Goal: Task Accomplishment & Management: Use online tool/utility

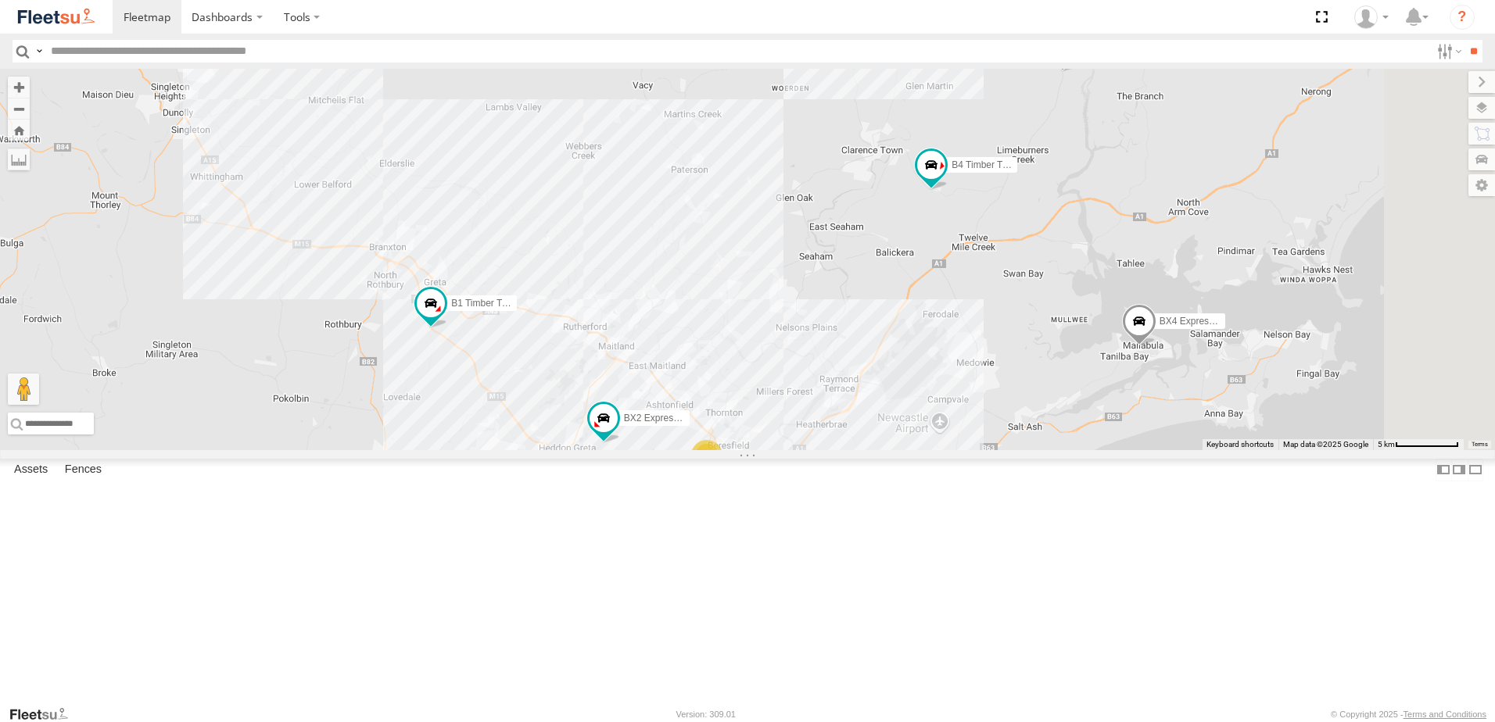
select select "**********"
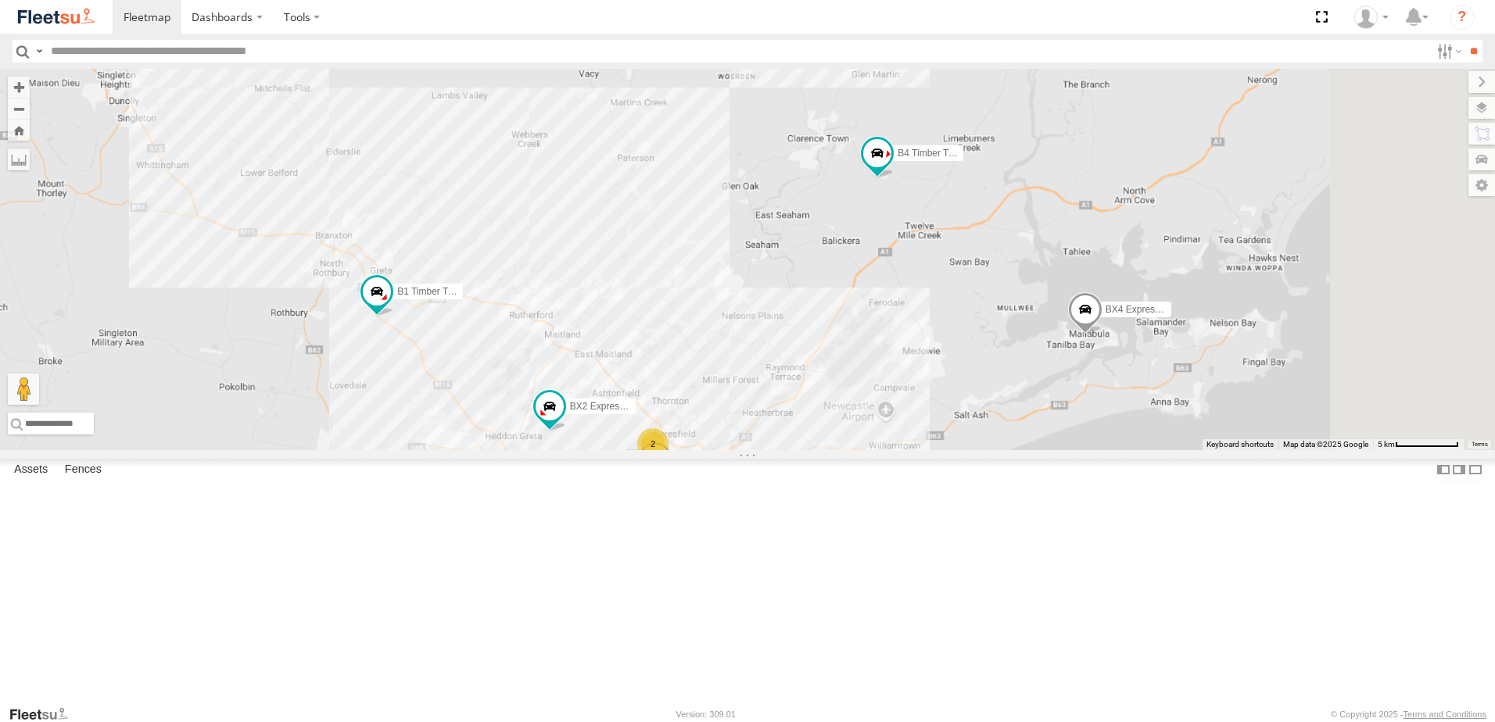
drag, startPoint x: 881, startPoint y: 444, endPoint x: 825, endPoint y: 418, distance: 61.9
click at [808, 431] on div "B4 Timber Truck B2 Timber Truck B5 Timber Truck BX2 Express Ute B3 Transfer Tru…" at bounding box center [747, 259] width 1495 height 381
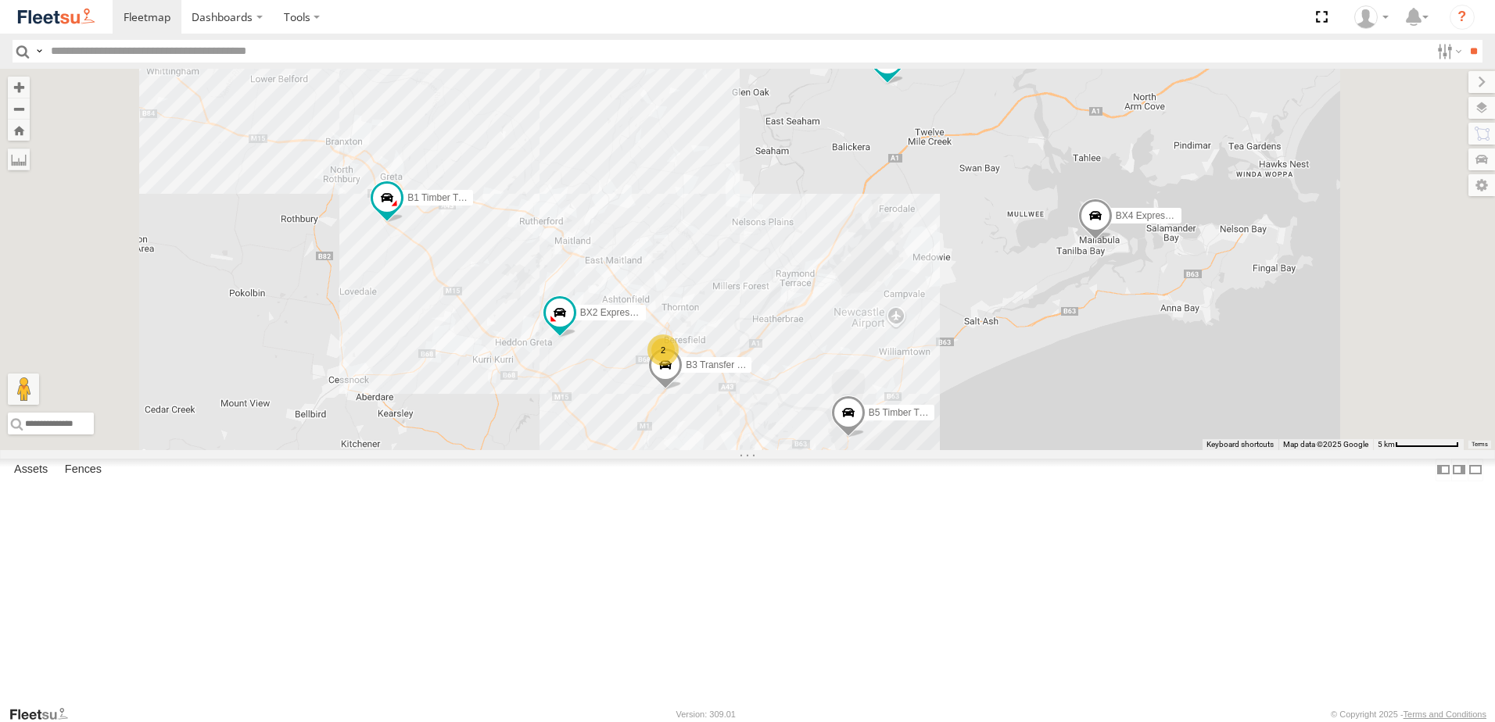
drag, startPoint x: 970, startPoint y: 458, endPoint x: 979, endPoint y: 362, distance: 96.5
click at [979, 362] on div "B4 Timber Truck B2 Timber Truck B5 Timber Truck BX2 Express Ute B3 Transfer Tru…" at bounding box center [747, 259] width 1495 height 381
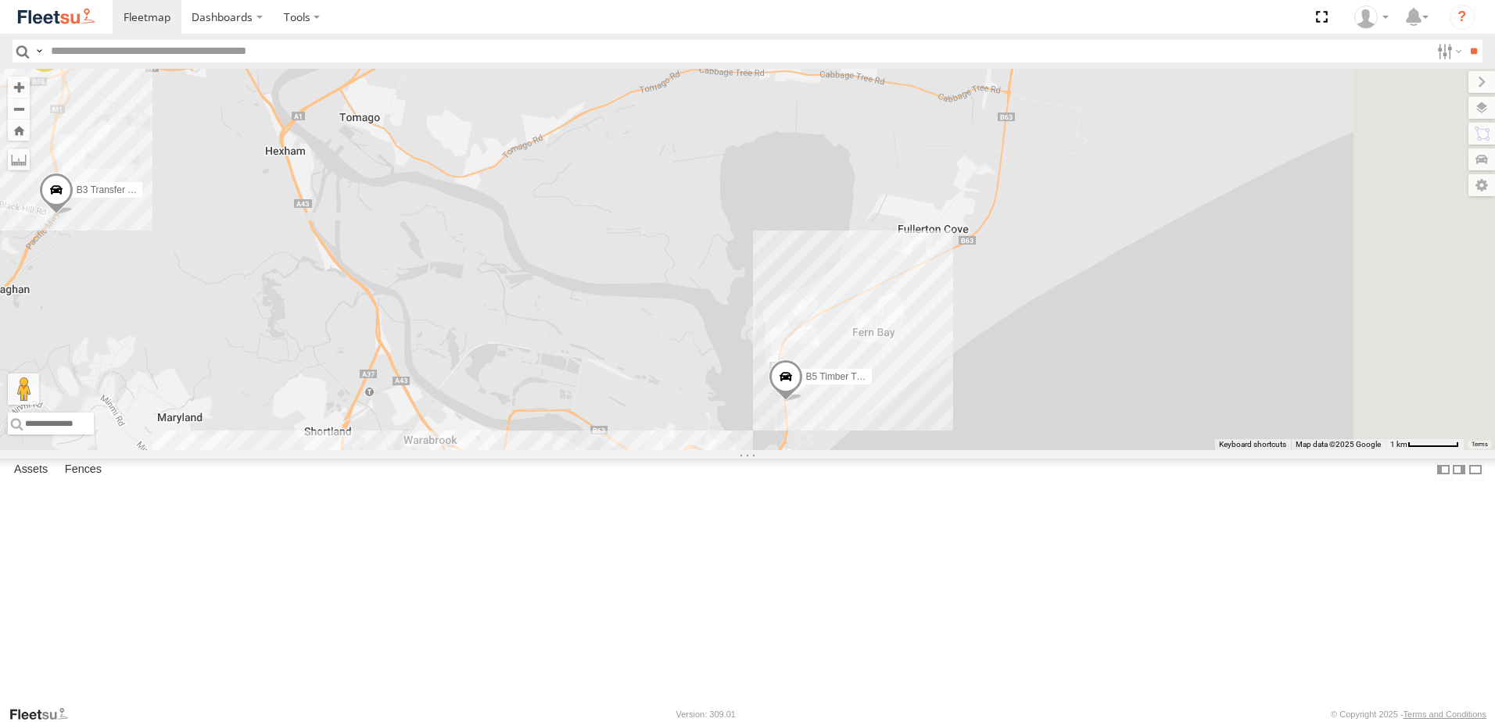
drag, startPoint x: 1093, startPoint y: 547, endPoint x: 884, endPoint y: 454, distance: 228.5
click at [884, 450] on div "B4 Timber Truck B2 Timber Truck B5 Timber Truck BX2 Express Ute B3 Transfer Tru…" at bounding box center [747, 259] width 1495 height 381
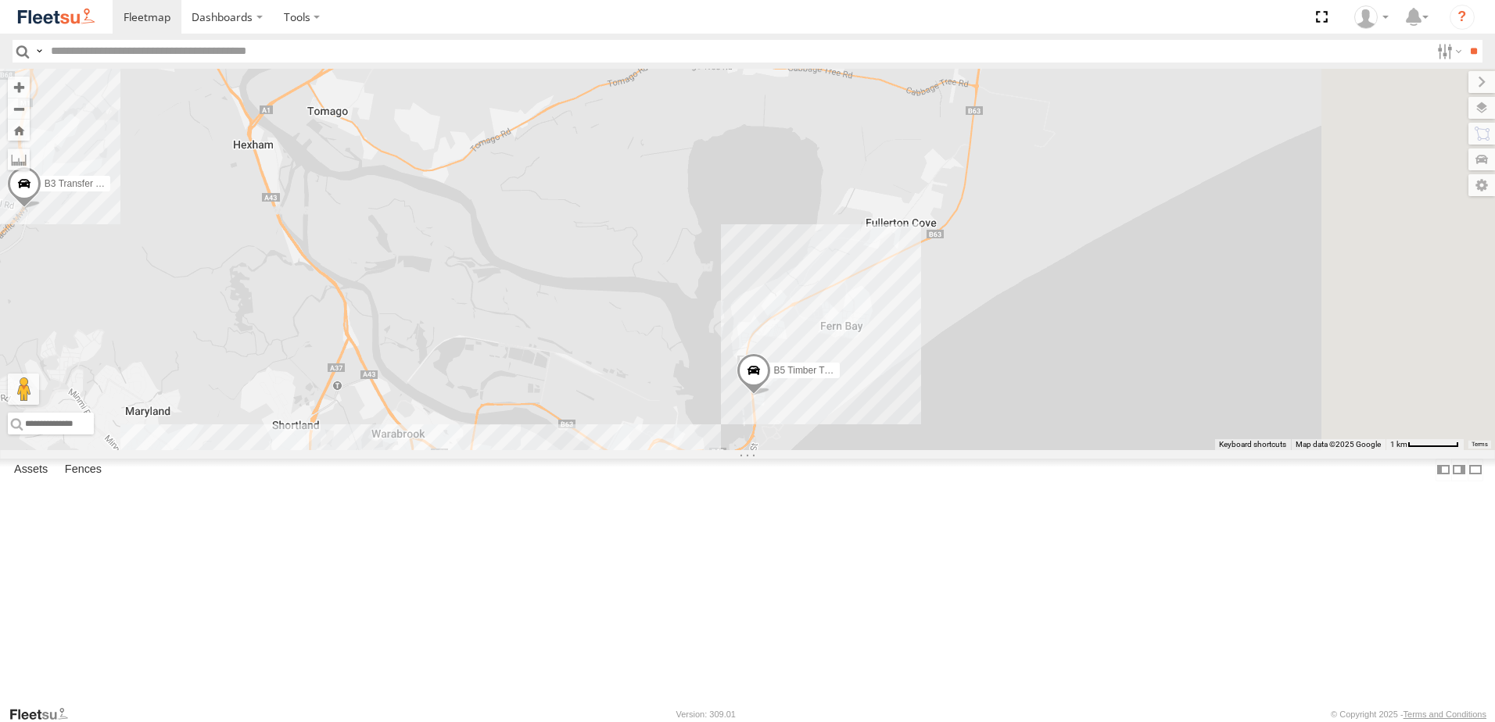
click at [771, 396] on span at bounding box center [753, 375] width 34 height 42
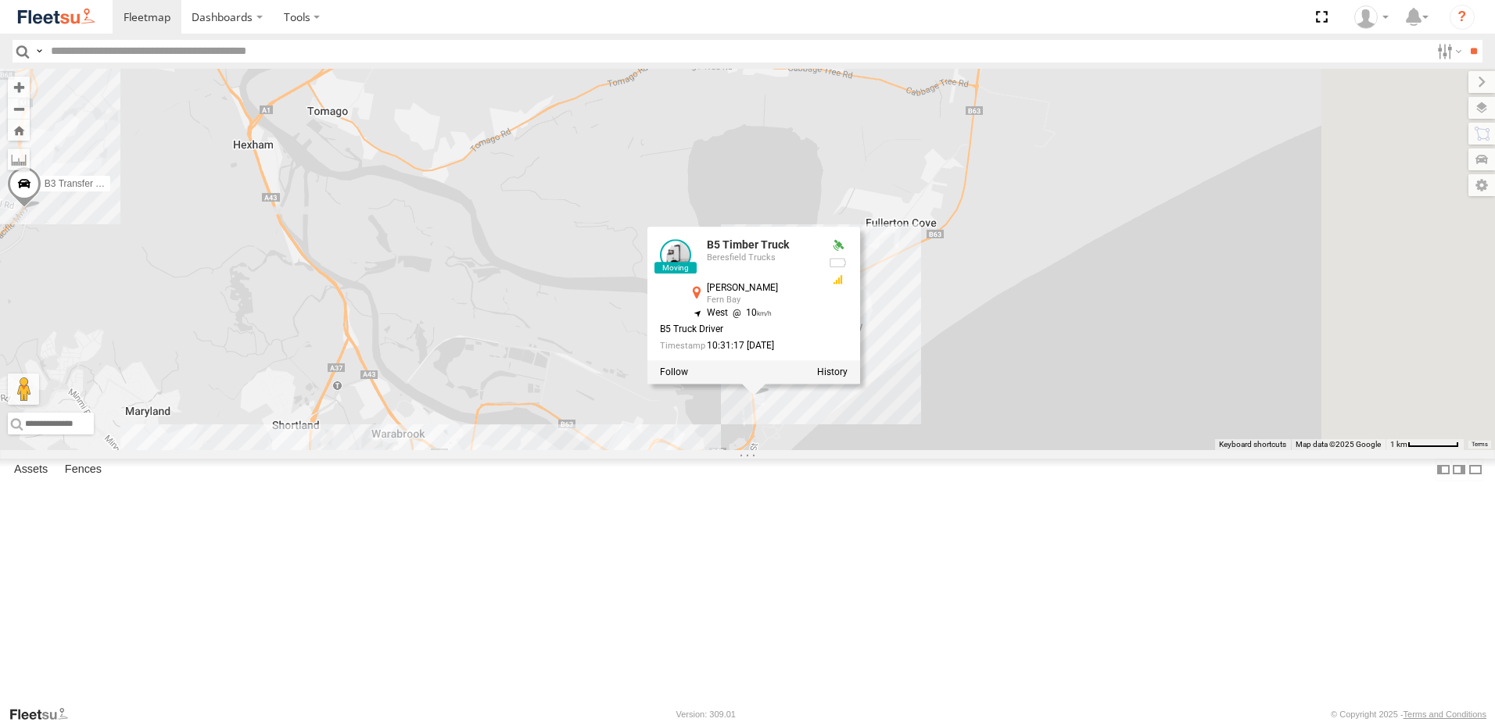
click at [1028, 450] on div "B4 Timber Truck B2 Timber Truck B5 Timber Truck BX2 Express Ute B3 Transfer Tru…" at bounding box center [747, 259] width 1495 height 381
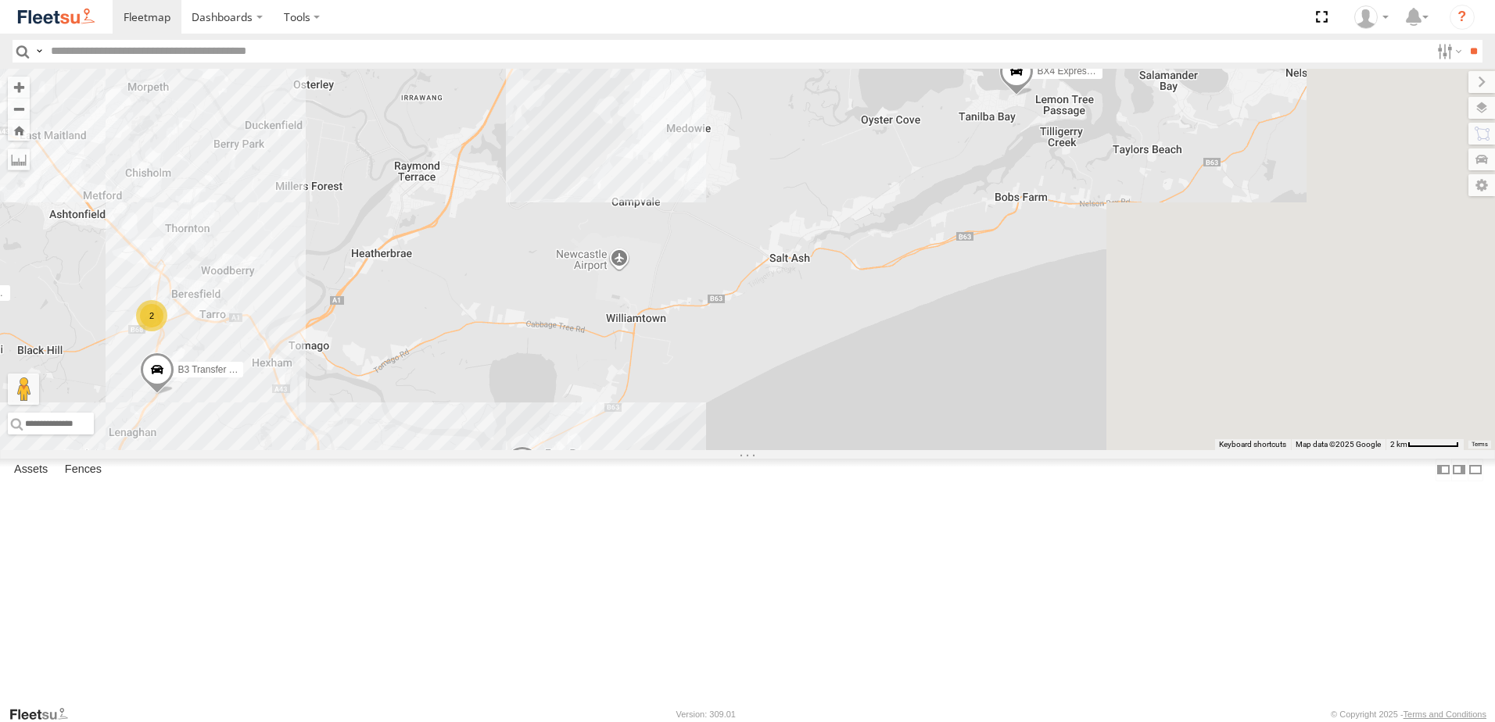
drag, startPoint x: 1142, startPoint y: 516, endPoint x: 812, endPoint y: 581, distance: 336.2
click at [812, 450] on div "B4 Timber Truck B2 Timber Truck B5 Timber Truck BX2 Express Ute B3 Transfer Tru…" at bounding box center [747, 259] width 1495 height 381
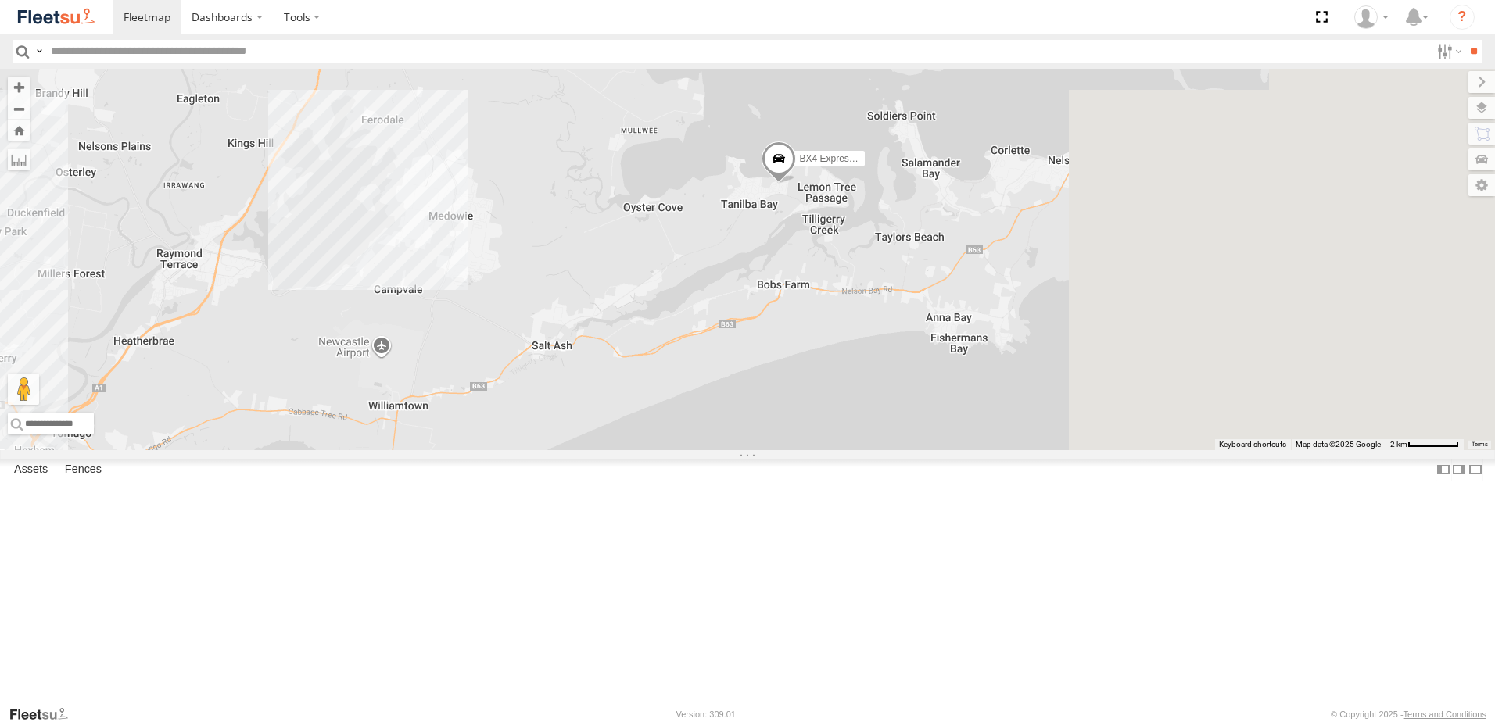
drag, startPoint x: 1056, startPoint y: 474, endPoint x: 768, endPoint y: 578, distance: 305.9
click at [768, 450] on div "B4 Timber Truck B2 Timber Truck B5 Timber Truck BX2 Express Ute B3 Transfer Tru…" at bounding box center [747, 259] width 1495 height 381
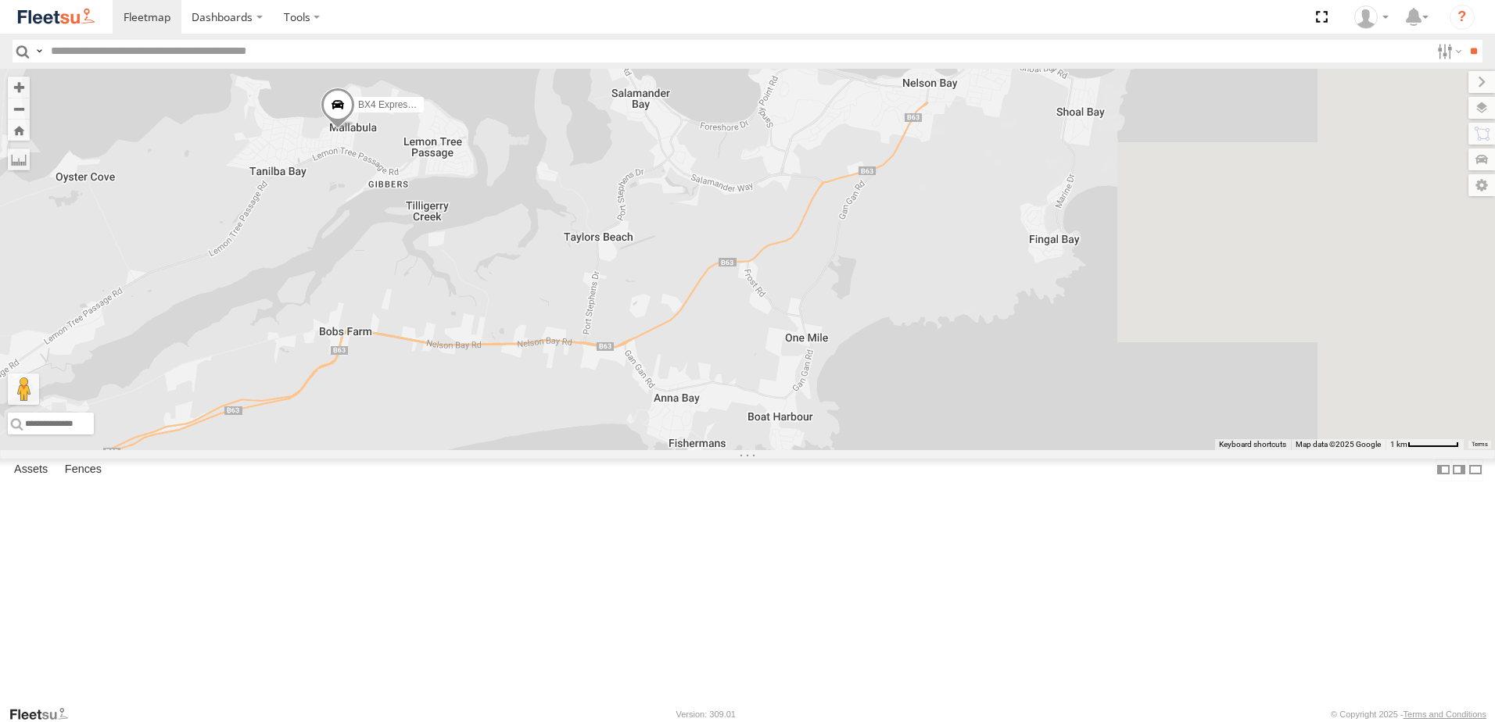
drag, startPoint x: 1076, startPoint y: 431, endPoint x: 784, endPoint y: 471, distance: 295.2
click at [784, 450] on div "B4 Timber Truck B2 Timber Truck B5 Timber Truck BX2 Express Ute B3 Transfer Tru…" at bounding box center [747, 259] width 1495 height 381
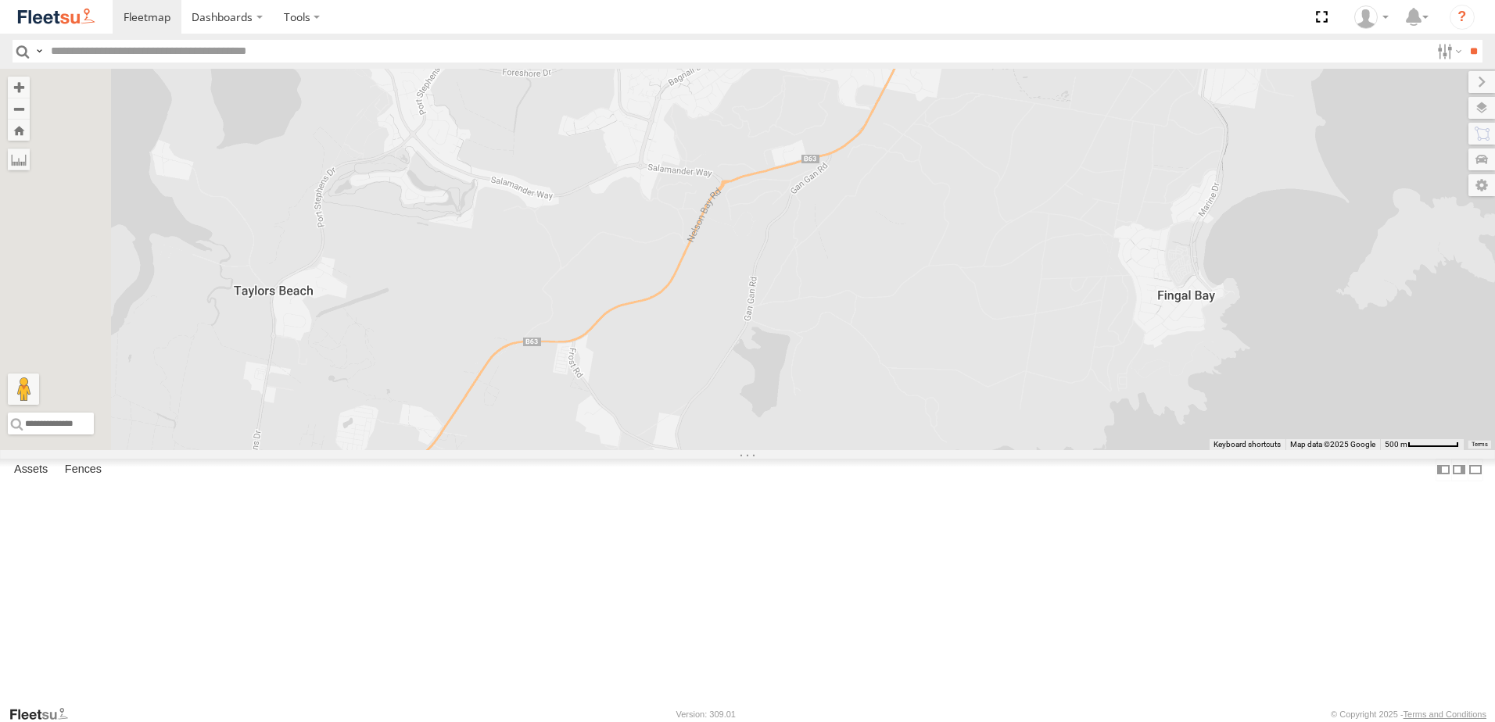
drag, startPoint x: 786, startPoint y: 479, endPoint x: 1088, endPoint y: 422, distance: 307.9
click at [1088, 422] on div "B4 Timber Truck B2 Timber Truck B5 Timber Truck BX2 Express Ute B3 Transfer Tru…" at bounding box center [747, 259] width 1495 height 381
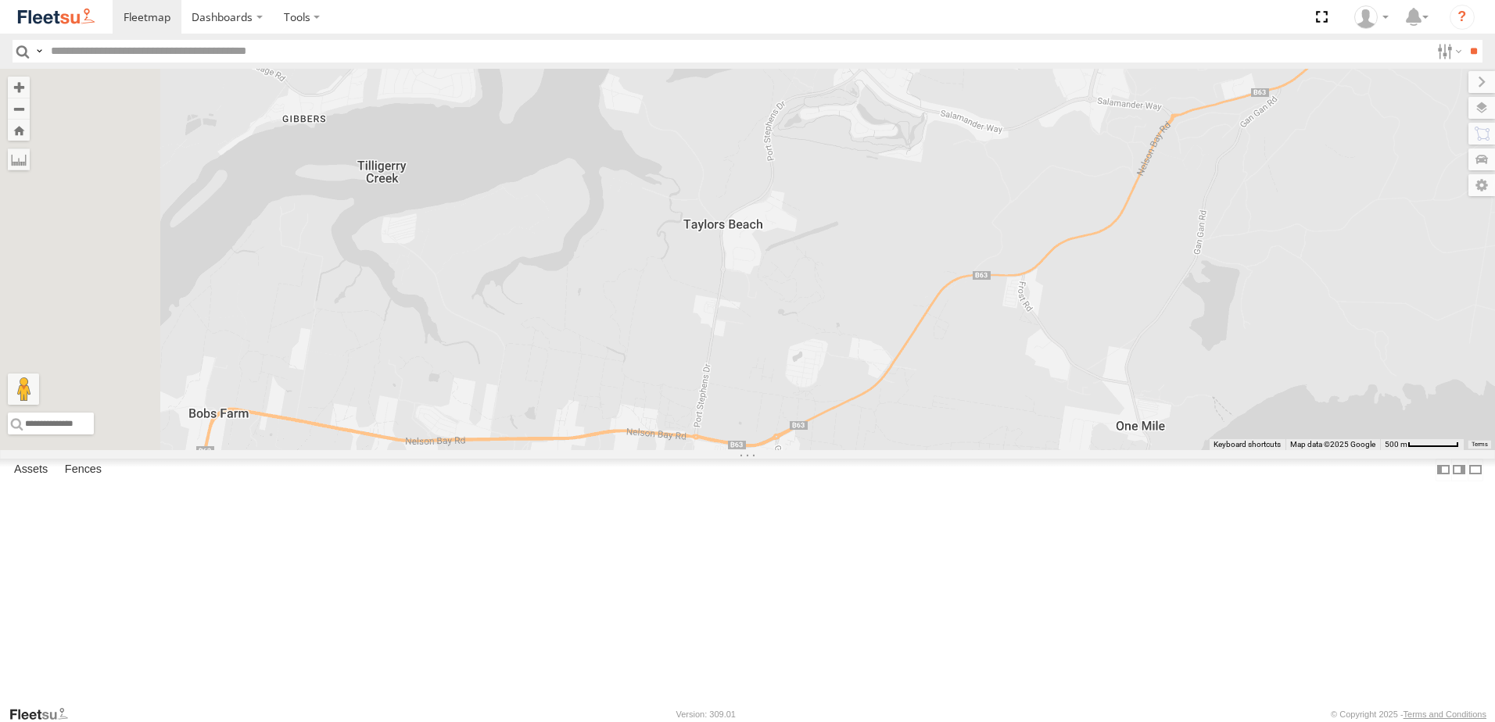
drag, startPoint x: 1051, startPoint y: 471, endPoint x: 1198, endPoint y: 281, distance: 239.7
click at [1198, 281] on div "B4 Timber Truck B2 Timber Truck B5 Timber Truck BX2 Express Ute B3 Transfer Tru…" at bounding box center [747, 259] width 1495 height 381
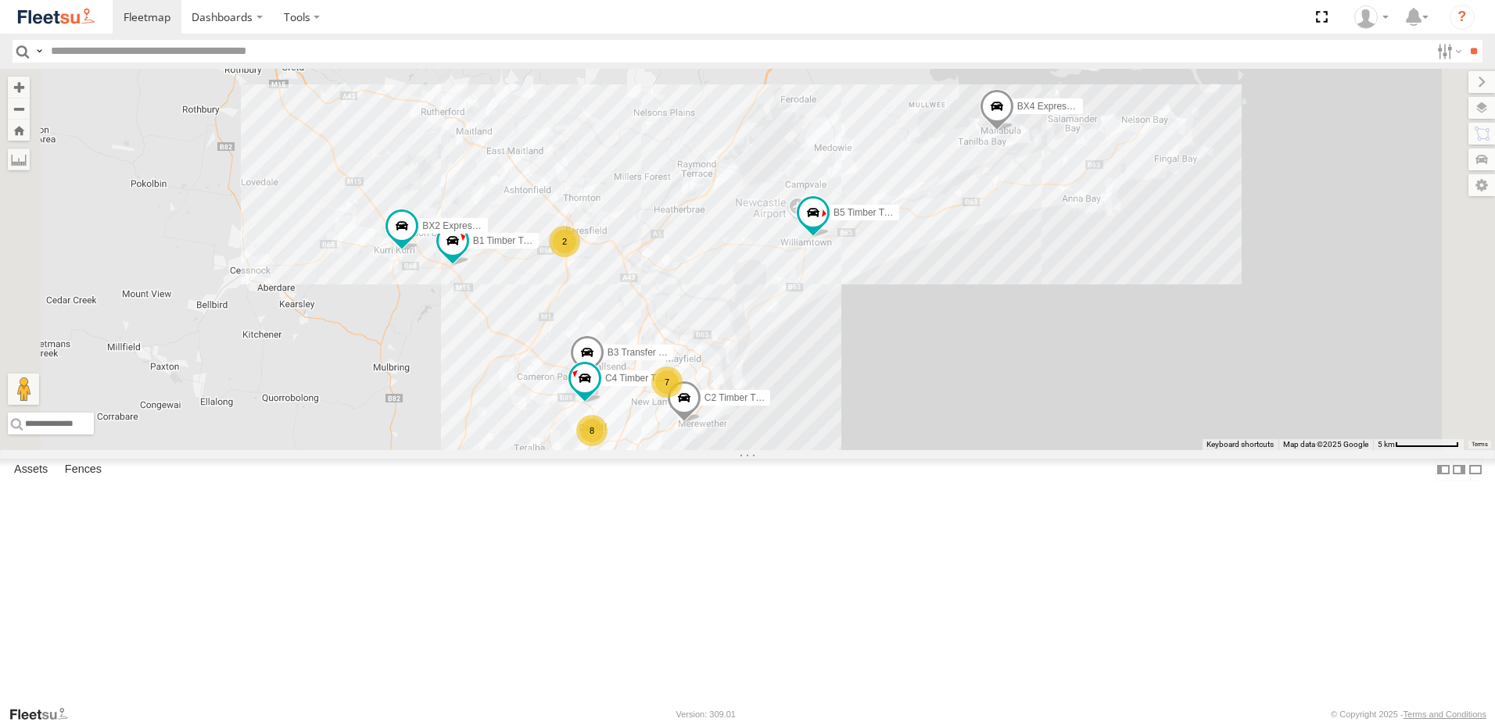
drag, startPoint x: 863, startPoint y: 435, endPoint x: 922, endPoint y: 426, distance: 59.4
click at [922, 426] on div "BX1 Express Ute B5 Timber Truck BX3 Express Ute BX4 Express Ute BX2 Express Ute…" at bounding box center [747, 259] width 1495 height 381
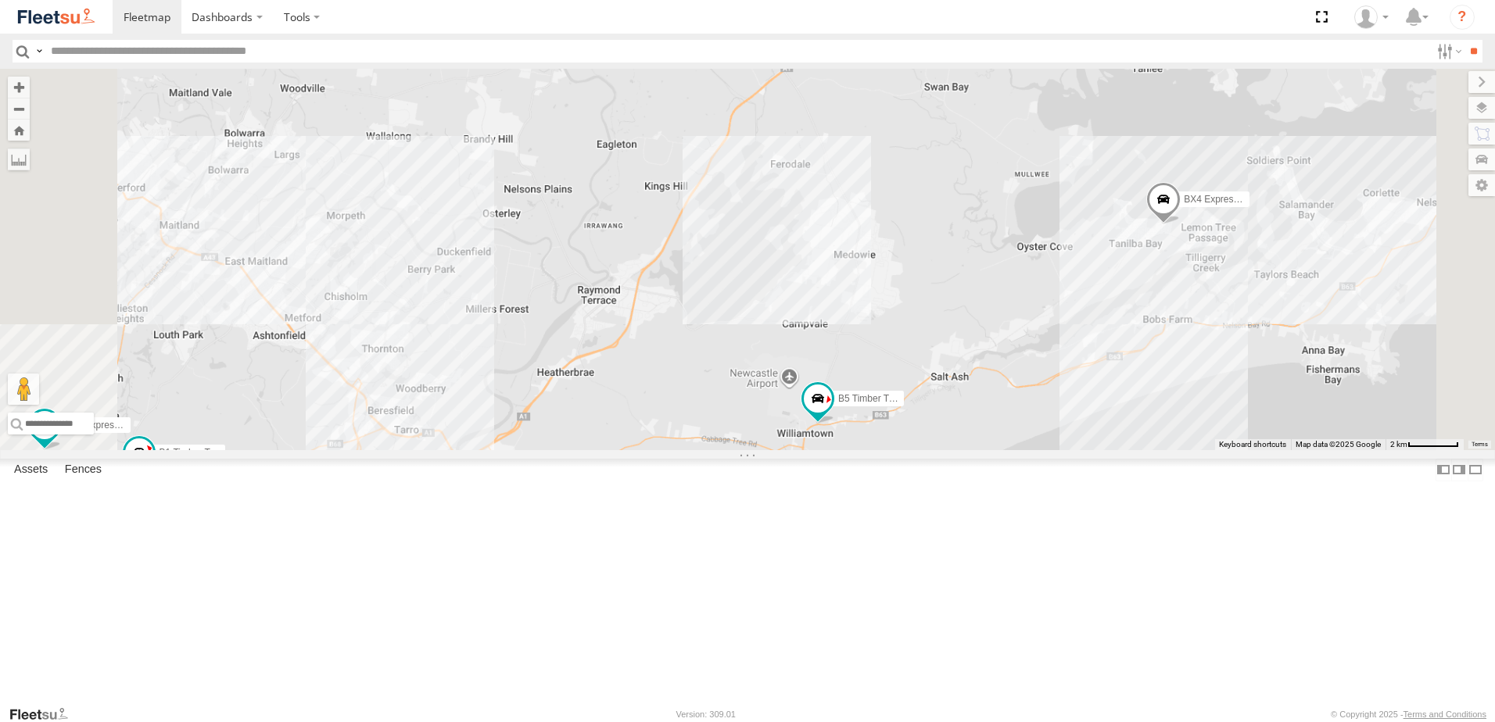
drag, startPoint x: 1071, startPoint y: 139, endPoint x: 1020, endPoint y: 352, distance: 218.6
click at [1020, 352] on div "BX1 Express Ute B5 Timber Truck BX3 Express Ute BX4 Express Ute BX2 Express Ute…" at bounding box center [747, 259] width 1495 height 381
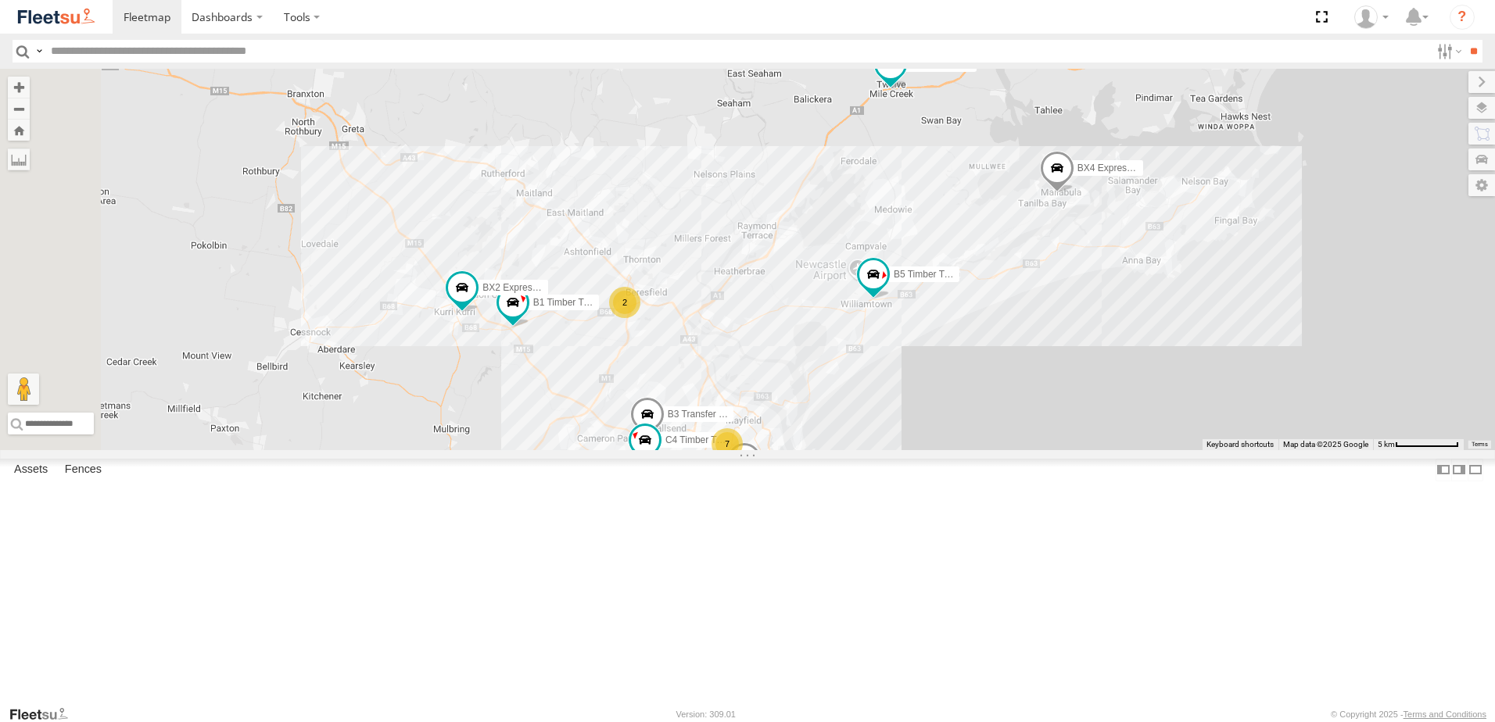
drag, startPoint x: 1069, startPoint y: 308, endPoint x: 1131, endPoint y: 240, distance: 91.9
click at [1131, 240] on div "BX1 Express Ute B5 Timber Truck BX3 Express Ute BX4 Express Ute BX2 Express Ute…" at bounding box center [747, 259] width 1495 height 381
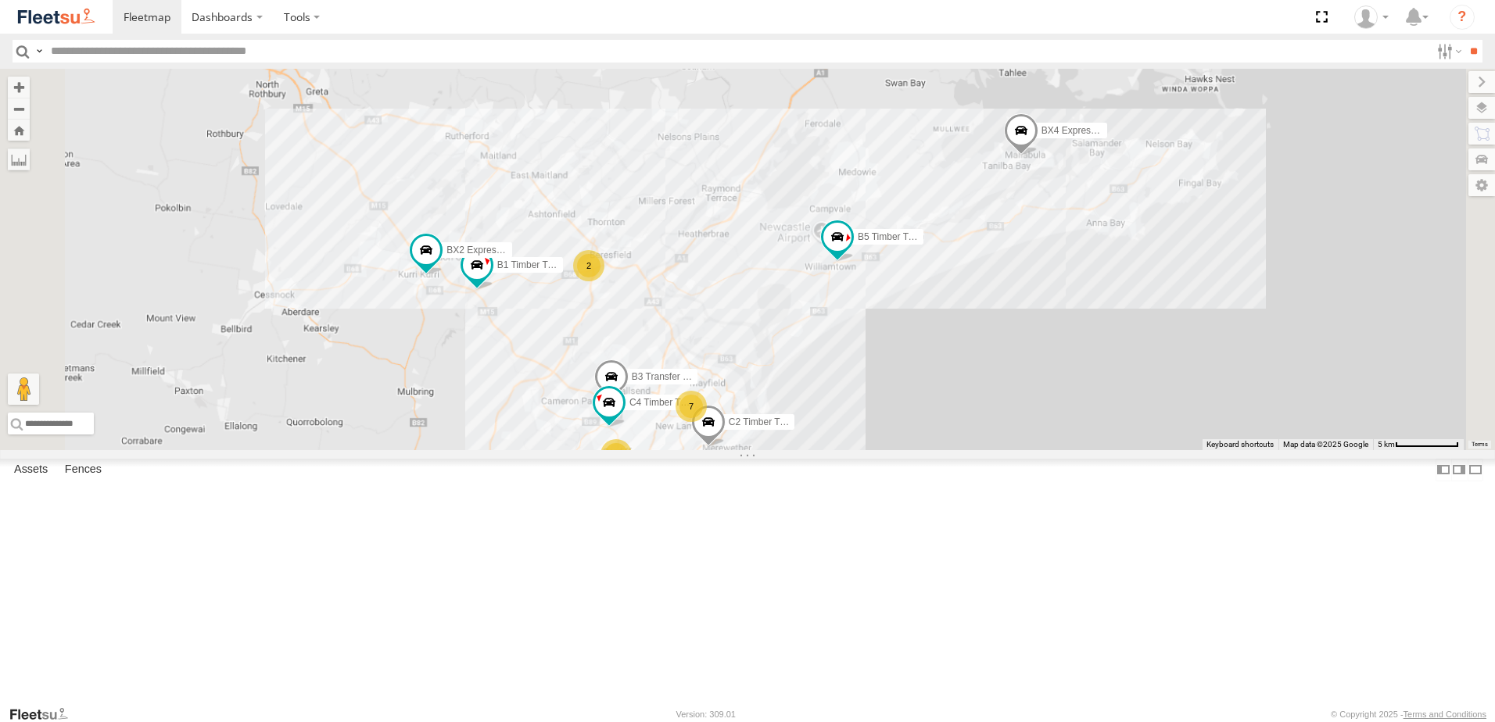
drag, startPoint x: 997, startPoint y: 302, endPoint x: 996, endPoint y: 386, distance: 84.4
click at [997, 386] on div "BX1 Express Ute B5 Timber Truck BX3 Express Ute BX4 Express Ute BX2 Express Ute…" at bounding box center [747, 259] width 1495 height 381
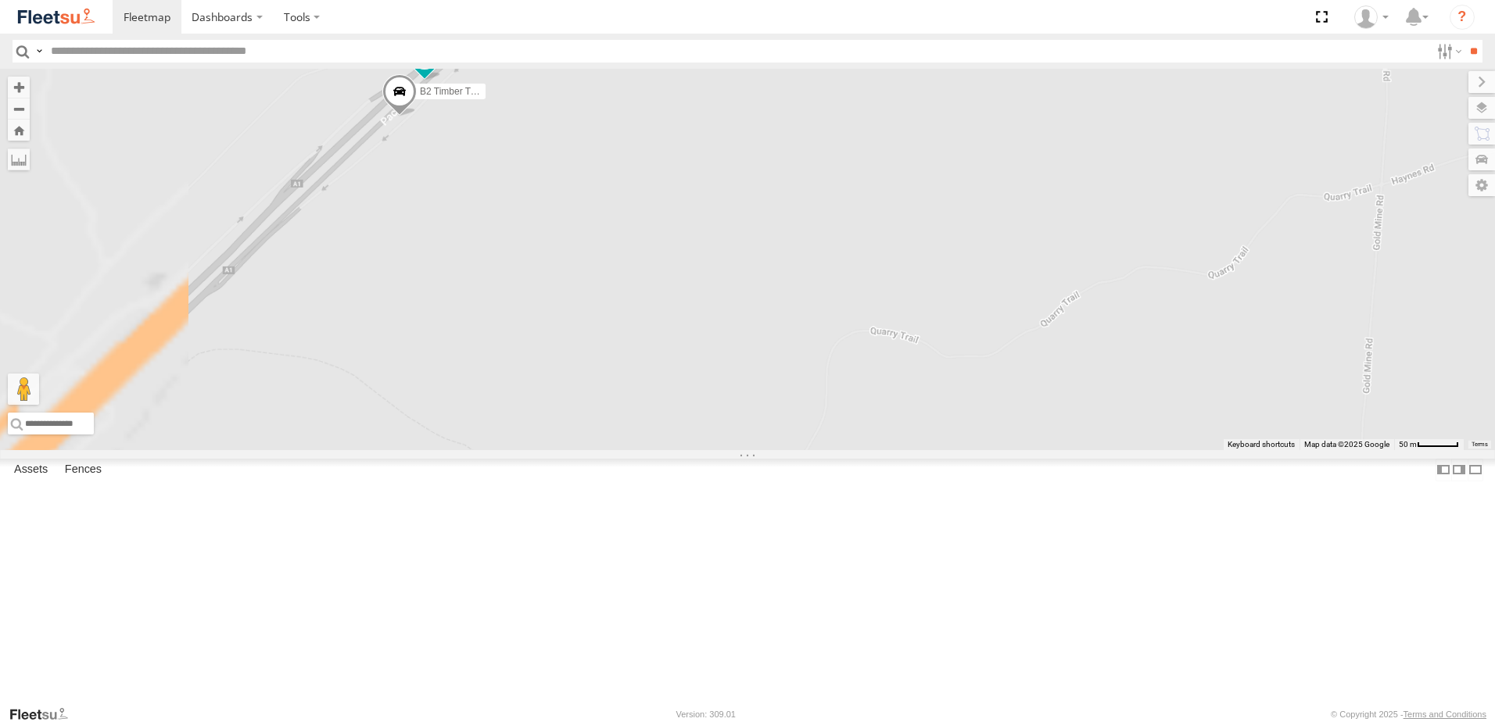
drag, startPoint x: 697, startPoint y: 195, endPoint x: 908, endPoint y: 363, distance: 269.9
click at [908, 363] on div "BX1 Express Ute B5 Timber Truck BX3 Express Ute BX4 Express Ute BX2 Express Ute…" at bounding box center [747, 259] width 1495 height 381
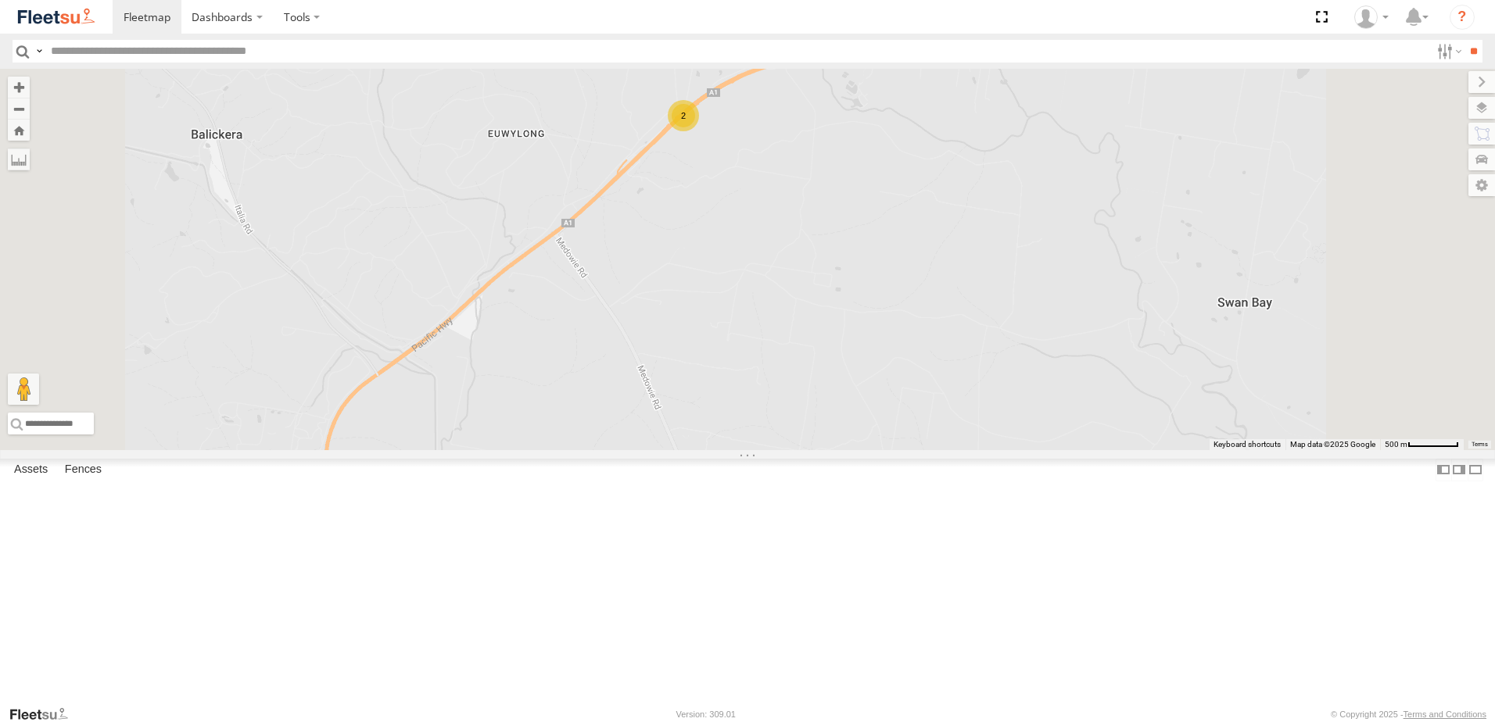
drag, startPoint x: 851, startPoint y: 307, endPoint x: 840, endPoint y: 496, distance: 188.7
click at [840, 450] on div "BX1 Express Ute B5 Timber Truck BX3 Express Ute BX4 Express Ute BX2 Express Ute…" at bounding box center [747, 259] width 1495 height 381
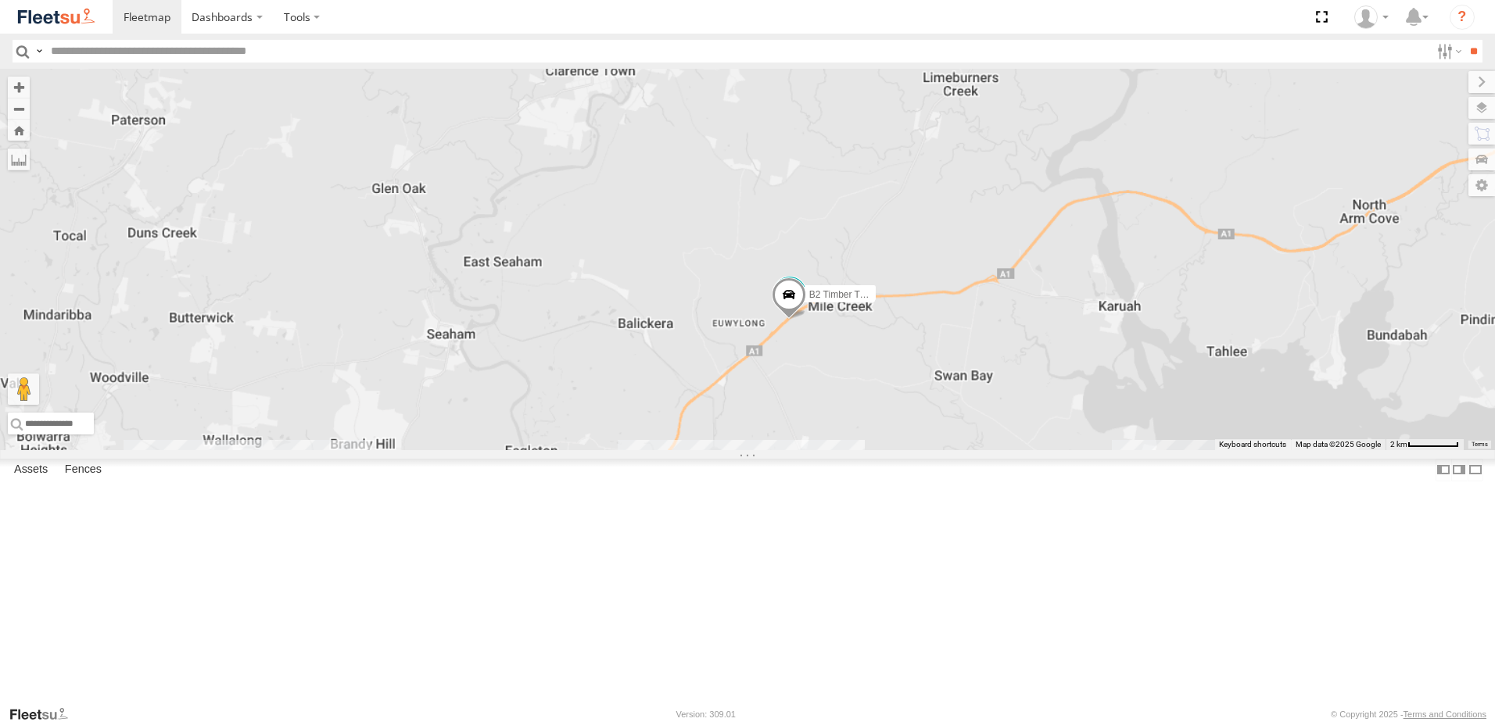
drag, startPoint x: 1048, startPoint y: 446, endPoint x: 915, endPoint y: 488, distance: 139.9
click at [929, 450] on div "BX1 Express Ute B5 Timber Truck BX3 Express Ute BX4 Express Ute BX2 Express Ute…" at bounding box center [747, 259] width 1495 height 381
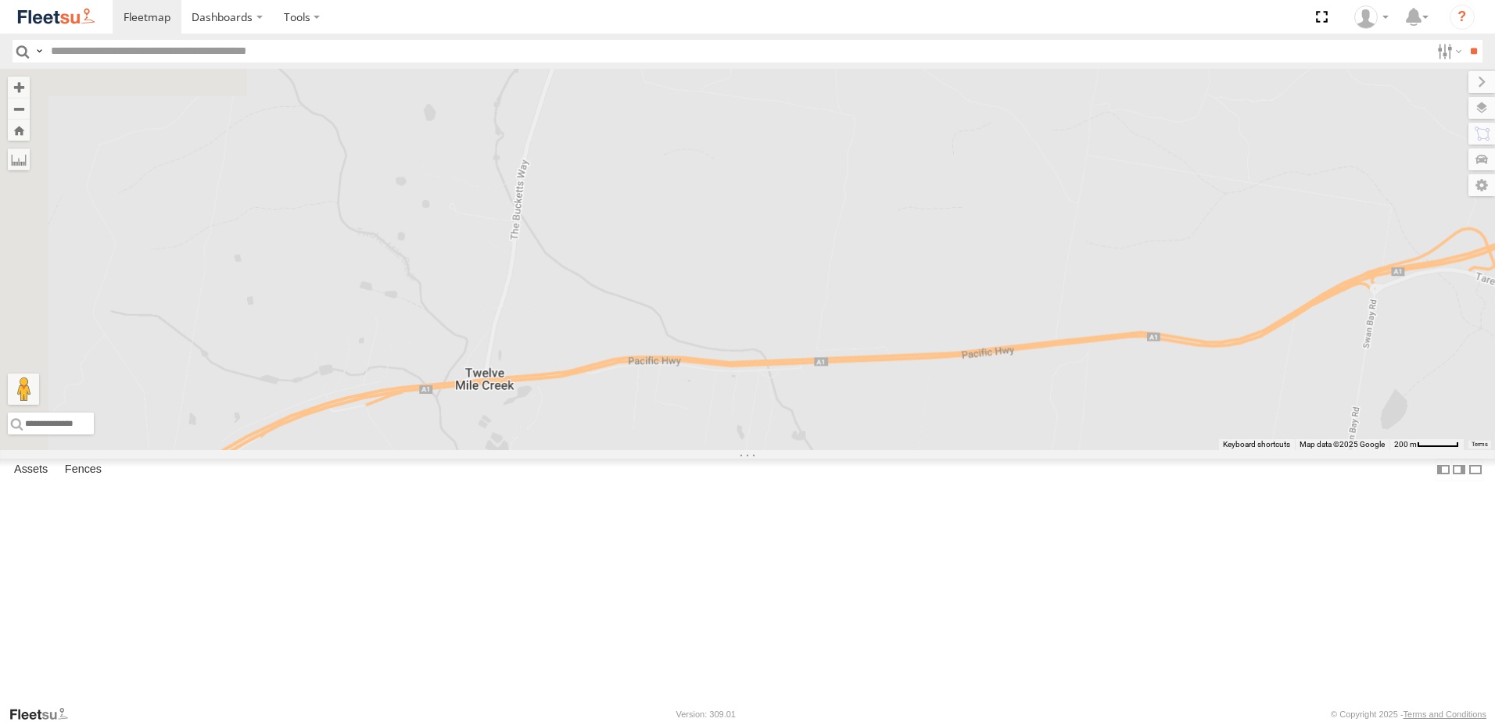
drag, startPoint x: 731, startPoint y: 500, endPoint x: 972, endPoint y: 404, distance: 260.0
click at [972, 404] on div "BX1 Express Ute B5 Timber Truck BX3 Express Ute BX4 Express Ute BX2 Express Ute…" at bounding box center [747, 259] width 1495 height 381
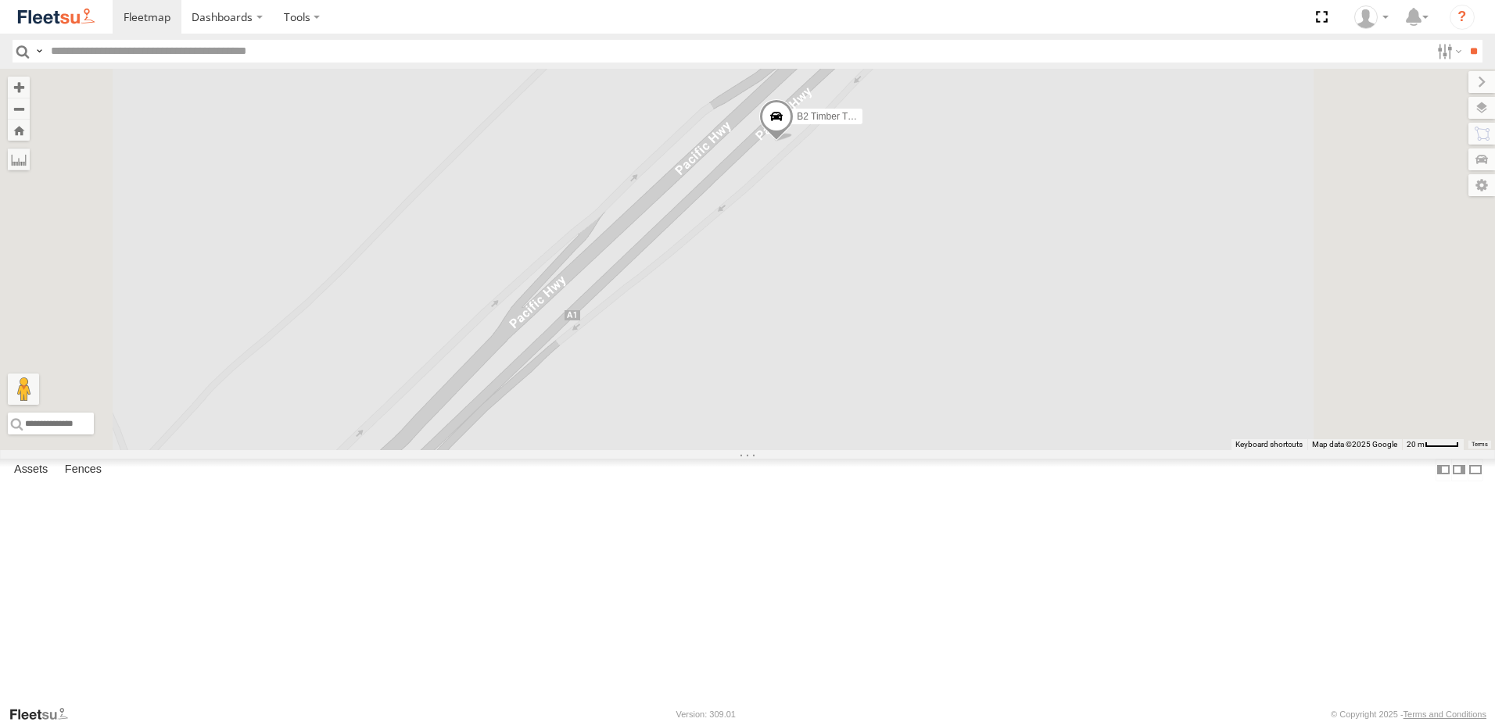
drag, startPoint x: 1031, startPoint y: 371, endPoint x: 1015, endPoint y: 472, distance: 102.2
click at [1015, 450] on div "BX1 Express Ute B5 Timber Truck BX3 Express Ute BX4 Express Ute BX2 Express Ute…" at bounding box center [747, 259] width 1495 height 381
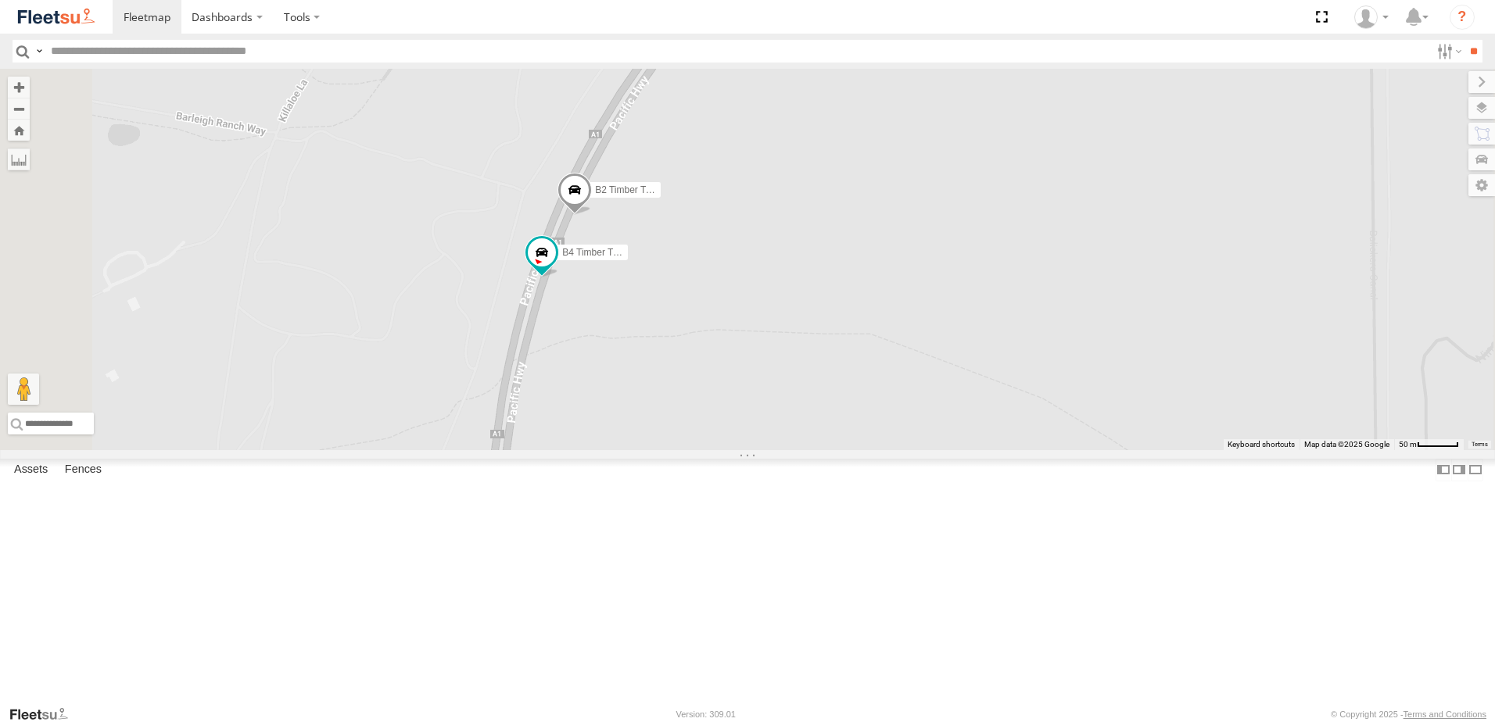
click at [592, 215] on span at bounding box center [574, 194] width 34 height 42
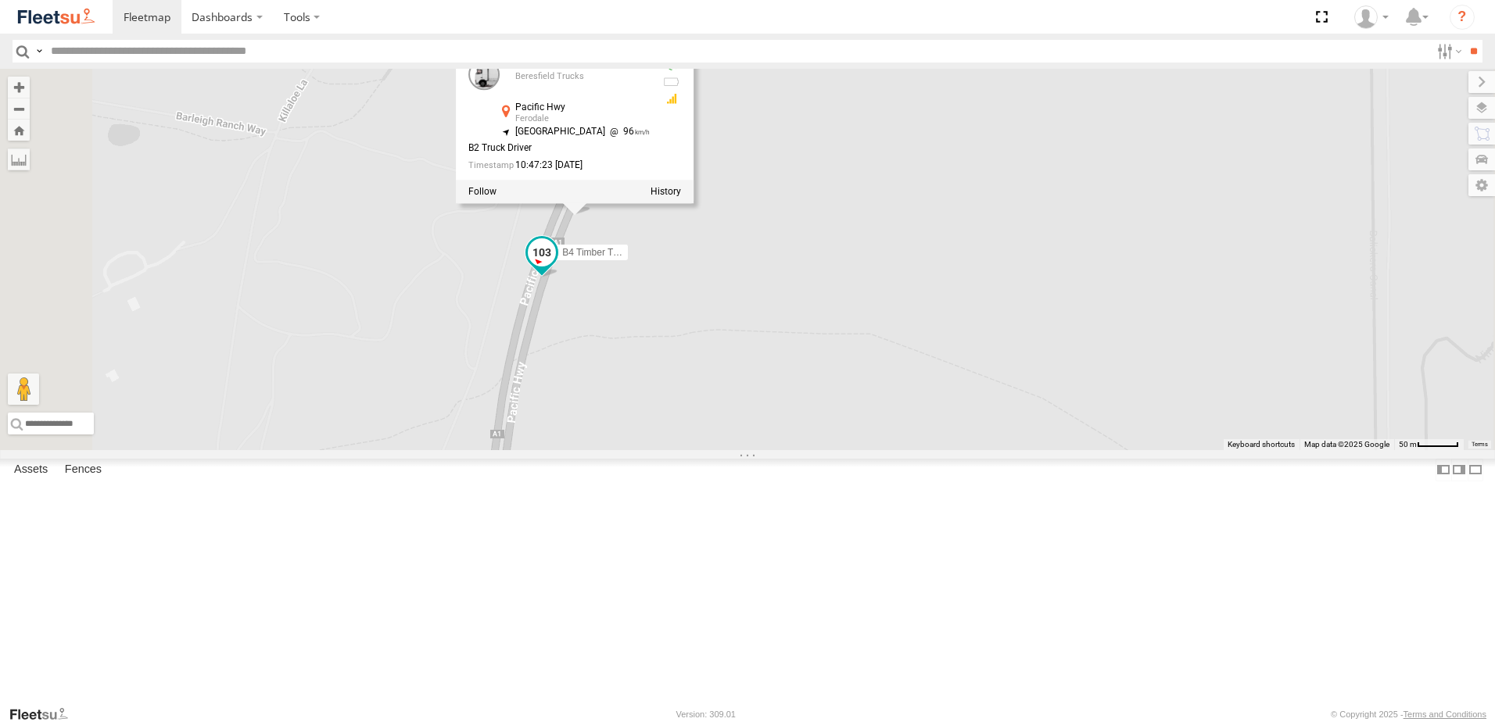
click at [556, 267] on span at bounding box center [542, 252] width 28 height 28
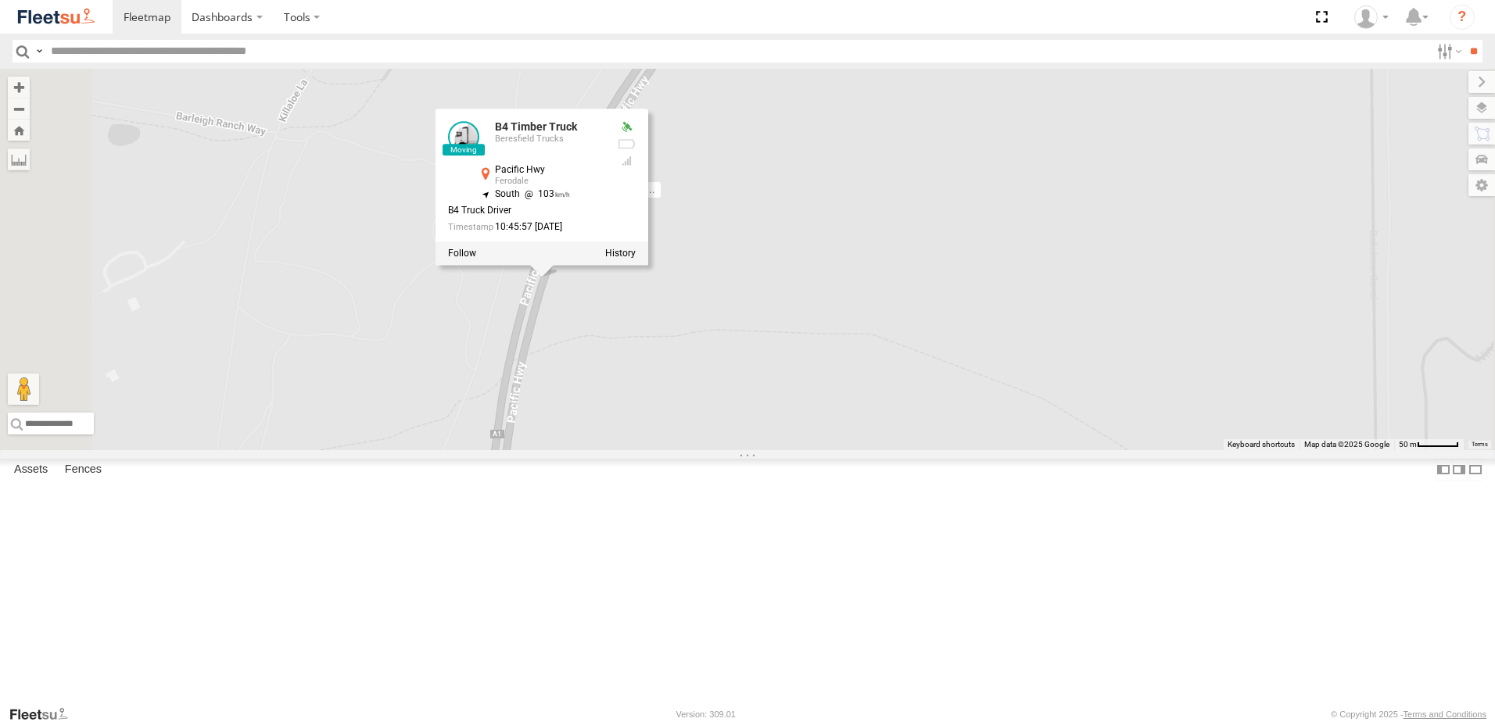
click at [791, 450] on div "B4 Timber Truck B2 Timber Truck B4 Timber Truck Beresfield Trucks Pacific Hwy F…" at bounding box center [747, 259] width 1495 height 381
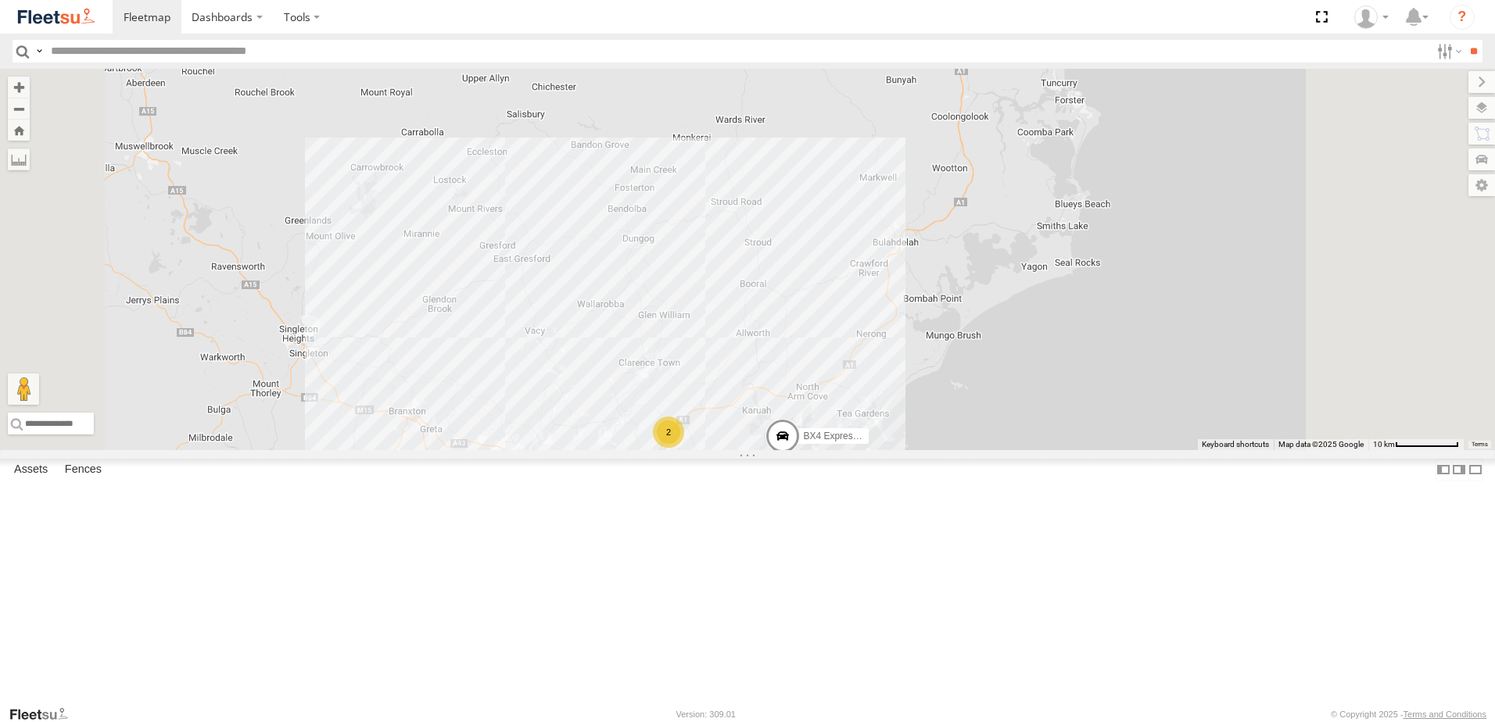
drag, startPoint x: 958, startPoint y: 206, endPoint x: 962, endPoint y: 324, distance: 118.1
click at [962, 324] on div "B5 Timber Truck BX2 Express Ute BX4 Express Ute 2 9 8 C4 Timber Truck 3" at bounding box center [747, 259] width 1495 height 381
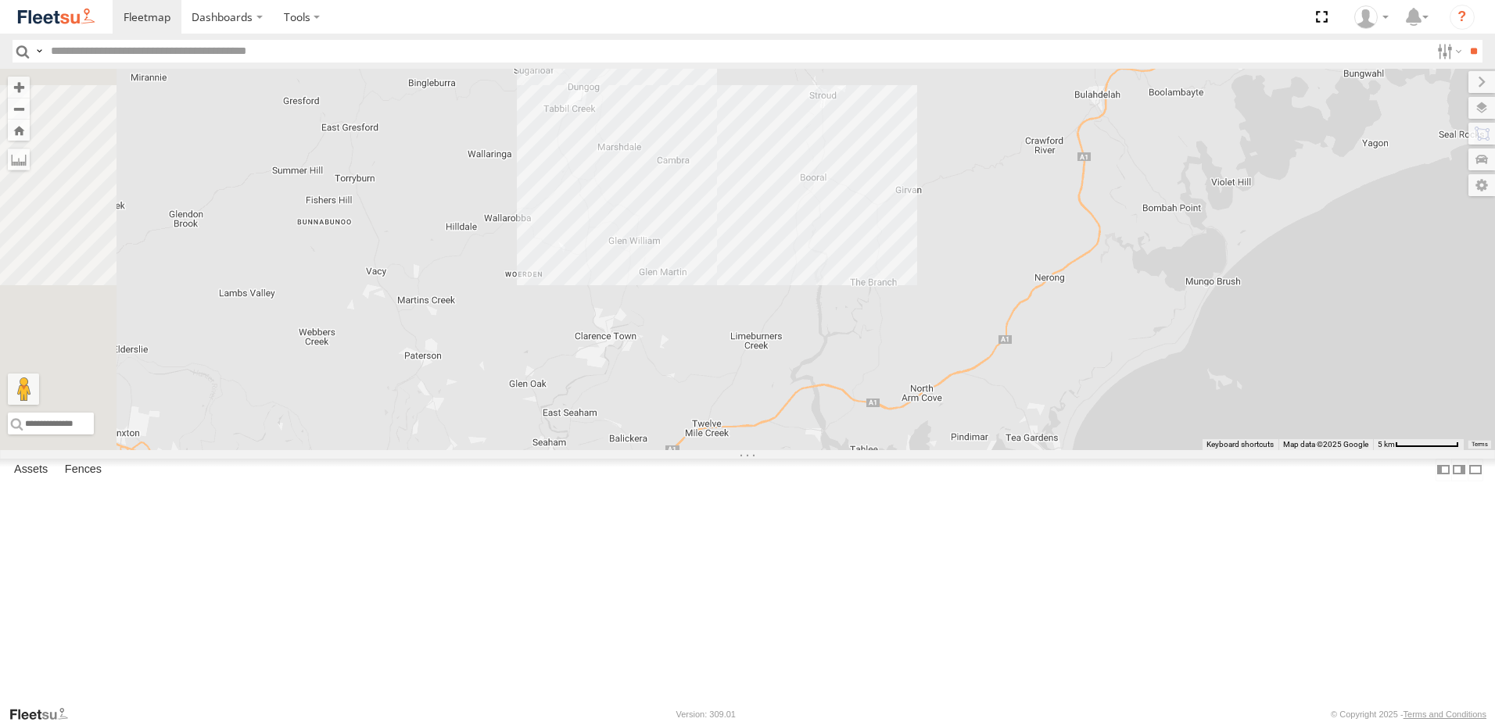
drag, startPoint x: 888, startPoint y: 482, endPoint x: 928, endPoint y: 249, distance: 236.3
click at [928, 249] on div "B5 Timber Truck BX2 Express Ute BX4 Express Ute C4 Timber Truck BX3 Express Ute" at bounding box center [747, 259] width 1495 height 381
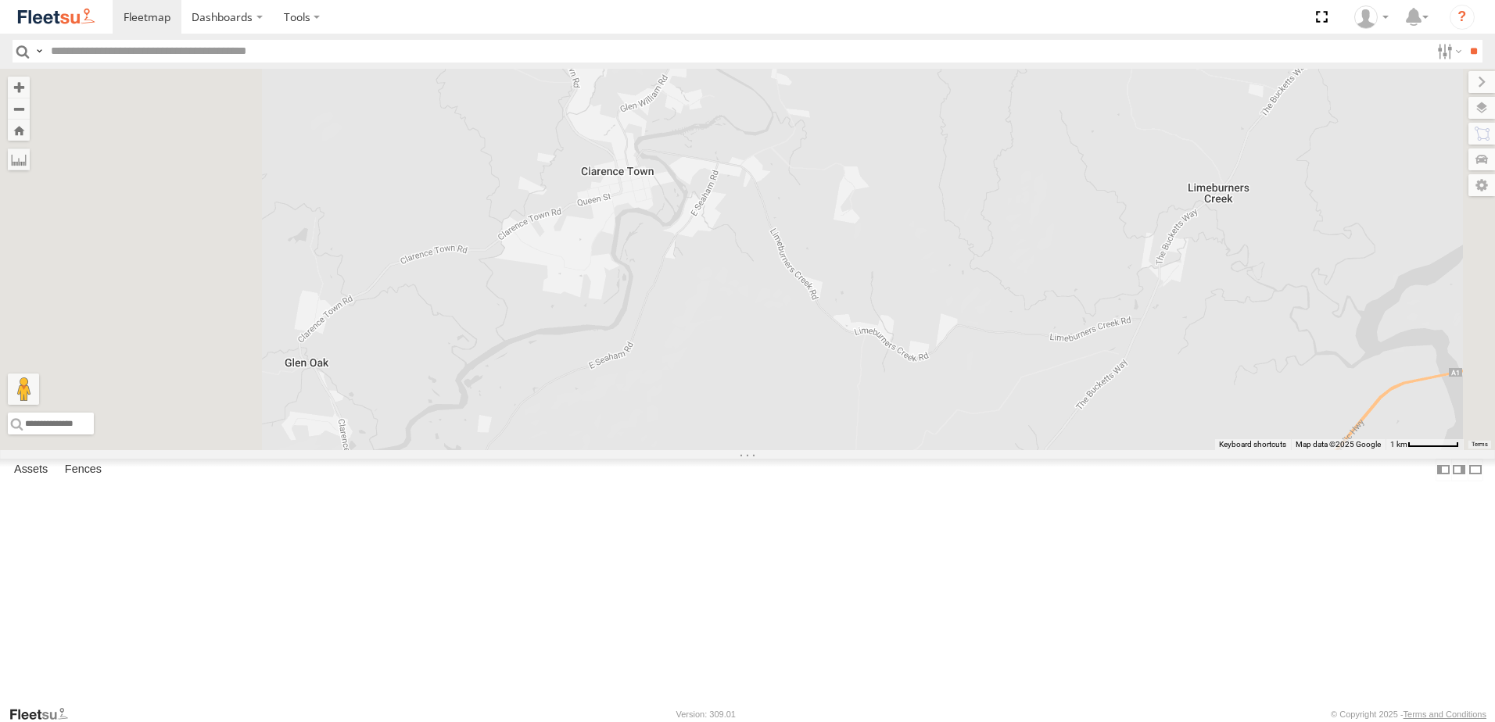
drag, startPoint x: 862, startPoint y: 435, endPoint x: 1039, endPoint y: 152, distance: 334.3
click at [1033, 159] on div "B5 Timber Truck BX2 Express Ute BX4 Express Ute C4 Timber Truck BX3 Express Ute" at bounding box center [747, 259] width 1495 height 381
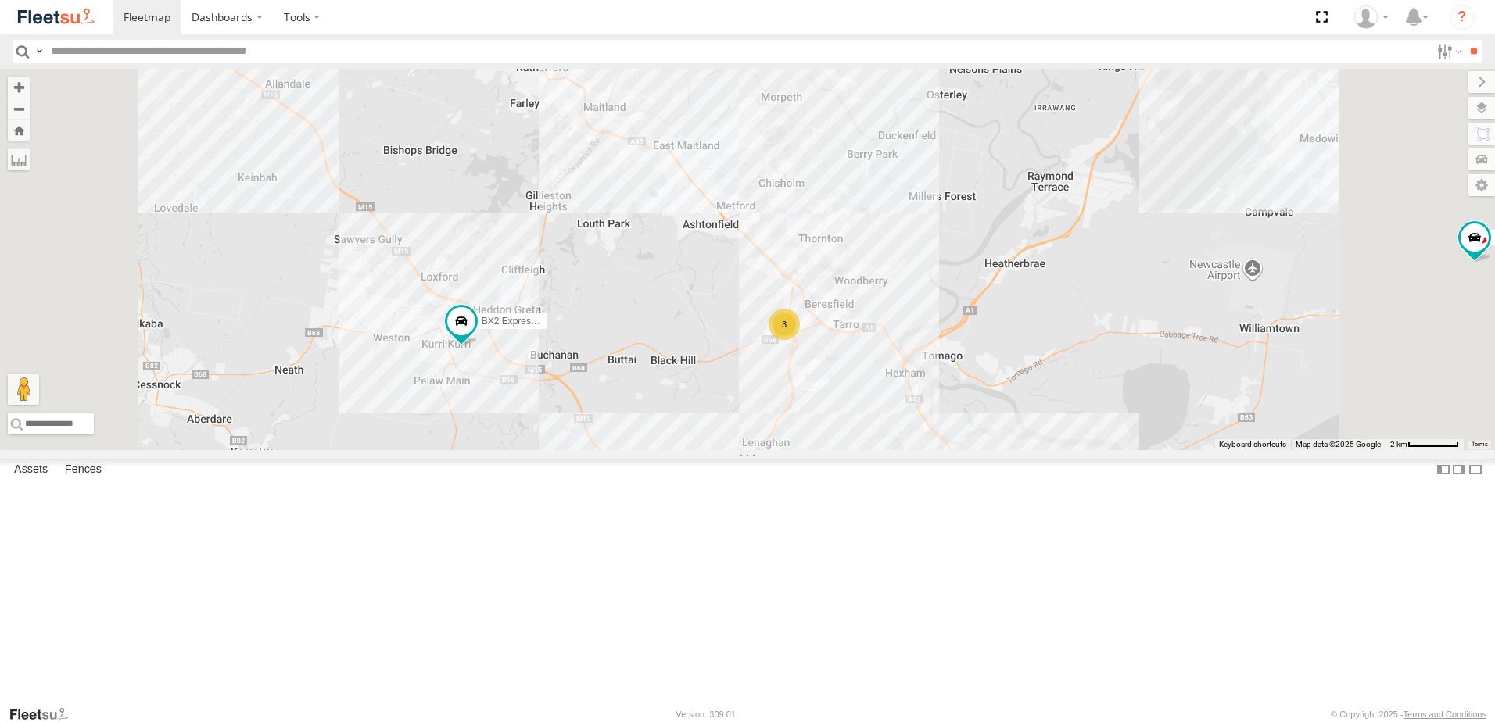
drag, startPoint x: 714, startPoint y: 507, endPoint x: 664, endPoint y: 280, distance: 232.9
click at [659, 281] on div "B5 Timber Truck BX2 Express Ute BX4 Express Ute C4 Timber Truck BX3 Express Ute…" at bounding box center [747, 259] width 1495 height 381
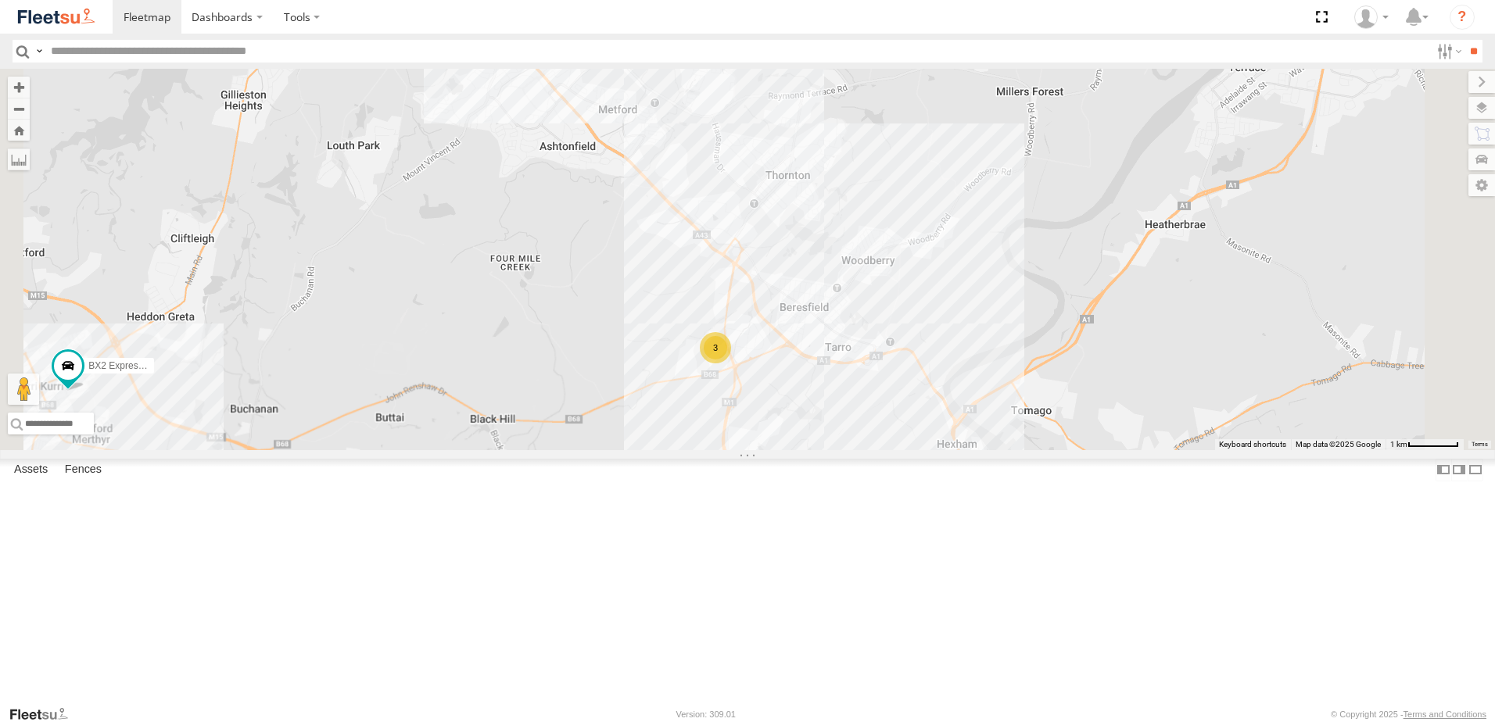
drag, startPoint x: 957, startPoint y: 485, endPoint x: 838, endPoint y: 449, distance: 123.9
click at [838, 449] on div "B5 Timber Truck BX2 Express Ute BX4 Express Ute C4 Timber Truck BX3 Express Ute…" at bounding box center [747, 259] width 1495 height 381
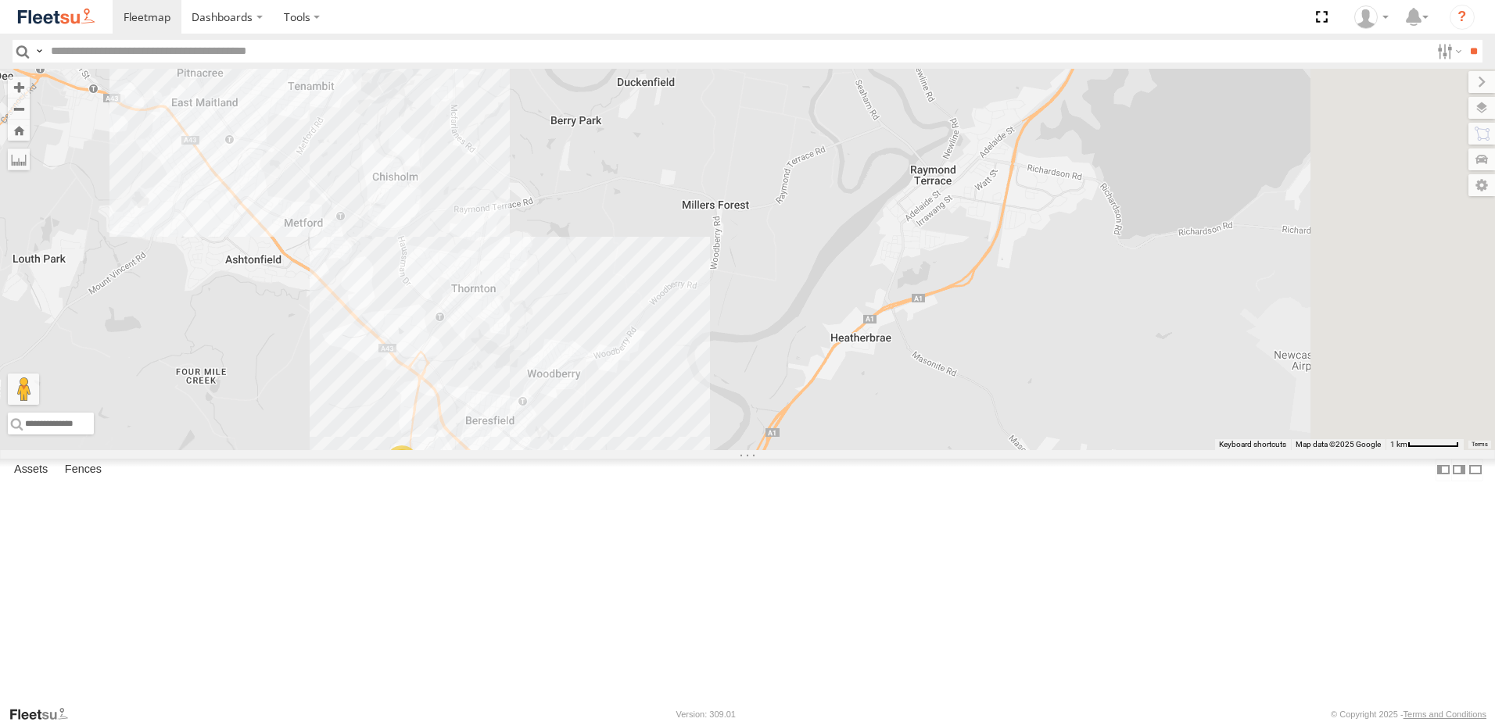
drag, startPoint x: 1001, startPoint y: 440, endPoint x: 779, endPoint y: 571, distance: 257.5
click at [785, 450] on div "B5 Timber Truck BX2 Express Ute BX4 Express Ute C4 Timber Truck BX3 Express Ute…" at bounding box center [747, 259] width 1495 height 381
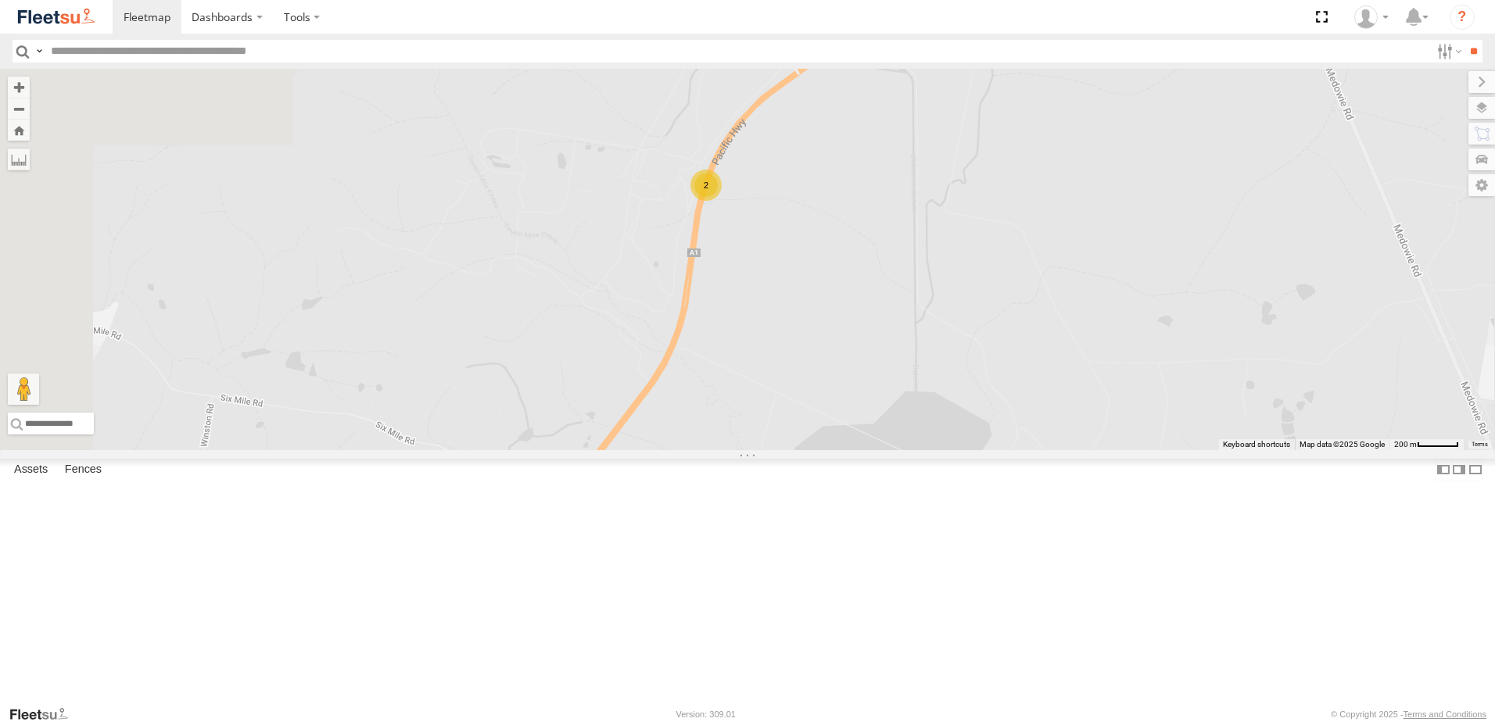
drag, startPoint x: 871, startPoint y: 312, endPoint x: 889, endPoint y: 519, distance: 207.9
click at [889, 450] on div "B5 Timber Truck BX2 Express Ute BX4 Express Ute C4 Timber Truck BX3 Express Ute…" at bounding box center [747, 259] width 1495 height 381
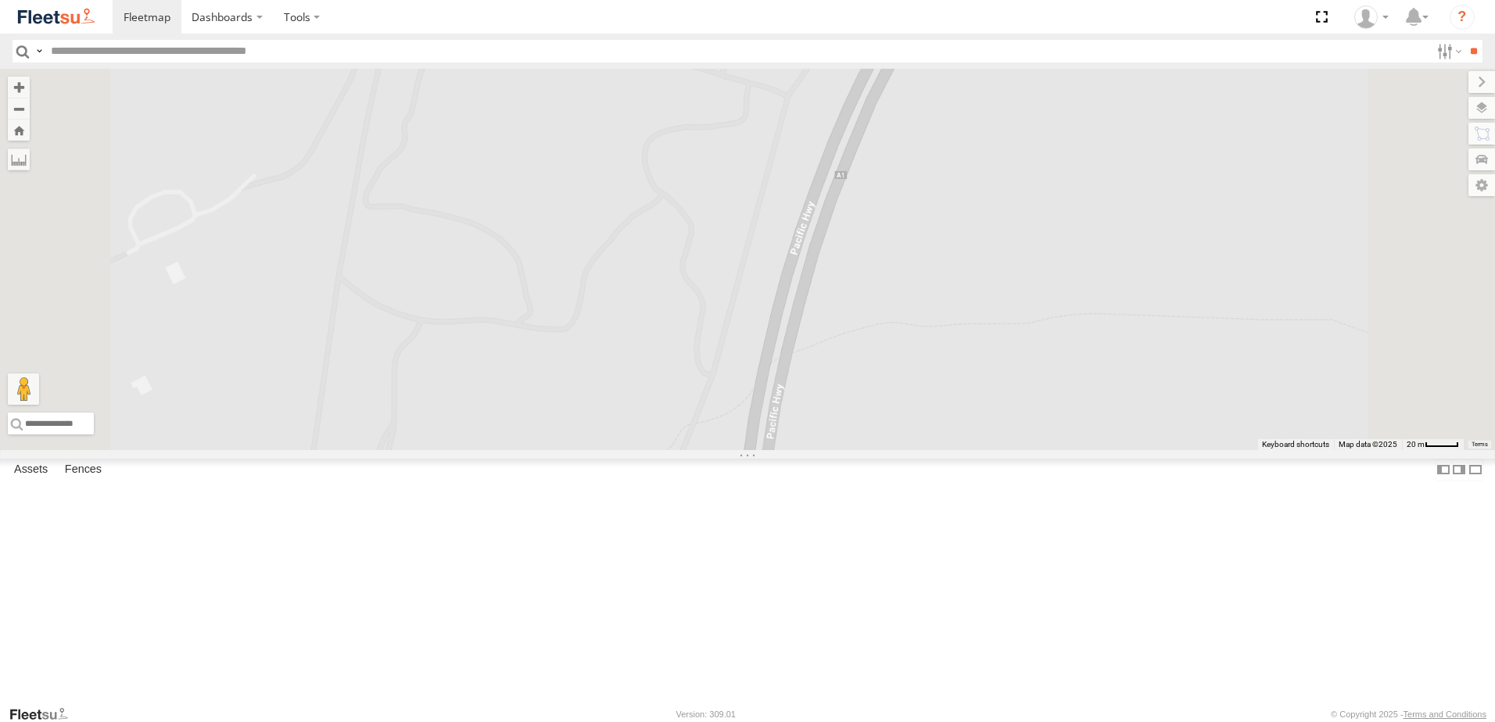
drag, startPoint x: 912, startPoint y: 546, endPoint x: 935, endPoint y: 337, distance: 210.7
click at [865, 176] on div "B5 Timber Truck BX2 Express Ute BX4 Express Ute C4 Timber Truck BX3 Express Ute…" at bounding box center [747, 259] width 1495 height 381
click at [847, 131] on span at bounding box center [832, 117] width 28 height 28
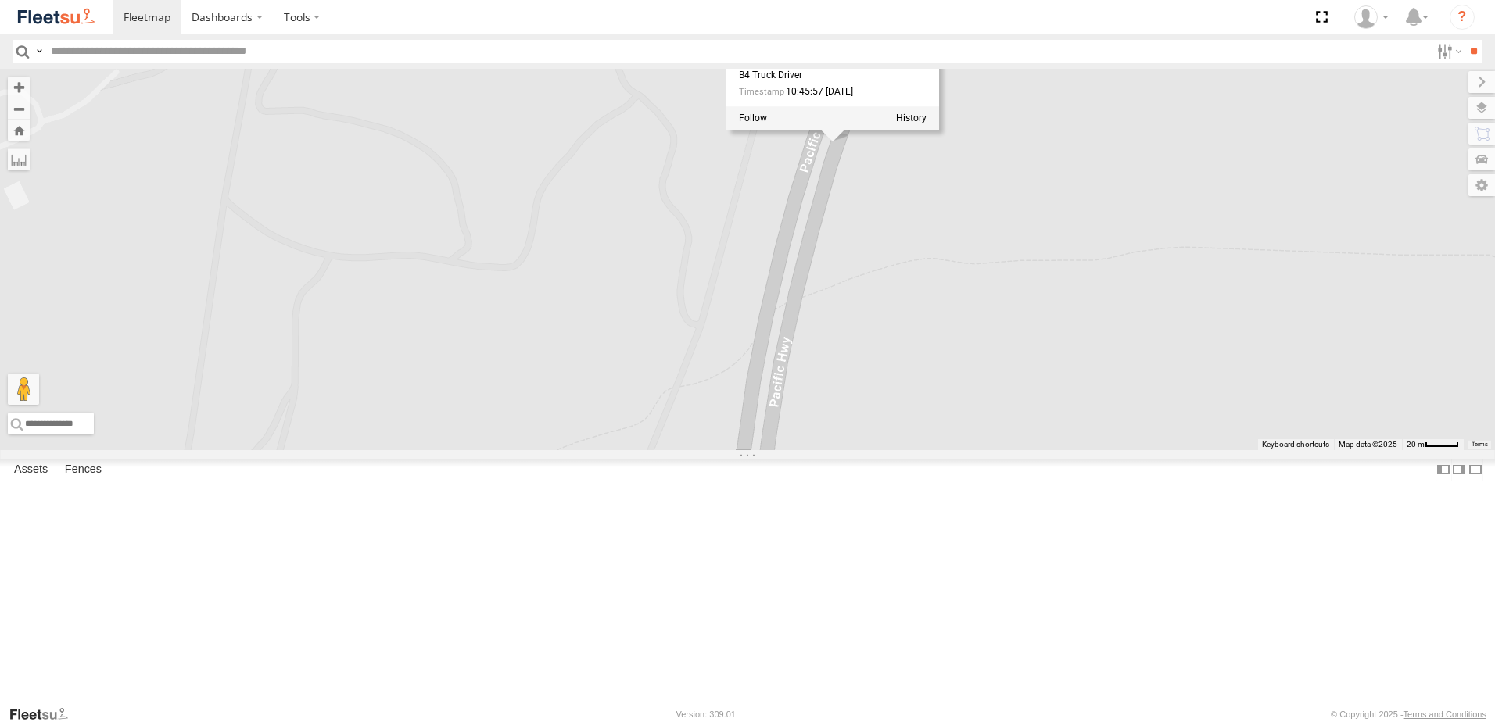
click at [1156, 395] on div "B5 Timber Truck BX2 Express Ute BX4 Express Ute C4 Timber Truck BX3 Express Ute…" at bounding box center [747, 259] width 1495 height 381
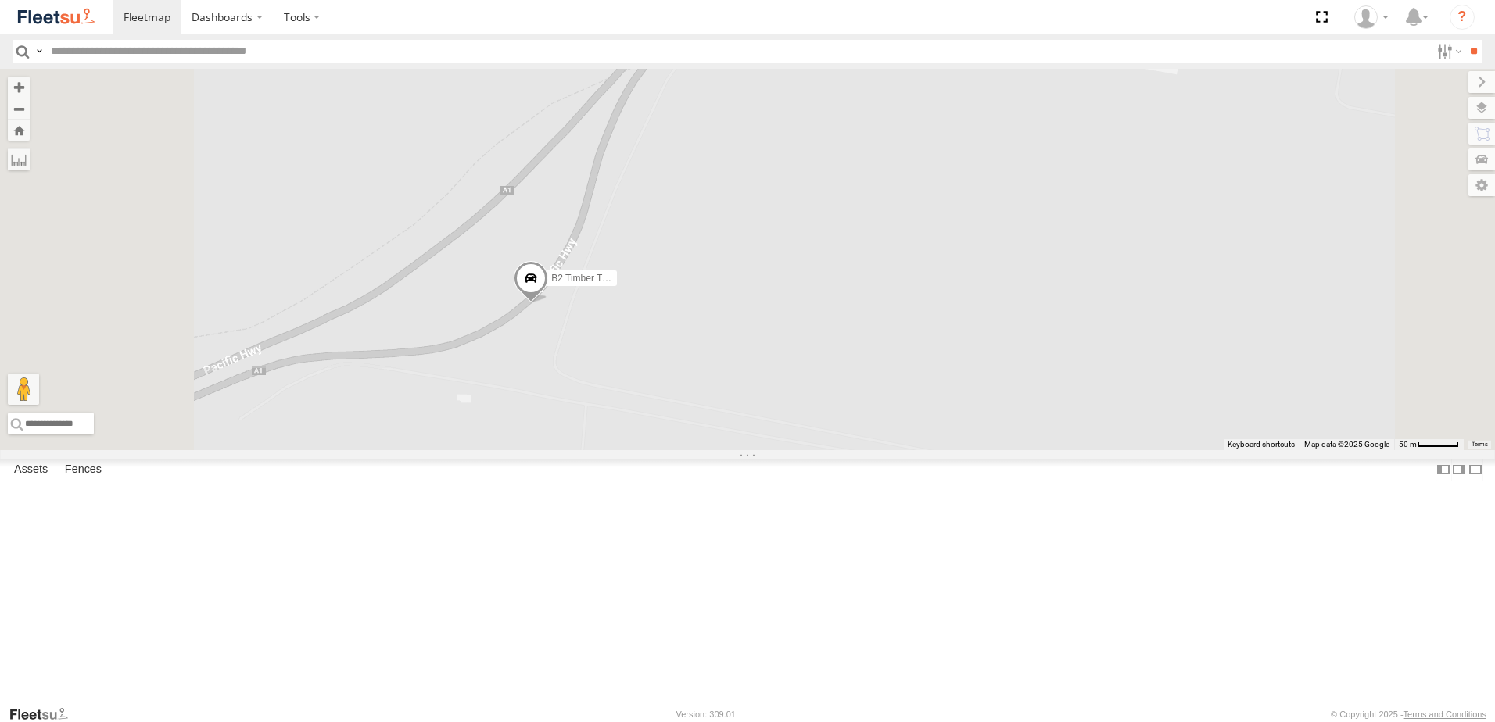
click at [548, 303] on span at bounding box center [531, 282] width 34 height 42
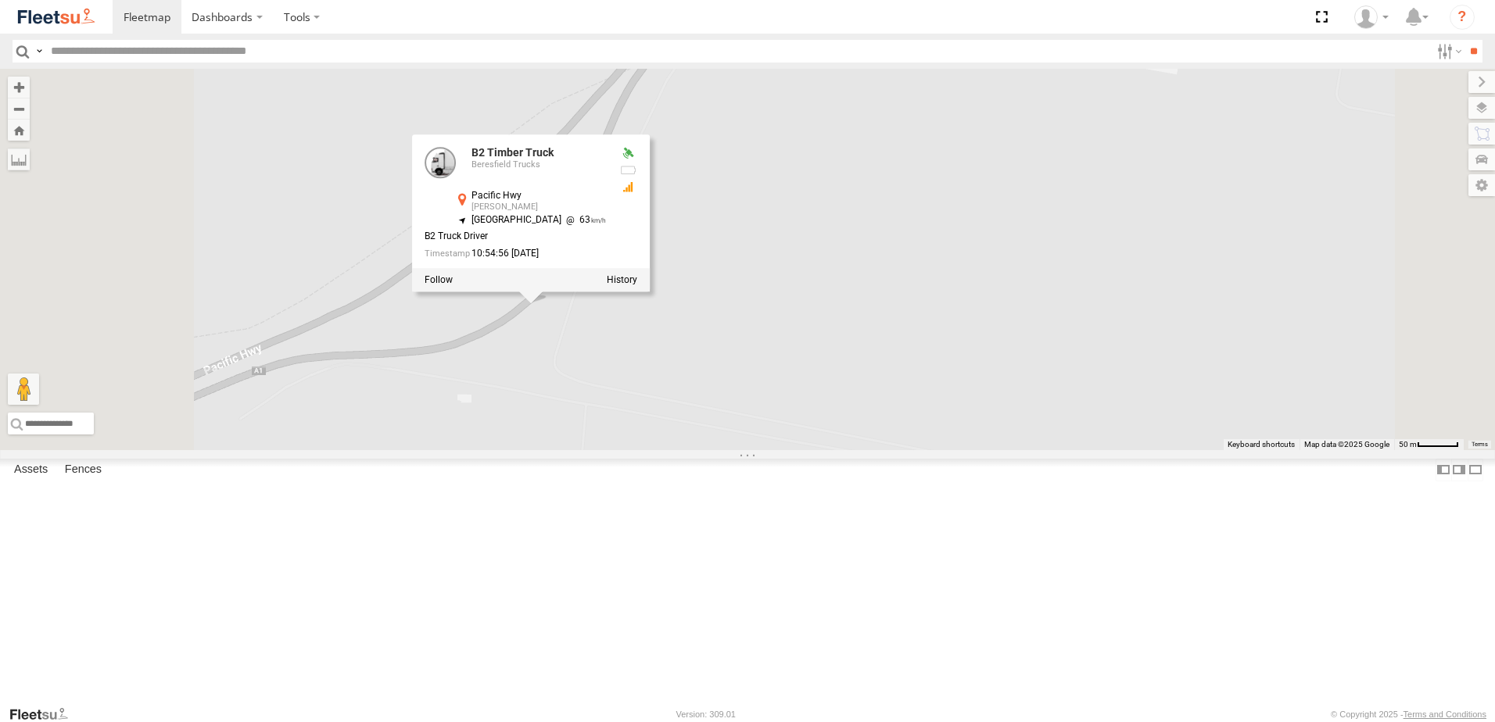
click at [789, 450] on div "B4 Timber Truck B2 Timber Truck B5 Timber Truck BX4 Express Ute C2 Timber Truck…" at bounding box center [747, 259] width 1495 height 381
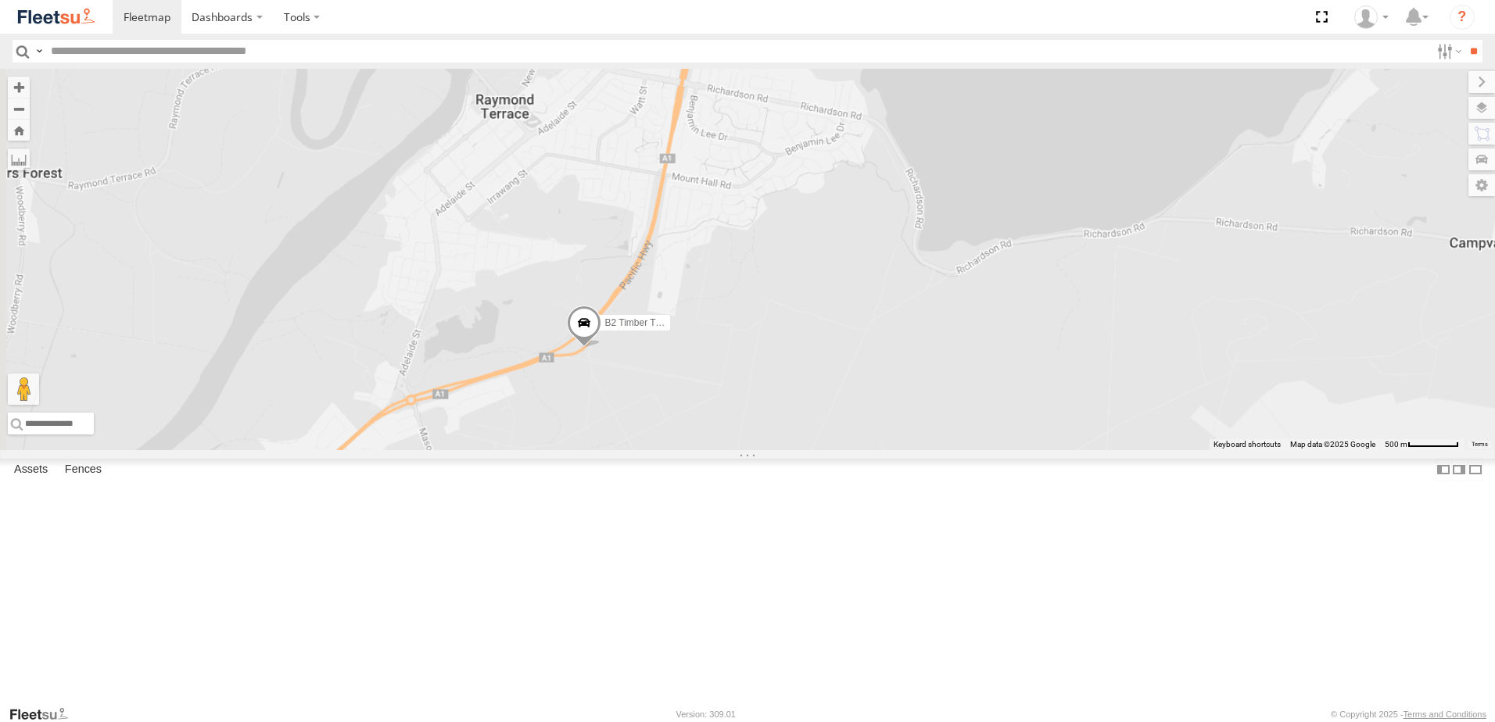
drag, startPoint x: 795, startPoint y: 507, endPoint x: 946, endPoint y: 399, distance: 185.9
click at [946, 399] on div "B4 Timber Truck B2 Timber Truck B5 Timber Truck BX4 Express Ute C2 Timber Truck" at bounding box center [747, 259] width 1495 height 381
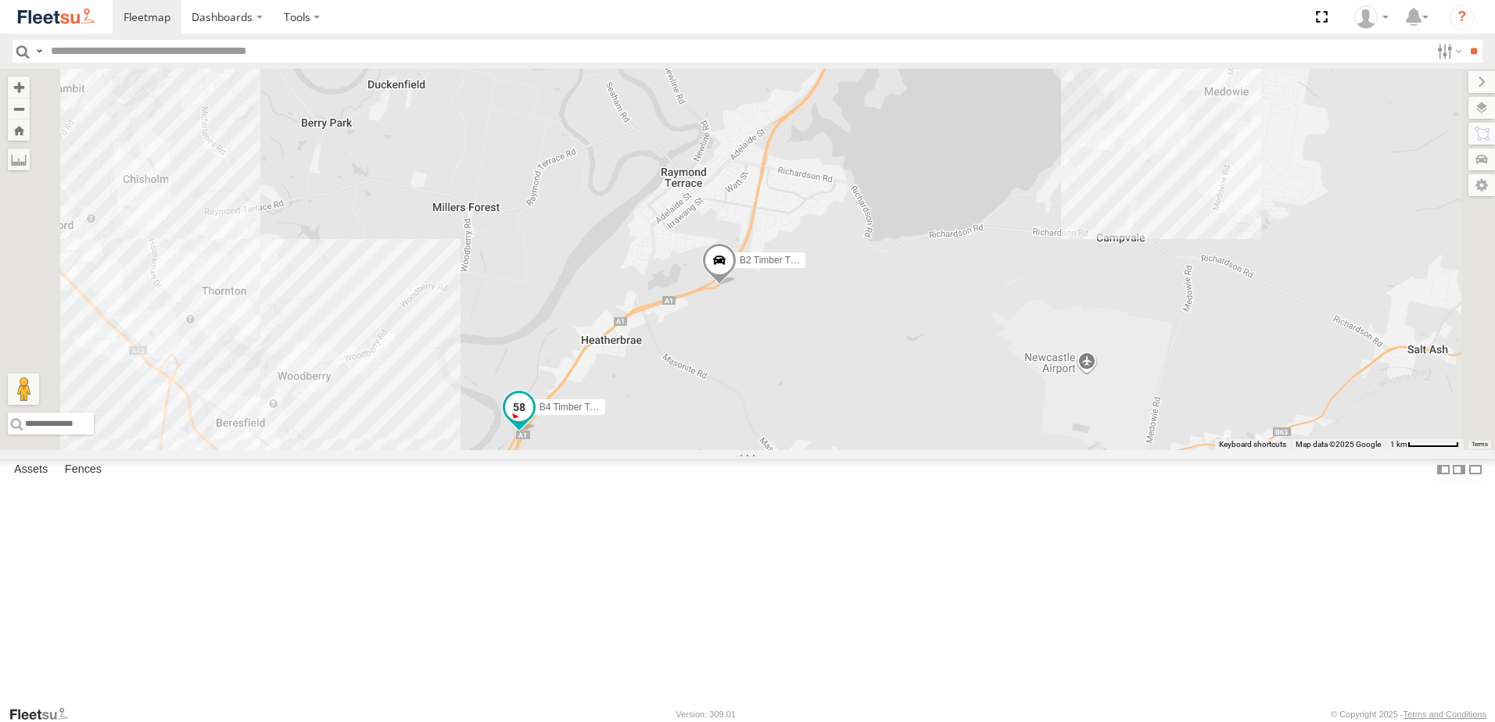
click at [533, 422] on span at bounding box center [519, 408] width 28 height 28
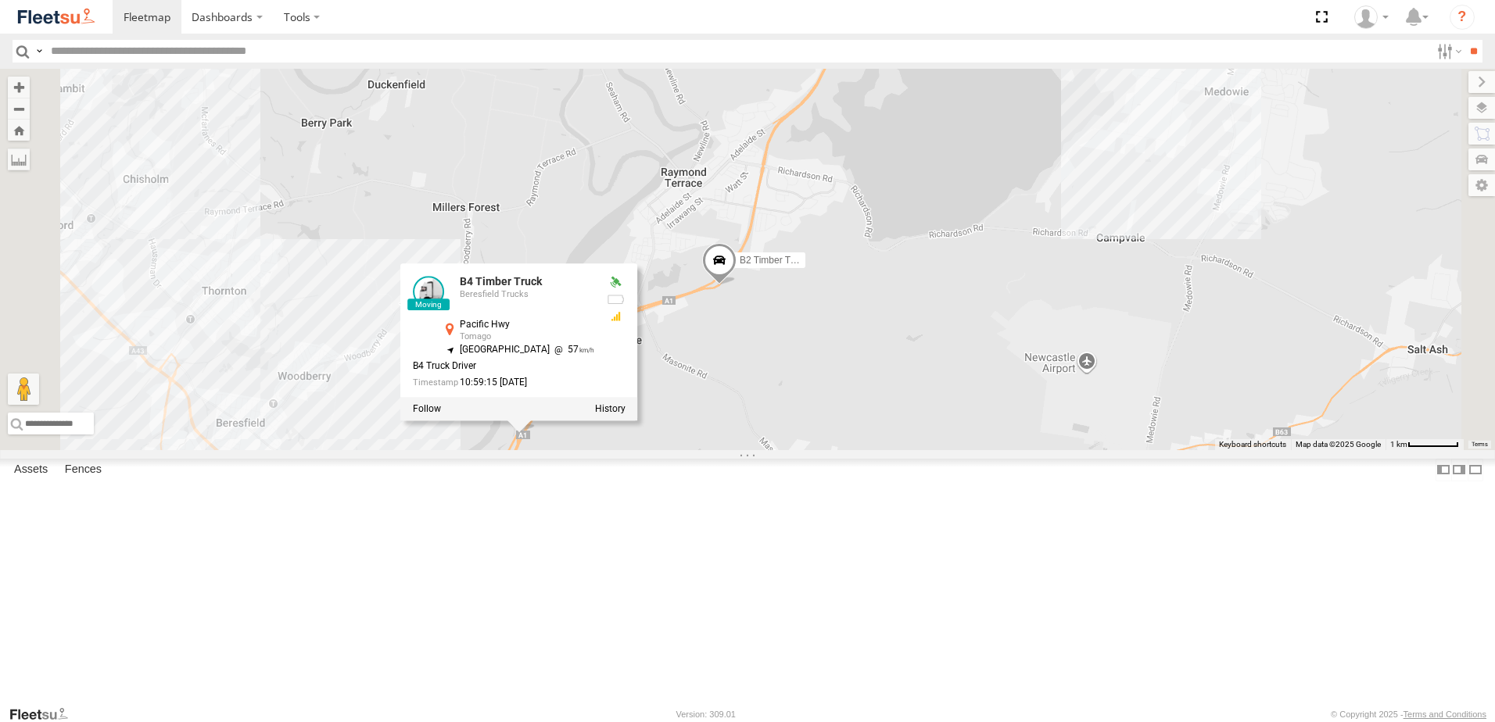
click at [740, 450] on div "B4 Timber Truck B2 Timber Truck B5 Timber Truck BX4 Express Ute C2 Timber Truck…" at bounding box center [747, 259] width 1495 height 381
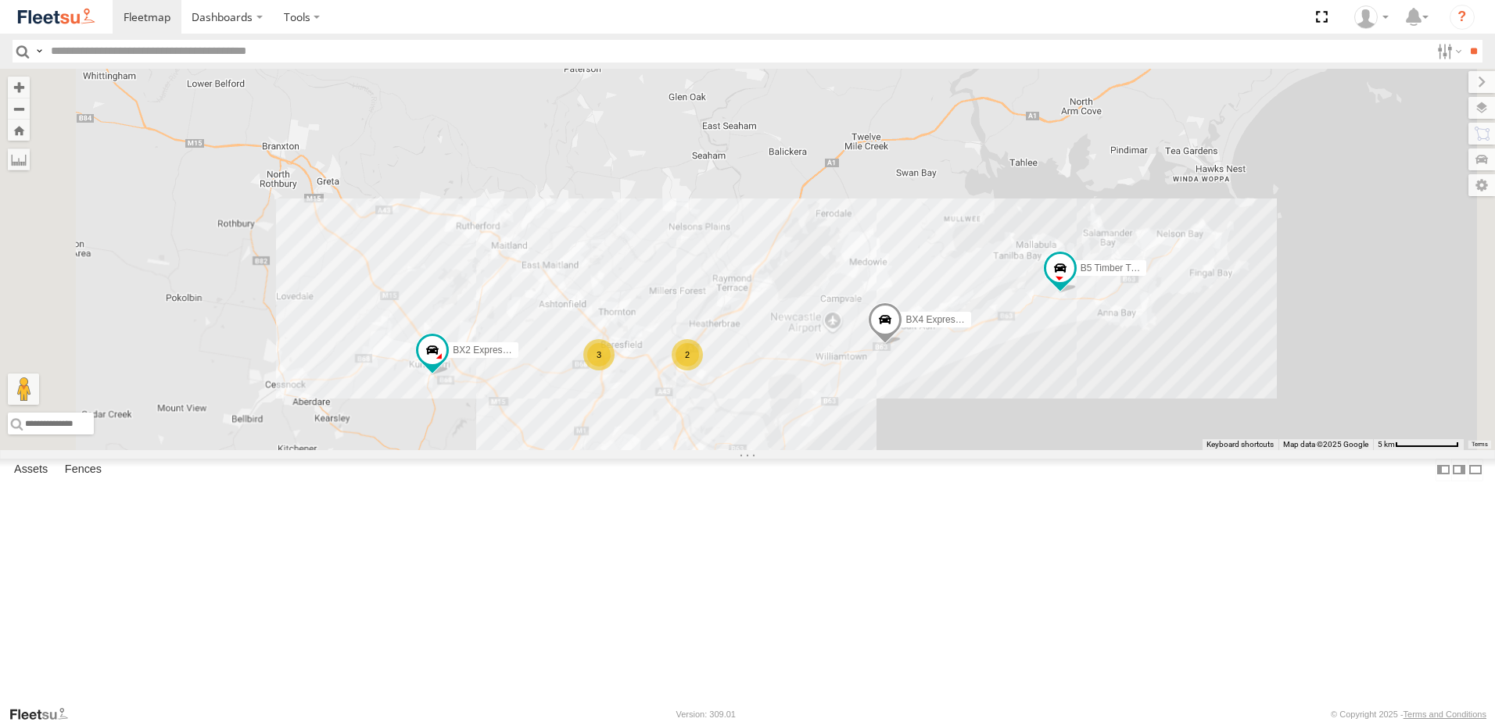
drag, startPoint x: 1090, startPoint y: 589, endPoint x: 979, endPoint y: 495, distance: 145.3
click at [979, 450] on div "BX4 Express Ute 2 8 2 B5 Timber Truck BX2 Express Ute 3" at bounding box center [747, 259] width 1495 height 381
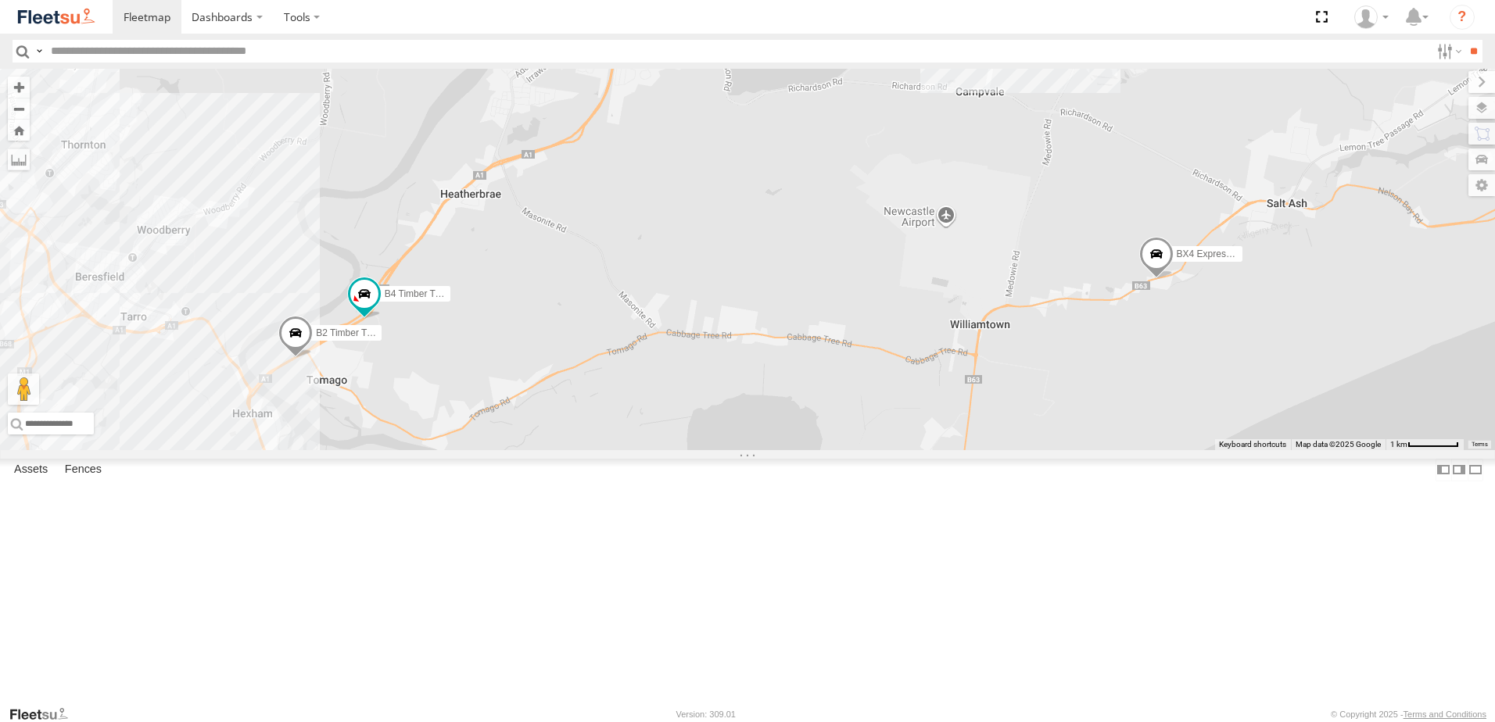
drag, startPoint x: 908, startPoint y: 367, endPoint x: 853, endPoint y: 495, distance: 139.4
click at [853, 450] on div "BX4 Express Ute B5 Timber Truck BX2 Express Ute B4 Timber Truck B2 Timber Truck…" at bounding box center [747, 259] width 1495 height 381
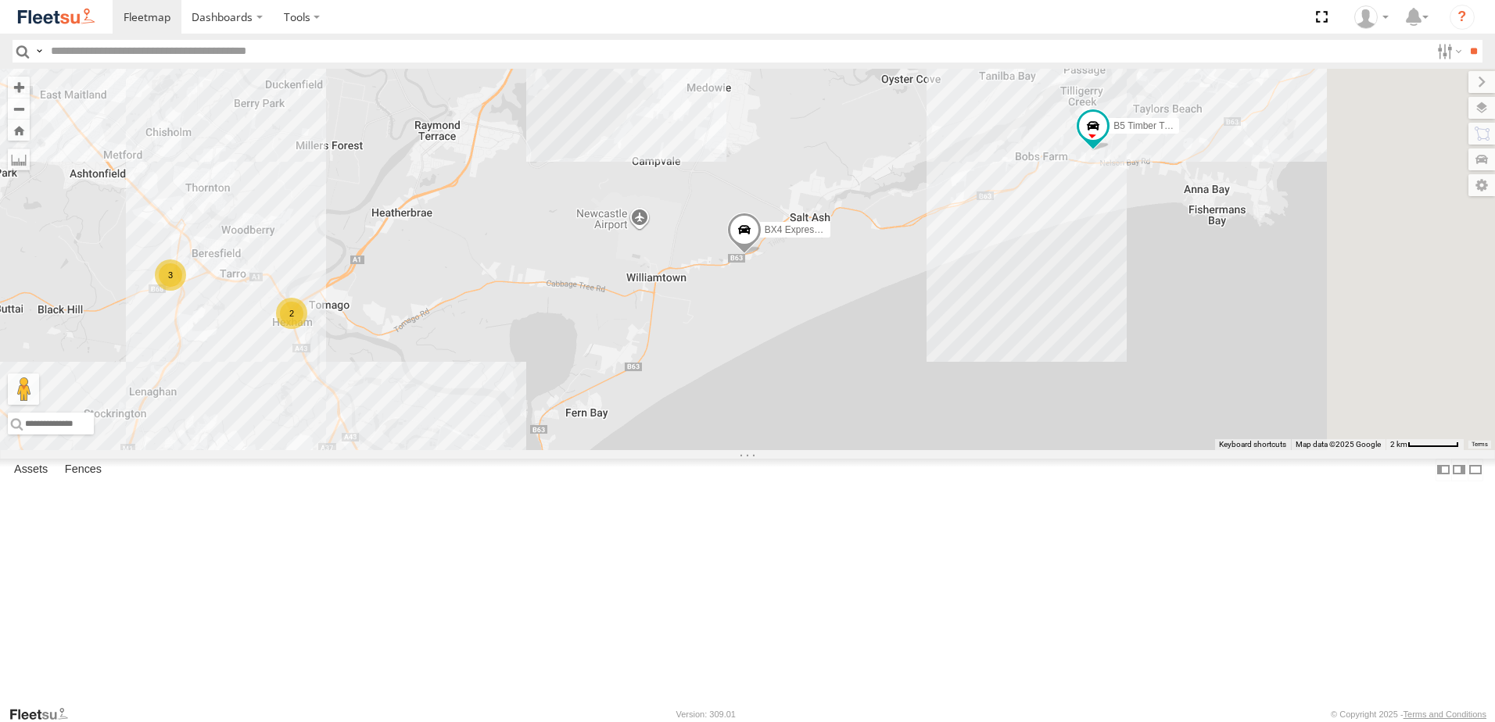
drag, startPoint x: 1321, startPoint y: 349, endPoint x: 915, endPoint y: 348, distance: 406.5
click at [915, 348] on div "BX4 Express Ute B5 Timber Truck BX2 Express Ute Little Truck 2 7 CX3 Express Ut…" at bounding box center [747, 259] width 1495 height 381
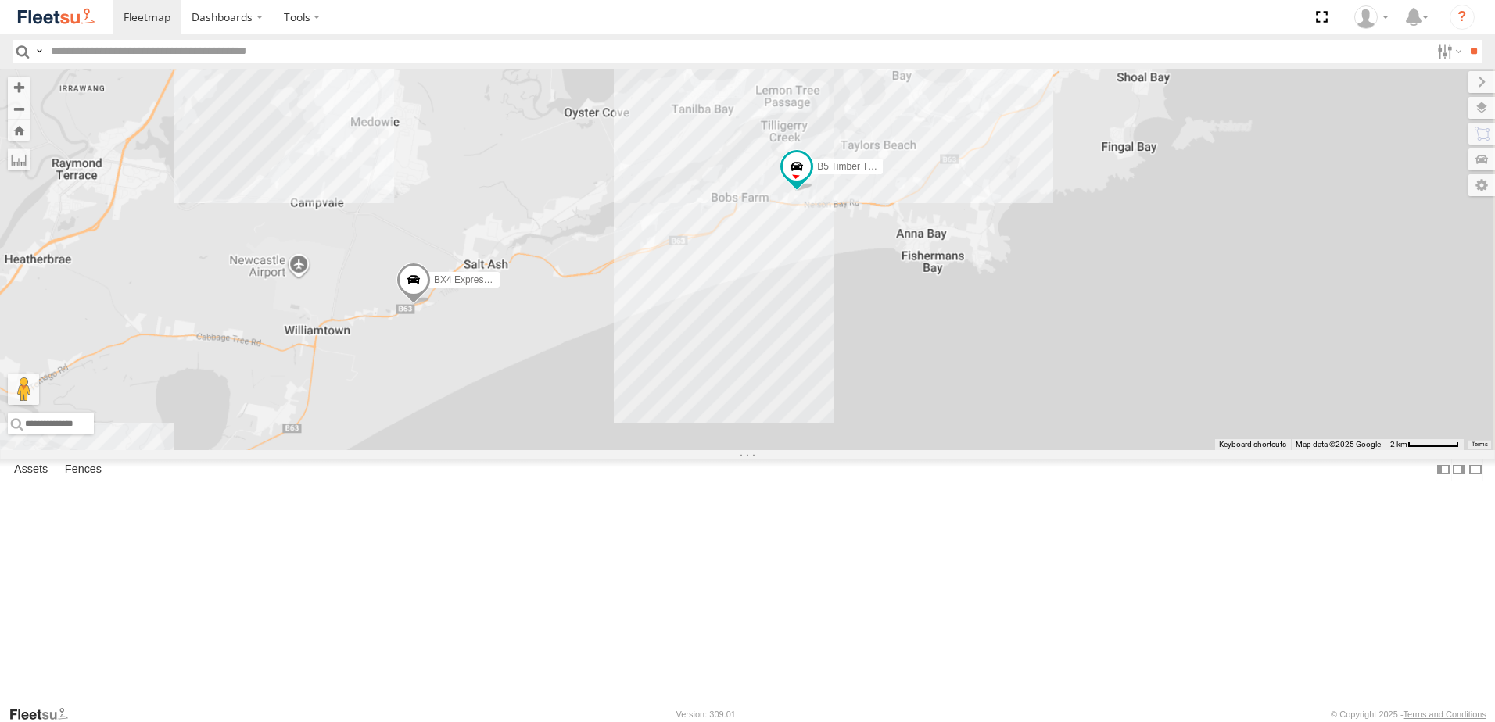
drag, startPoint x: 1270, startPoint y: 349, endPoint x: 997, endPoint y: 362, distance: 273.9
click at [997, 362] on div "BX4 Express Ute B5 Timber Truck BX2 Express Ute Little Truck CX3 Express Ute C4…" at bounding box center [747, 259] width 1495 height 381
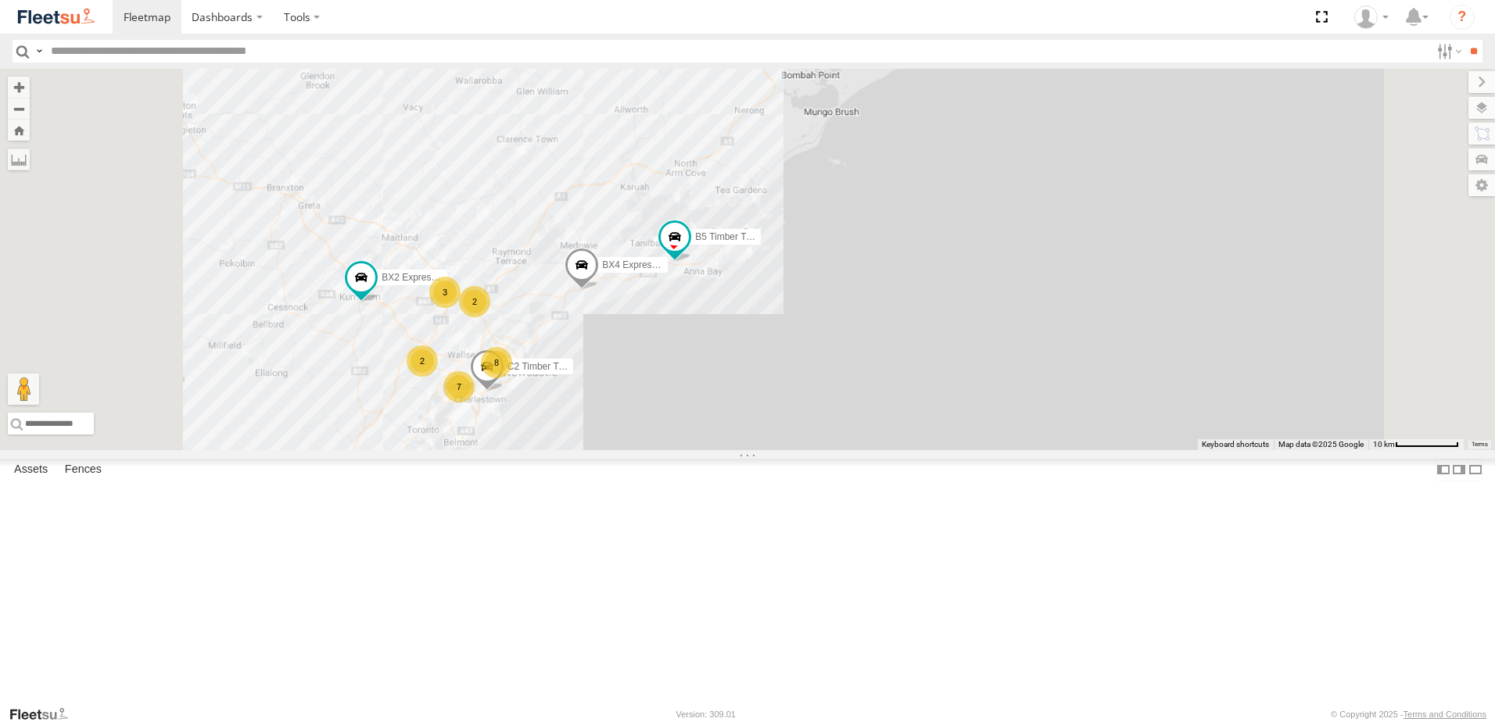
drag, startPoint x: 795, startPoint y: 470, endPoint x: 924, endPoint y: 455, distance: 129.8
click at [924, 450] on div "BX4 Express Ute B5 Timber Truck BX2 Express Ute C2 Timber Truck 2 8 7 2 3" at bounding box center [747, 259] width 1495 height 381
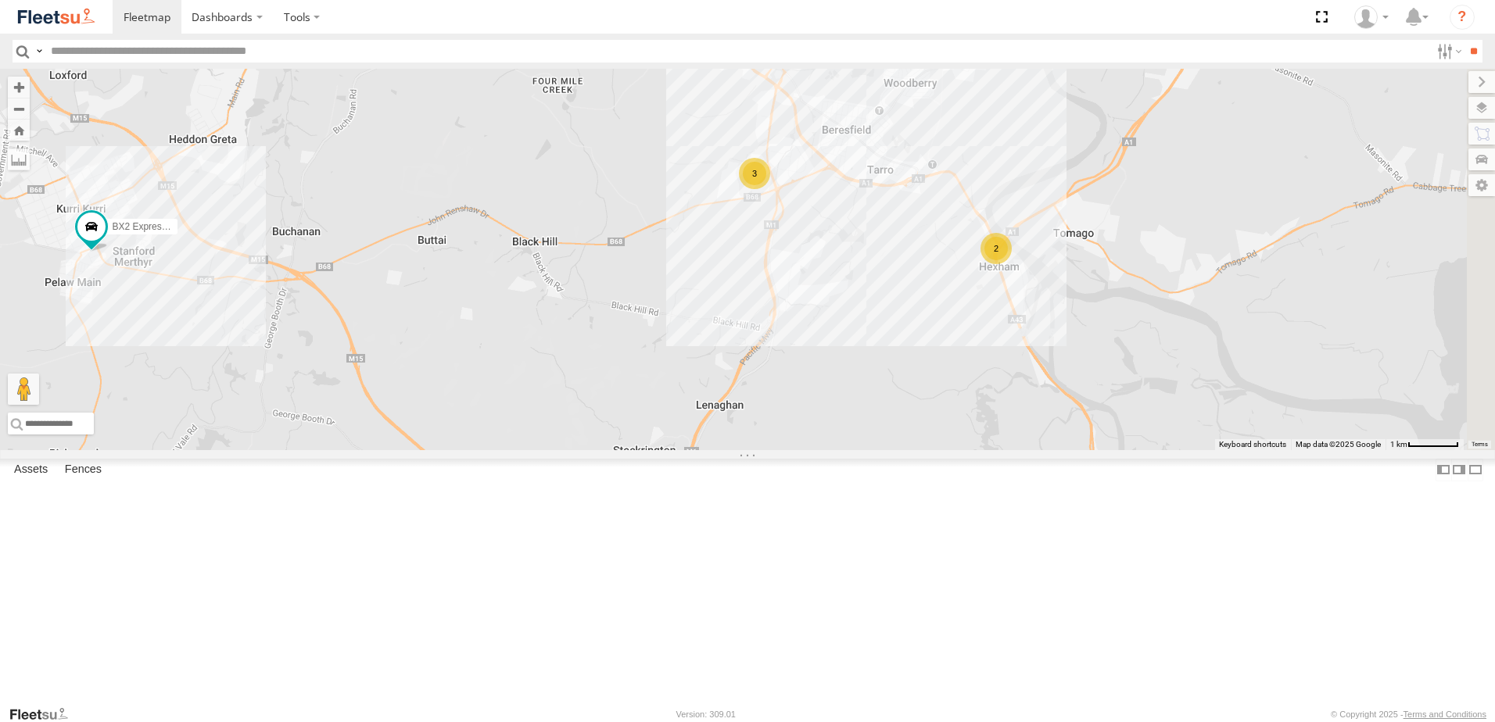
drag, startPoint x: 1132, startPoint y: 364, endPoint x: 958, endPoint y: 346, distance: 175.2
click at [958, 346] on div "BX4 Express Ute B5 Timber Truck BX2 Express Ute C2 Timber Truck CX3 Express Ute…" at bounding box center [747, 259] width 1495 height 381
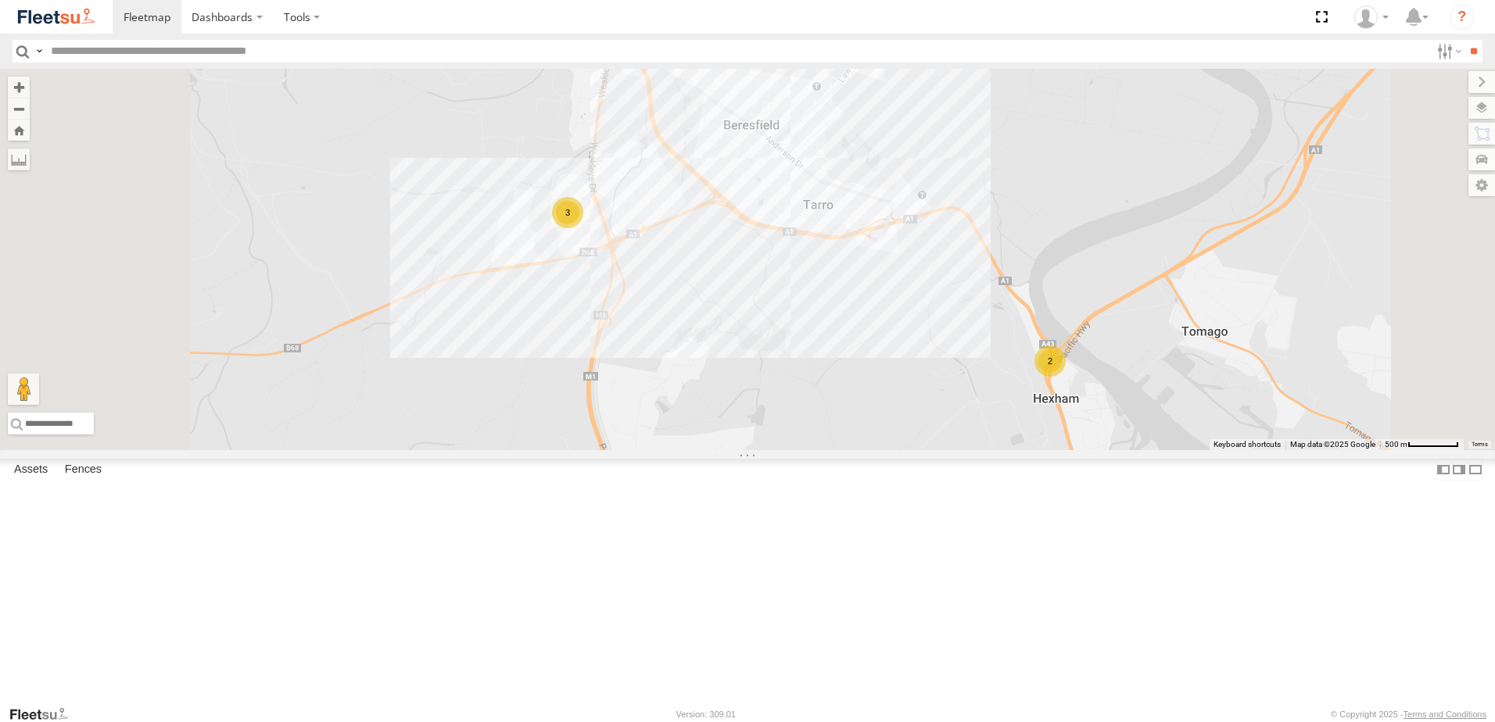
drag, startPoint x: 818, startPoint y: 324, endPoint x: 834, endPoint y: 375, distance: 54.1
click at [834, 375] on div "BX4 Express Ute B5 Timber Truck BX2 Express Ute C2 Timber Truck CX3 Express Ute…" at bounding box center [747, 259] width 1495 height 381
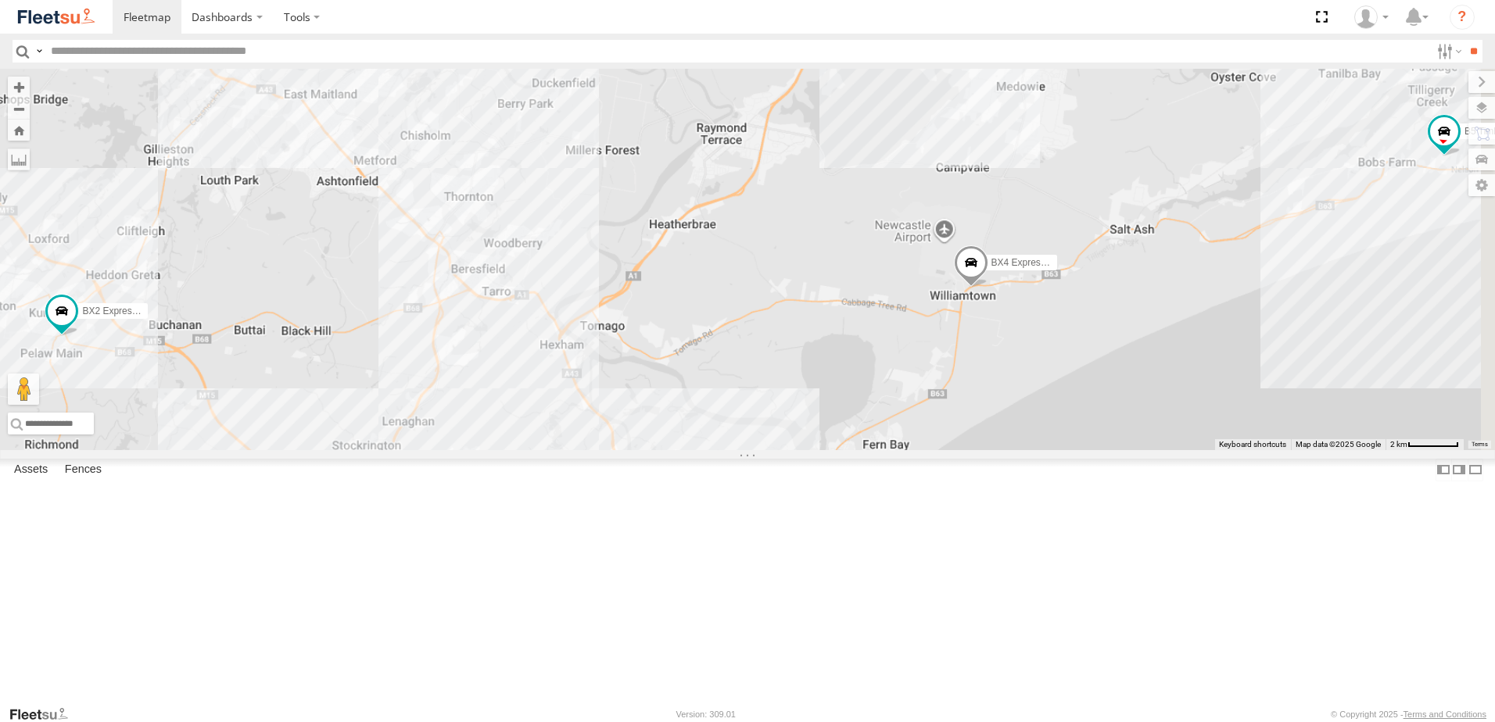
drag, startPoint x: 1101, startPoint y: 428, endPoint x: 758, endPoint y: 440, distance: 342.6
click at [731, 450] on div "BX4 Express Ute B5 Timber Truck BX2 Express Ute C2 Timber Truck CX3 Express Ute…" at bounding box center [747, 259] width 1495 height 381
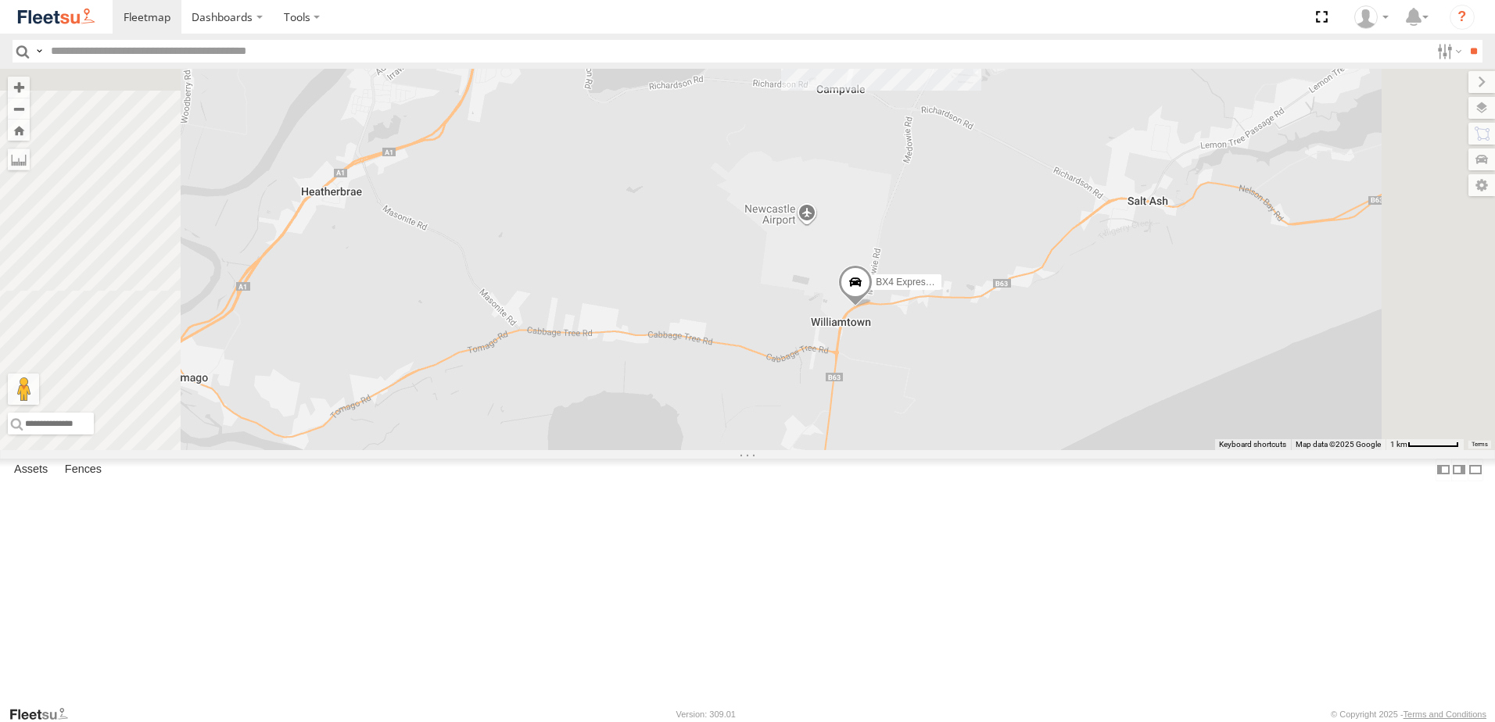
drag, startPoint x: 1171, startPoint y: 381, endPoint x: 654, endPoint y: 494, distance: 529.0
click at [660, 450] on div "BX4 Express Ute B5 Timber Truck BX2 Express Ute C2 Timber Truck CX3 Express Ute…" at bounding box center [747, 259] width 1495 height 381
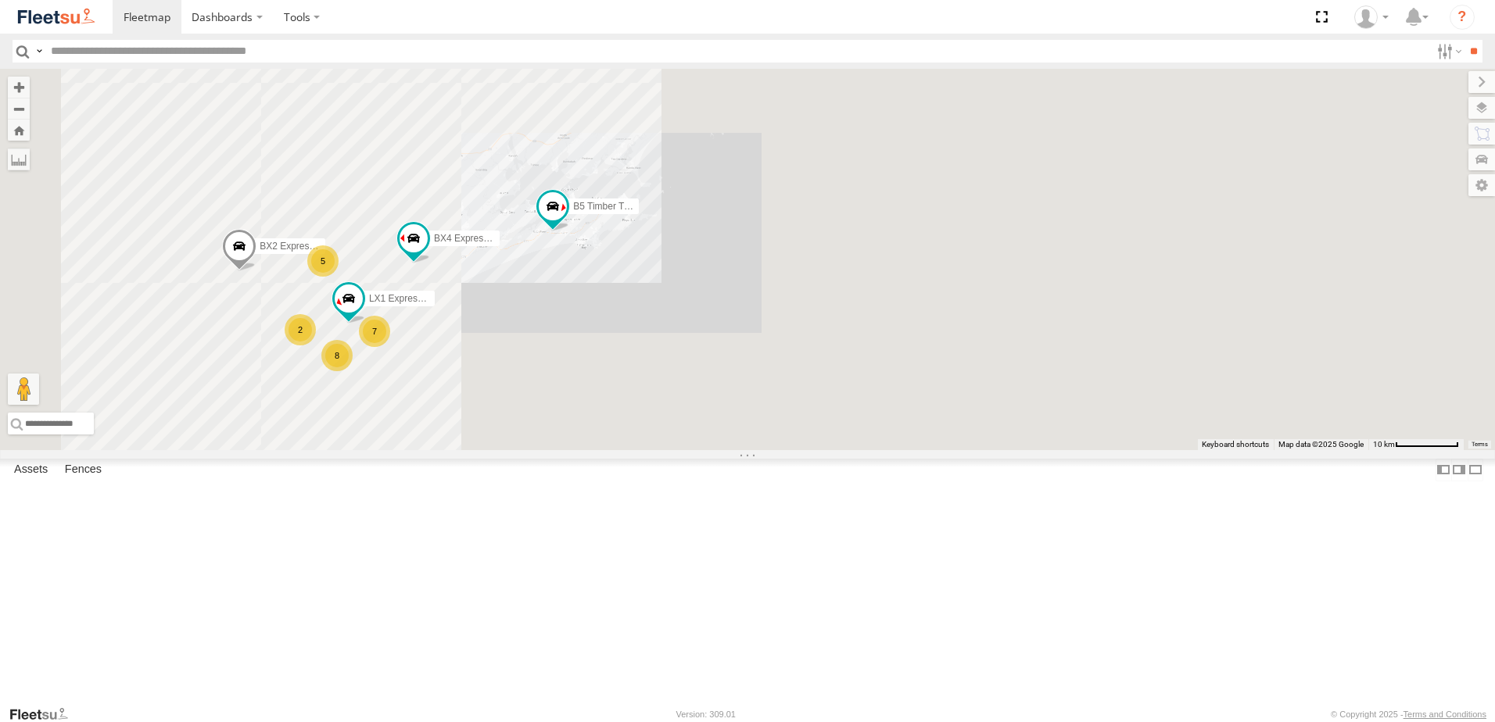
drag, startPoint x: 695, startPoint y: 382, endPoint x: 822, endPoint y: 346, distance: 132.6
click at [820, 346] on div "B5 Timber Truck BX4 Express Ute 5 7 8 2 BX2 Express Ute LX1 Express Ute BX3 Exp…" at bounding box center [747, 259] width 1495 height 381
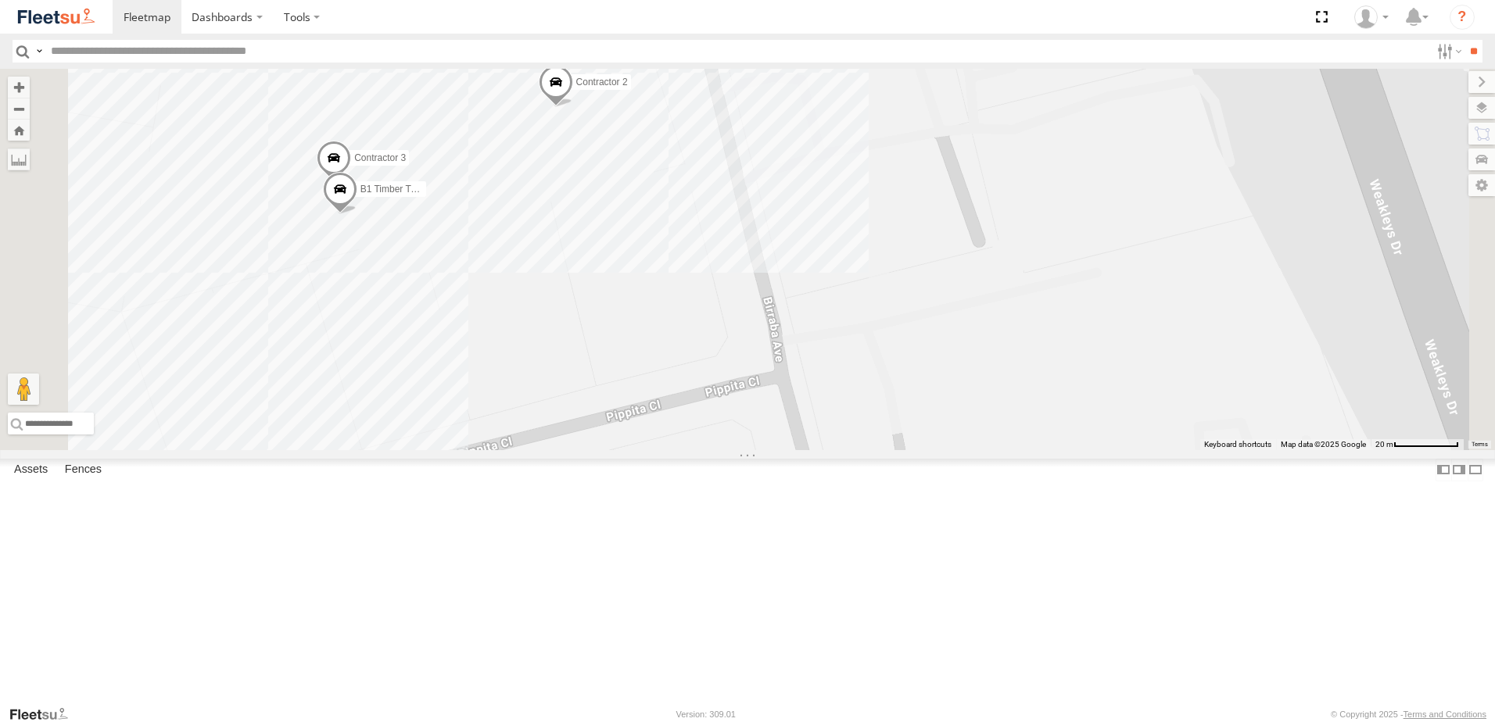
drag, startPoint x: 947, startPoint y: 379, endPoint x: 1083, endPoint y: 467, distance: 161.5
click at [1083, 450] on div "B5 Timber Truck BX4 Express Ute BX2 Express Ute LX1 Express Ute BX3 Express Ute…" at bounding box center [747, 259] width 1495 height 381
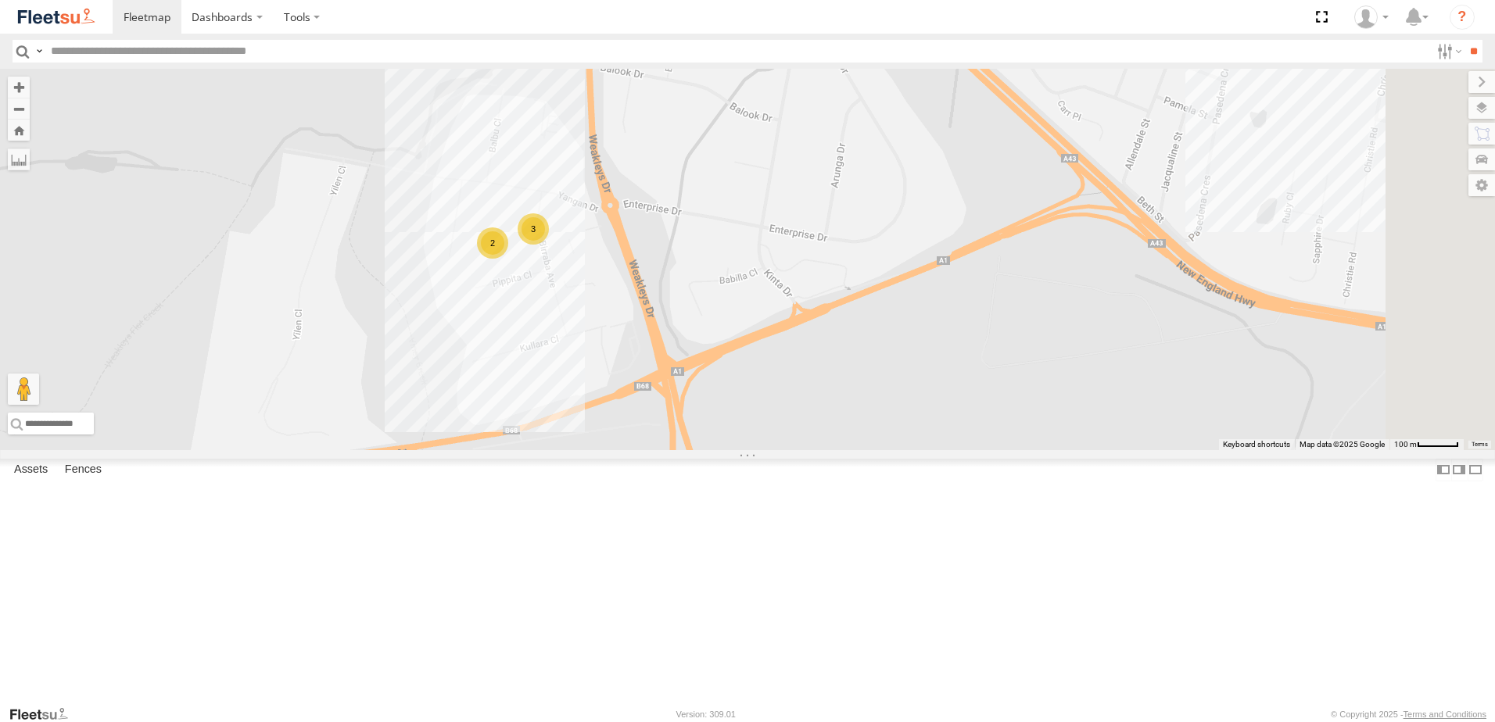
drag, startPoint x: 1205, startPoint y: 534, endPoint x: 780, endPoint y: 335, distance: 469.7
click at [783, 338] on div "3 2" at bounding box center [747, 259] width 1495 height 381
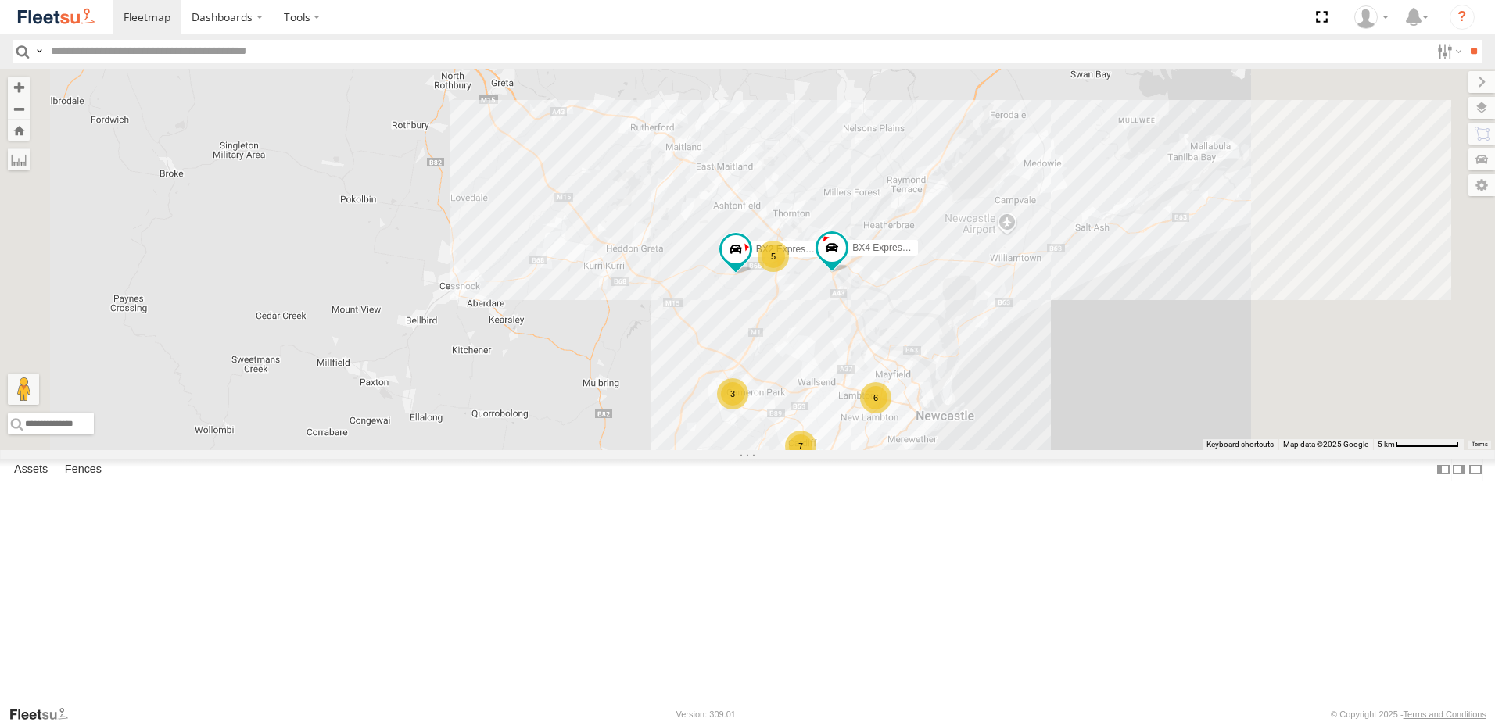
drag, startPoint x: 1130, startPoint y: 408, endPoint x: 1040, endPoint y: 388, distance: 91.4
click at [1040, 388] on div "BX2 Express Ute BX4 Express Ute 5 6 7 3 CX2 Express Ute Little Truck" at bounding box center [747, 259] width 1495 height 381
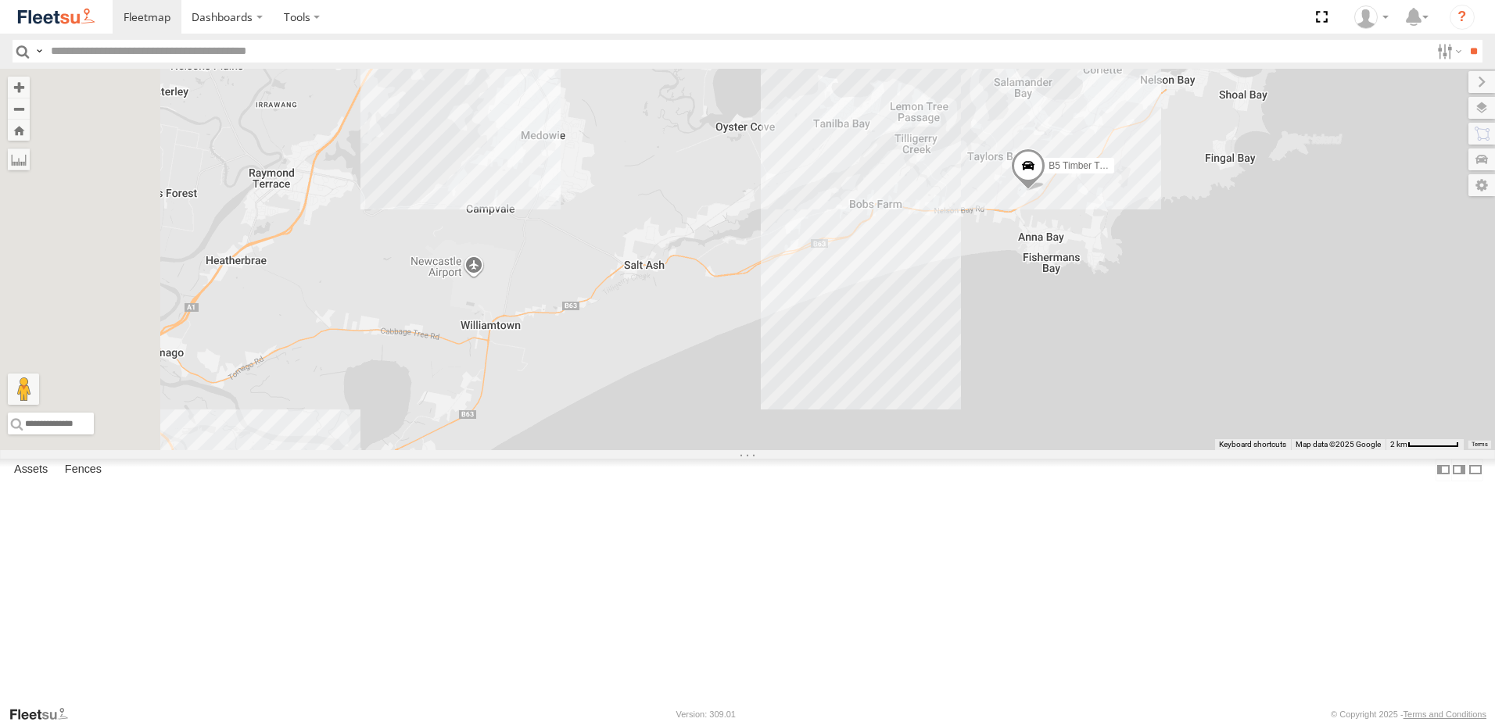
drag, startPoint x: 752, startPoint y: 417, endPoint x: 967, endPoint y: 421, distance: 215.0
click at [947, 424] on div "B5 Timber Truck" at bounding box center [747, 259] width 1495 height 381
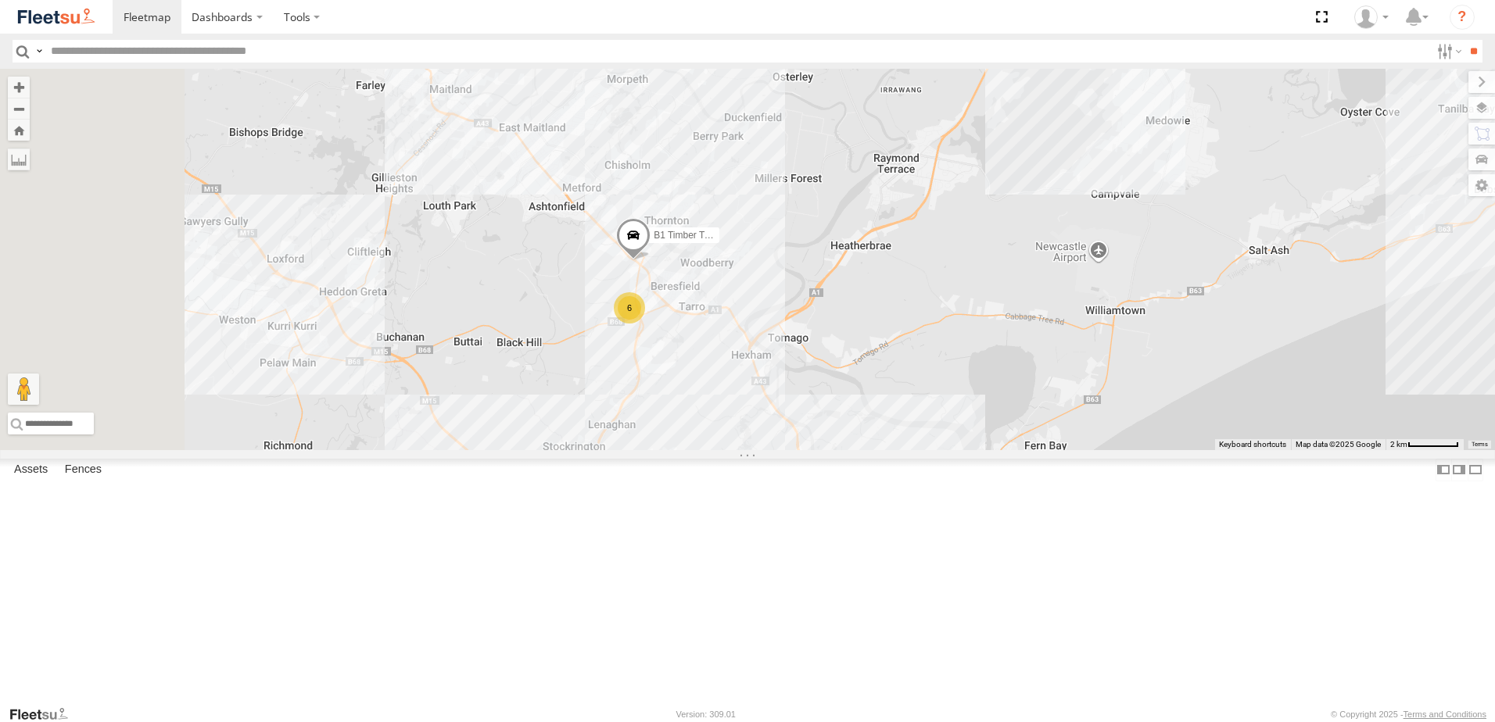
drag, startPoint x: 782, startPoint y: 371, endPoint x: 834, endPoint y: 343, distance: 58.4
click at [834, 343] on div "B5 Timber Truck 6 C4 Timber Truck B1 Timber Truck" at bounding box center [747, 259] width 1495 height 381
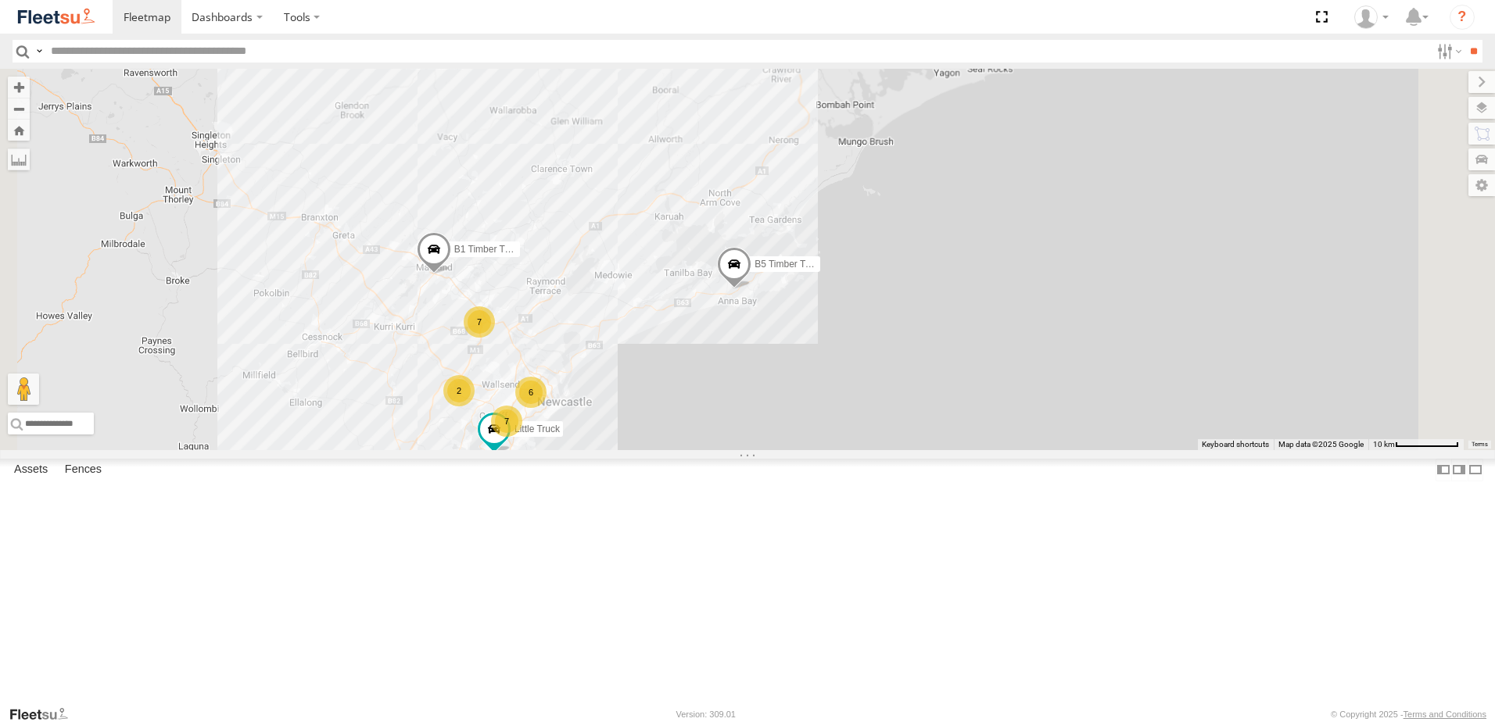
drag, startPoint x: 704, startPoint y: 487, endPoint x: 784, endPoint y: 463, distance: 84.1
click at [784, 450] on div "B5 Timber Truck B1 Timber Truck 7 6 7 2 CX2 Express Ute BX3 Express Ute Little …" at bounding box center [747, 259] width 1495 height 381
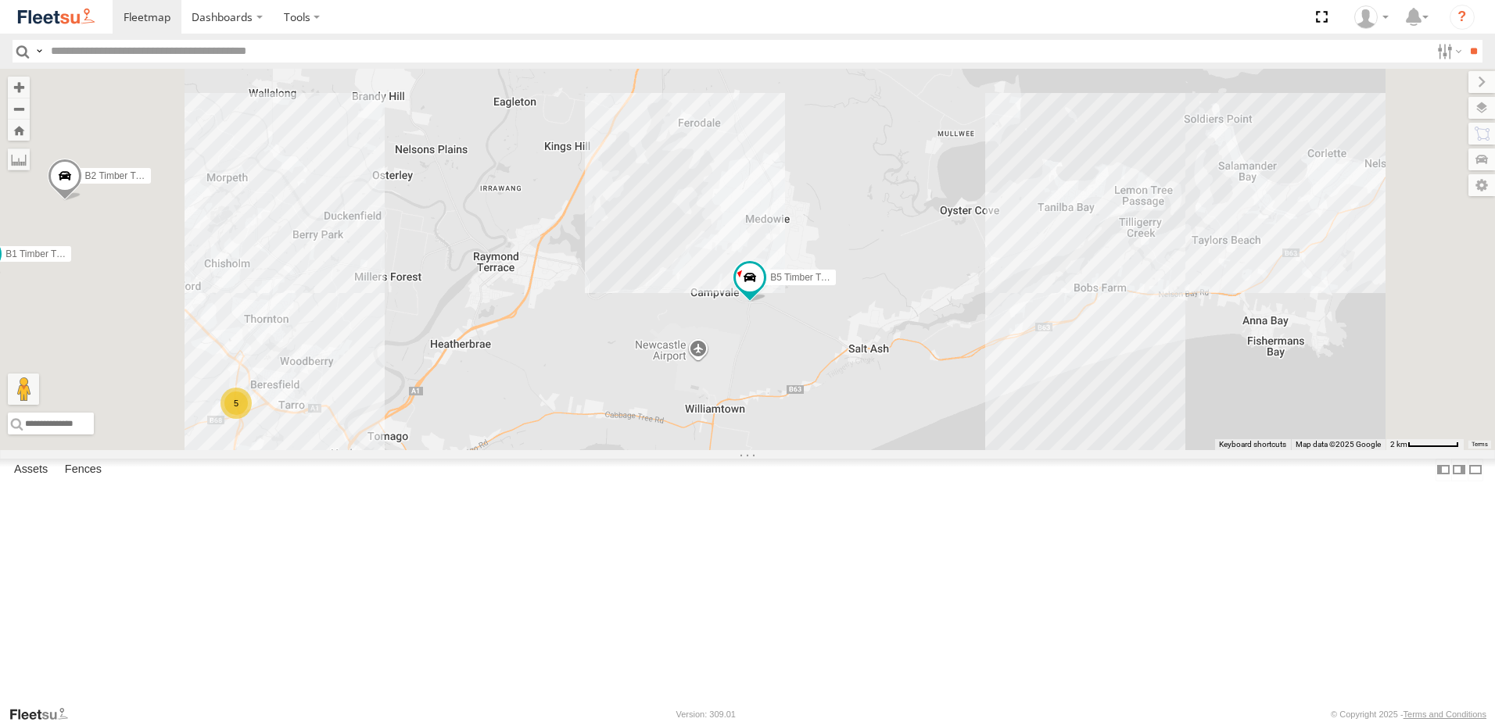
drag, startPoint x: 960, startPoint y: 453, endPoint x: 1022, endPoint y: 449, distance: 61.9
click at [1022, 449] on div "CX4 Express Ute B2 Timber Truck B5 Timber Truck BX3 Express Ute B1 Timber Truck…" at bounding box center [747, 259] width 1495 height 381
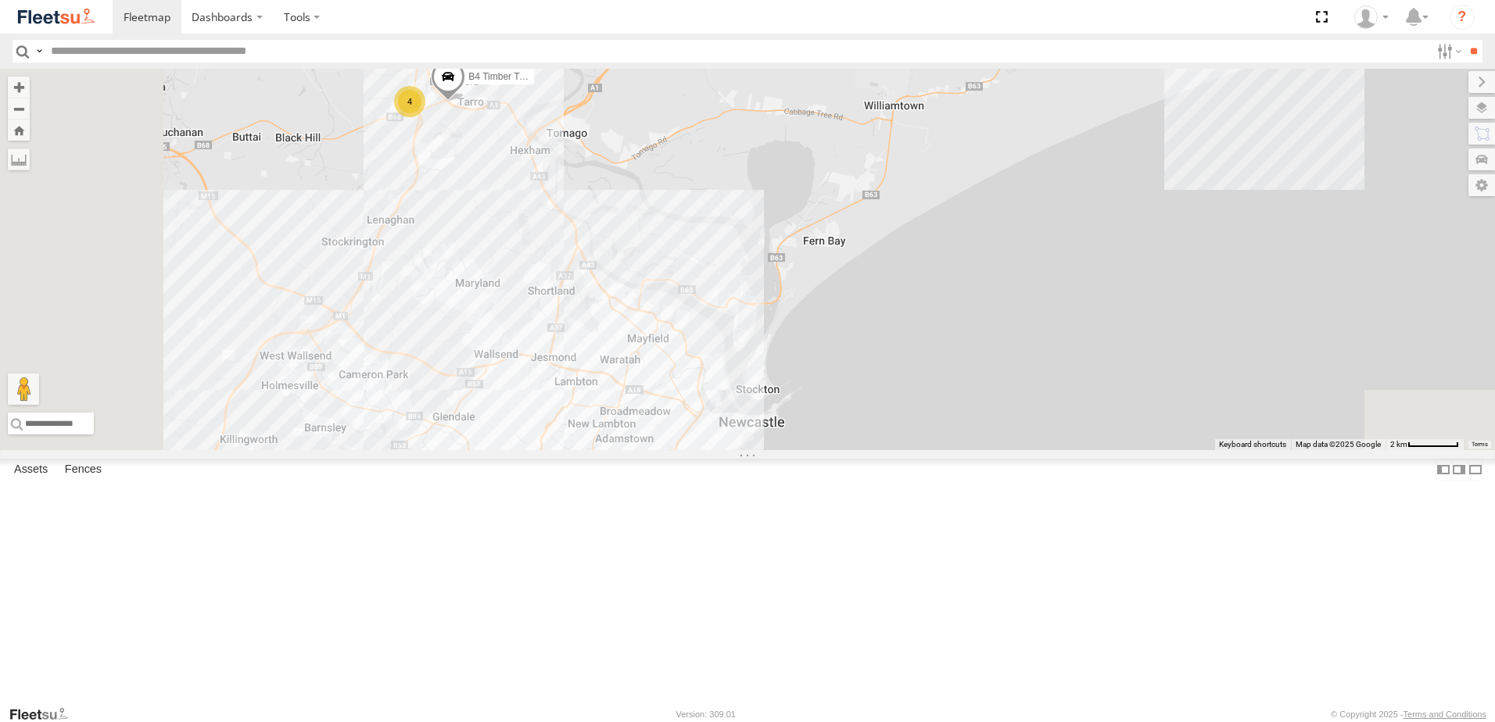
drag, startPoint x: 1029, startPoint y: 590, endPoint x: 1108, endPoint y: 278, distance: 321.9
click at [1108, 278] on div "B2 Timber Truck B5 Timber Truck B4 Timber Truck 4" at bounding box center [747, 259] width 1495 height 381
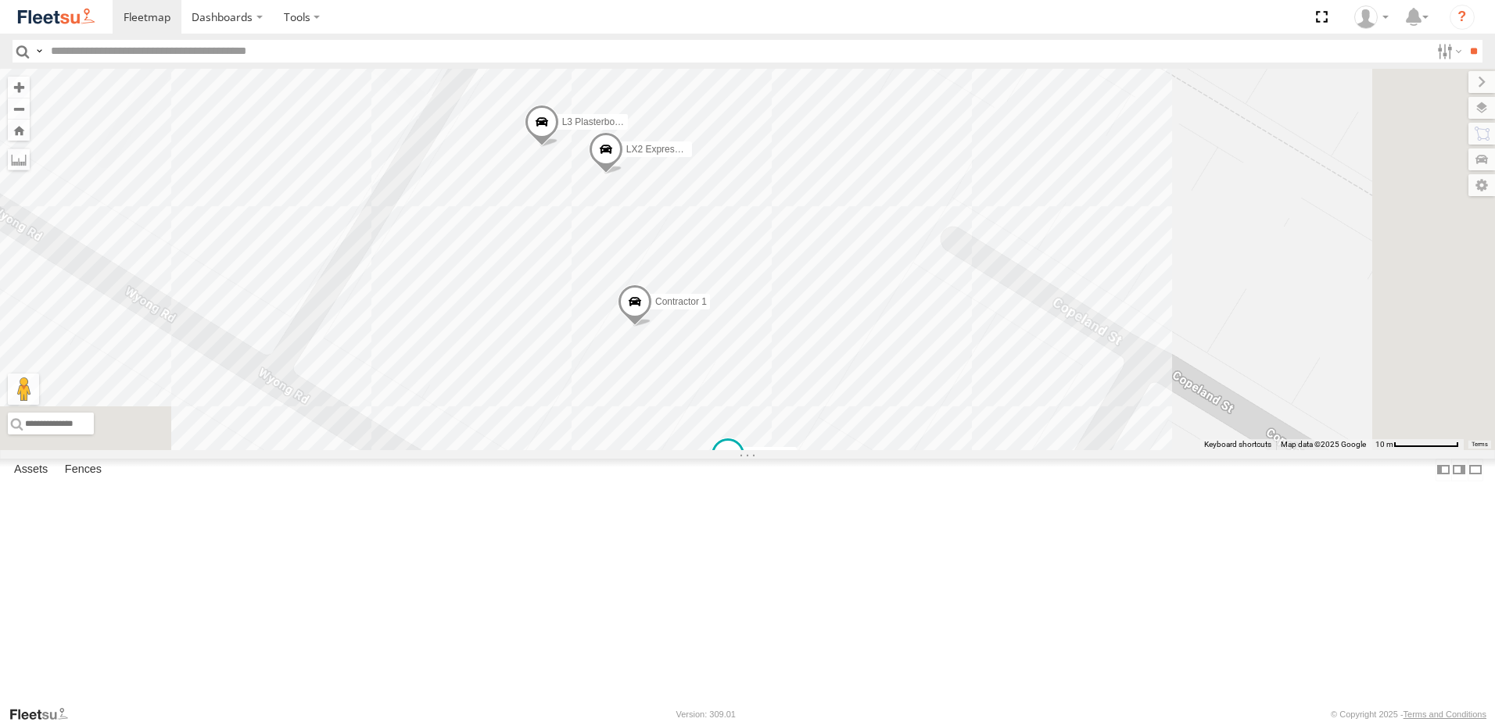
drag, startPoint x: 944, startPoint y: 403, endPoint x: 901, endPoint y: 117, distance: 288.7
click at [901, 117] on div "B2 Timber Truck B5 Timber Truck B4 Timber Truck CX4 Express Ute C4 Timber Truck…" at bounding box center [747, 259] width 1495 height 381
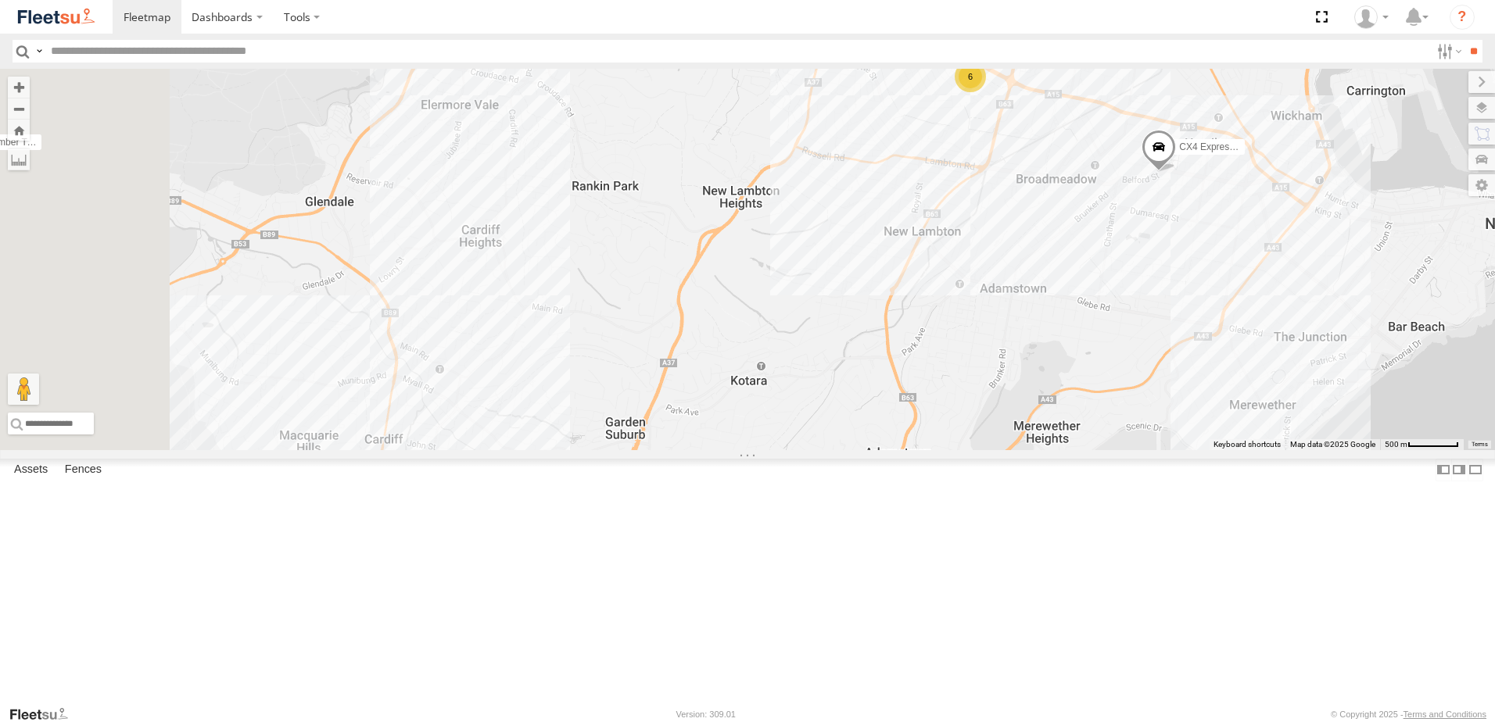
drag, startPoint x: 965, startPoint y: 442, endPoint x: 1200, endPoint y: 231, distance: 315.6
click at [1199, 232] on div "B2 Timber Truck B5 Timber Truck B4 Timber Truck CX4 Express Ute C4 Timber Truck…" at bounding box center [747, 259] width 1495 height 381
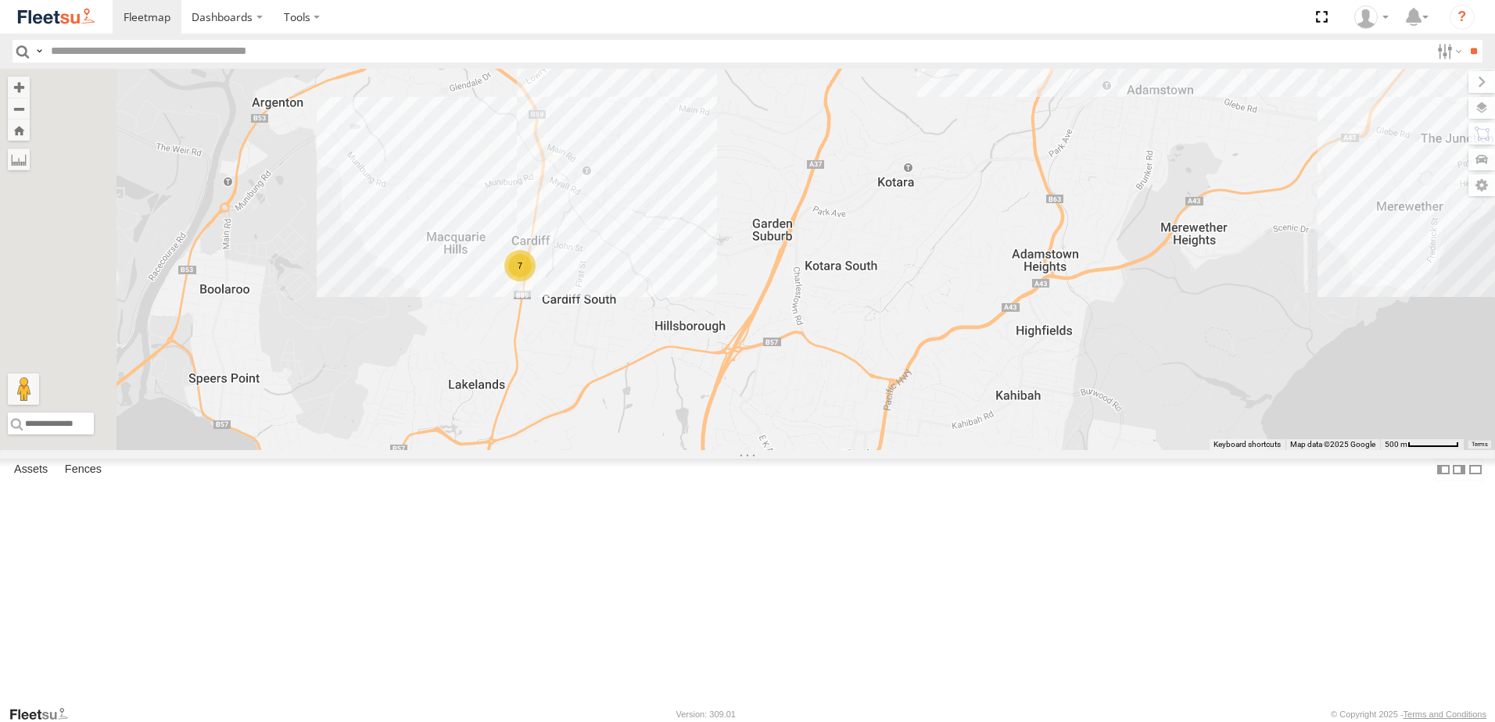
drag, startPoint x: 1057, startPoint y: 424, endPoint x: 1018, endPoint y: 346, distance: 88.1
click at [1107, 302] on div "B2 Timber Truck B5 Timber Truck B4 Timber Truck CX4 Express Ute C4 Timber Truck…" at bounding box center [747, 259] width 1495 height 381
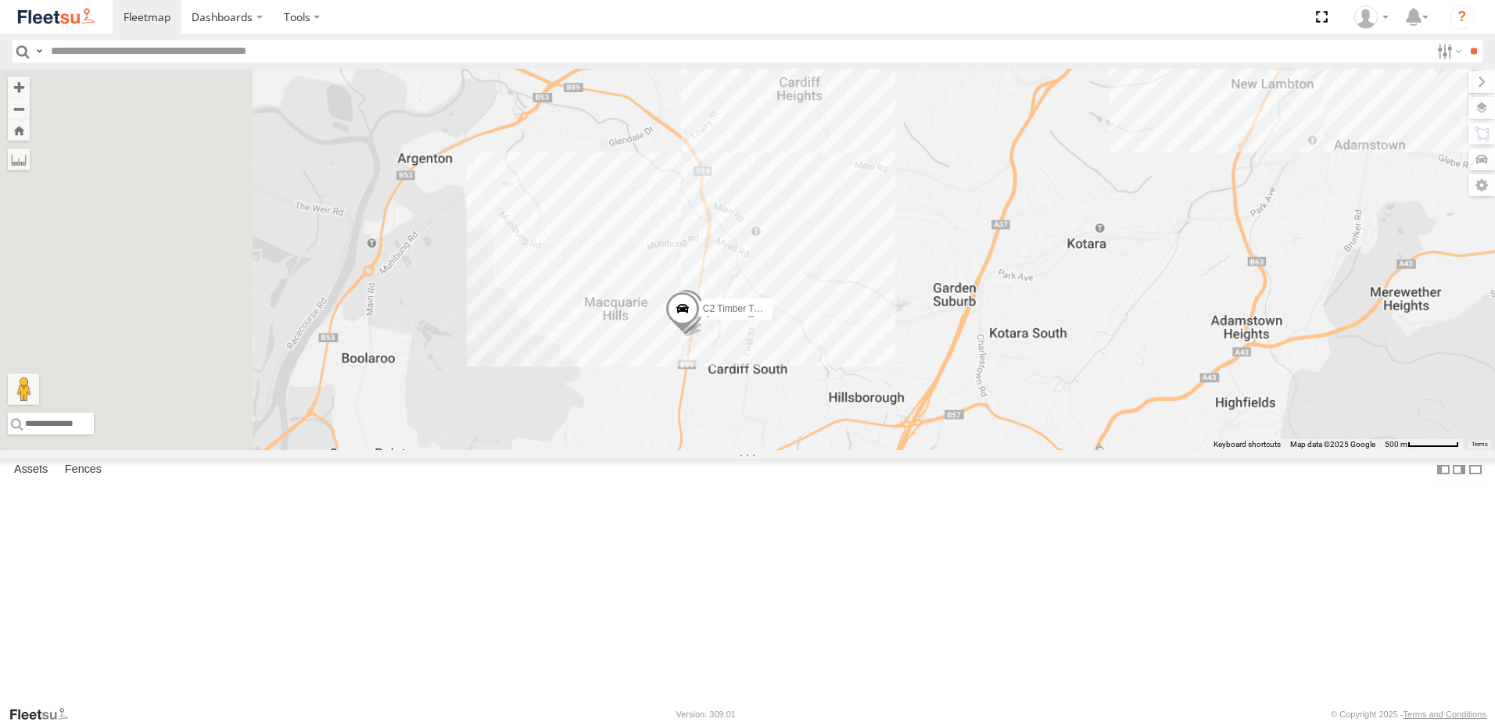
drag, startPoint x: 733, startPoint y: 354, endPoint x: 908, endPoint y: 496, distance: 224.5
click at [907, 450] on div "B3 Transfer Truck C2 Timber Truck Jason Crockett" at bounding box center [747, 259] width 1495 height 381
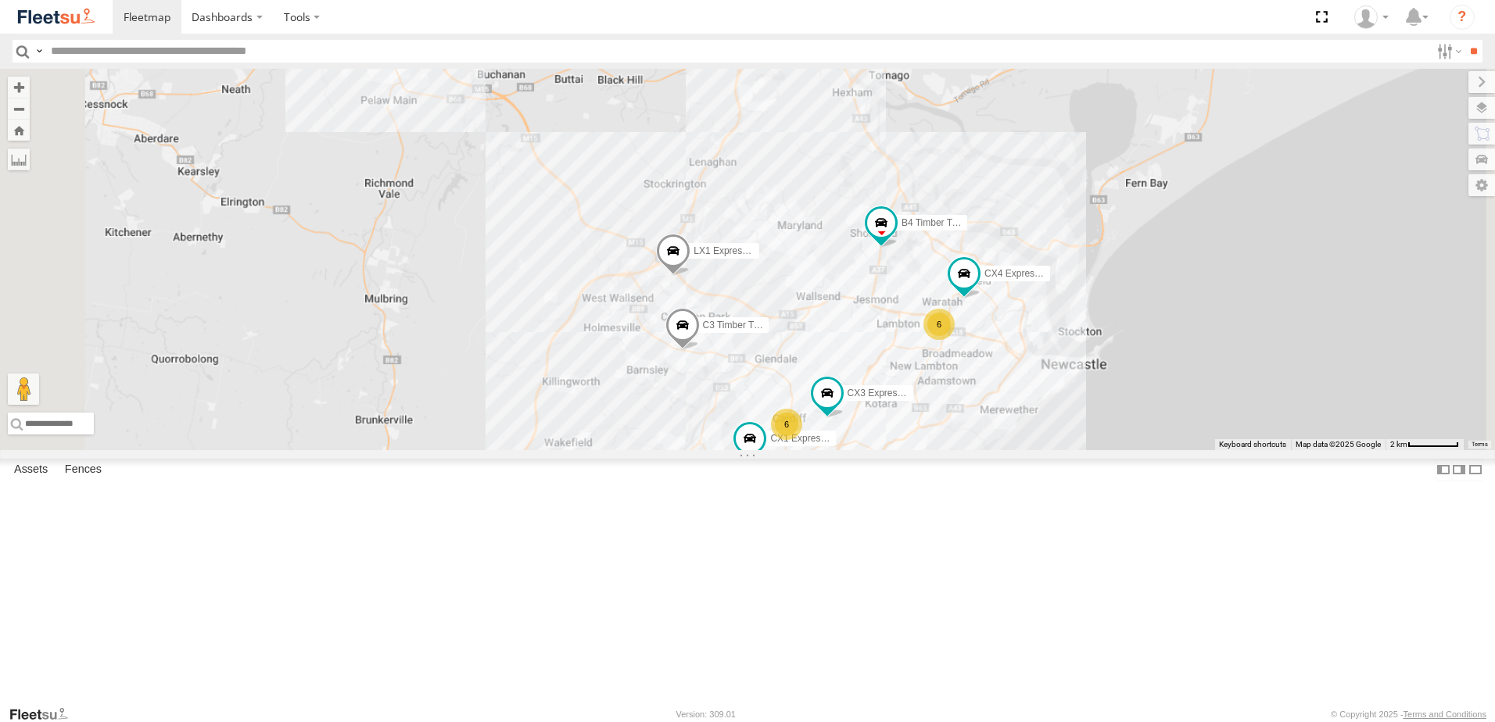
drag, startPoint x: 842, startPoint y: 385, endPoint x: 923, endPoint y: 481, distance: 125.9
click at [923, 450] on div "B4 Timber Truck CX4 Express Ute C3 Timber Truck CX3 Express Ute LX1 Express Ute…" at bounding box center [747, 259] width 1495 height 381
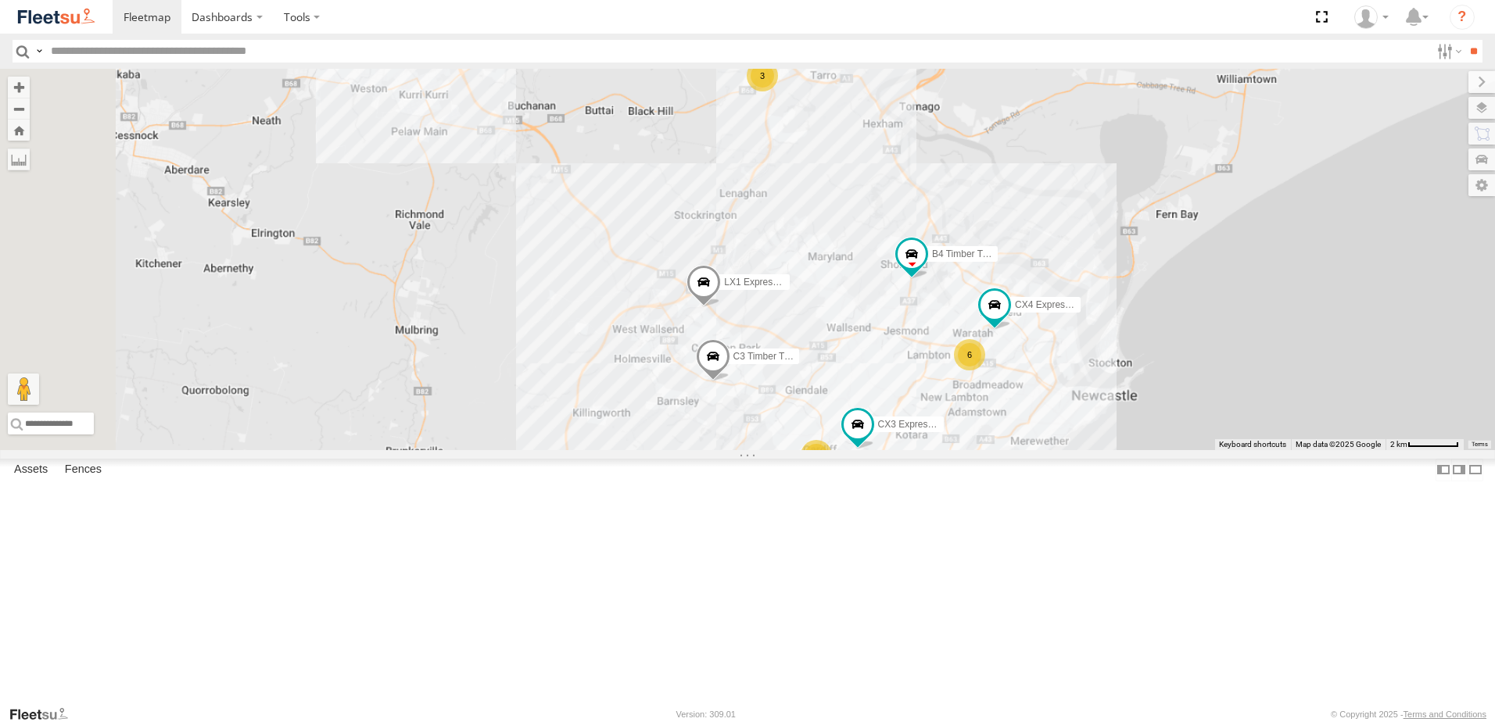
drag, startPoint x: 803, startPoint y: 285, endPoint x: 841, endPoint y: 360, distance: 84.3
click at [830, 368] on div "B4 Timber Truck CX4 Express Ute C3 Timber Truck CX3 Express Ute LX1 Express Ute…" at bounding box center [747, 259] width 1495 height 381
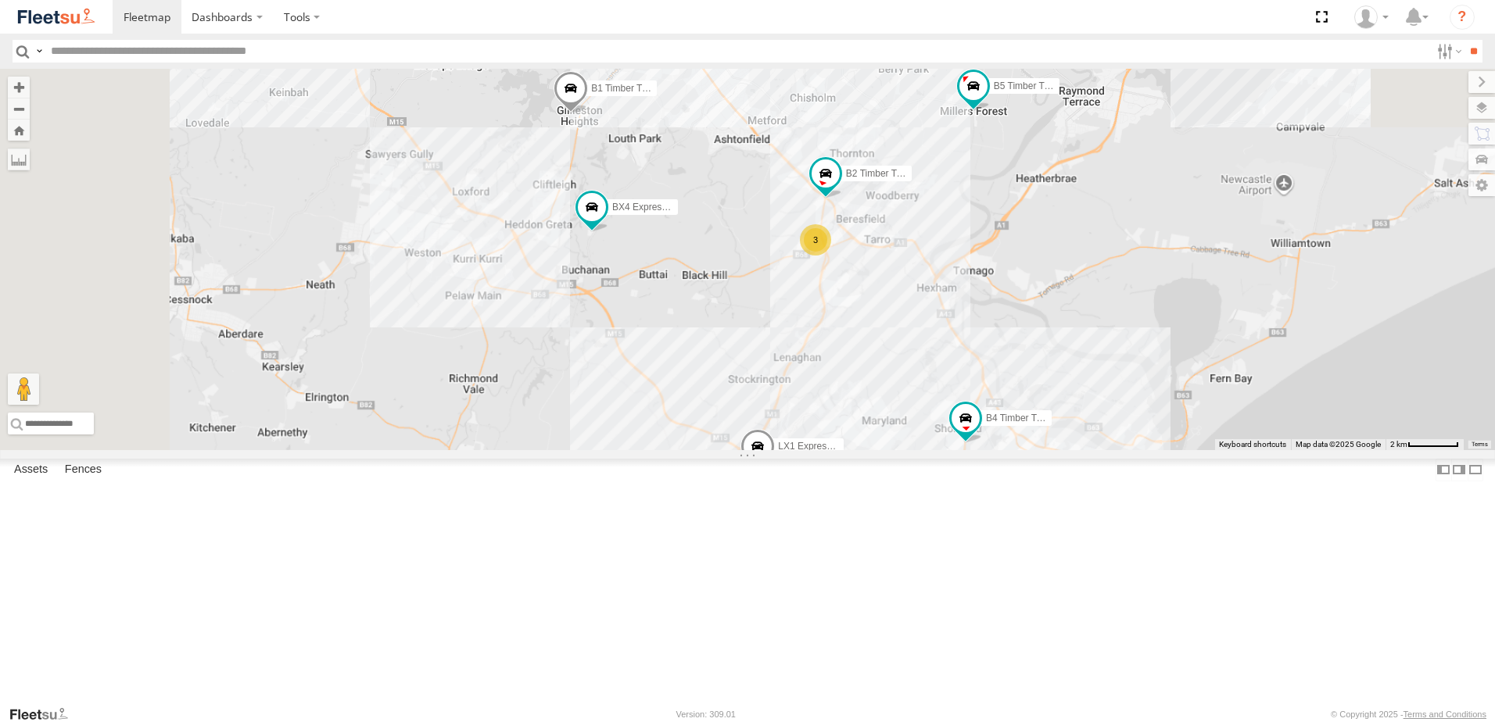
drag, startPoint x: 849, startPoint y: 310, endPoint x: 875, endPoint y: 385, distance: 79.4
click at [875, 385] on div "B4 Timber Truck CX4 Express Ute C3 Timber Truck CX3 Express Ute LX1 Express Ute…" at bounding box center [747, 259] width 1495 height 381
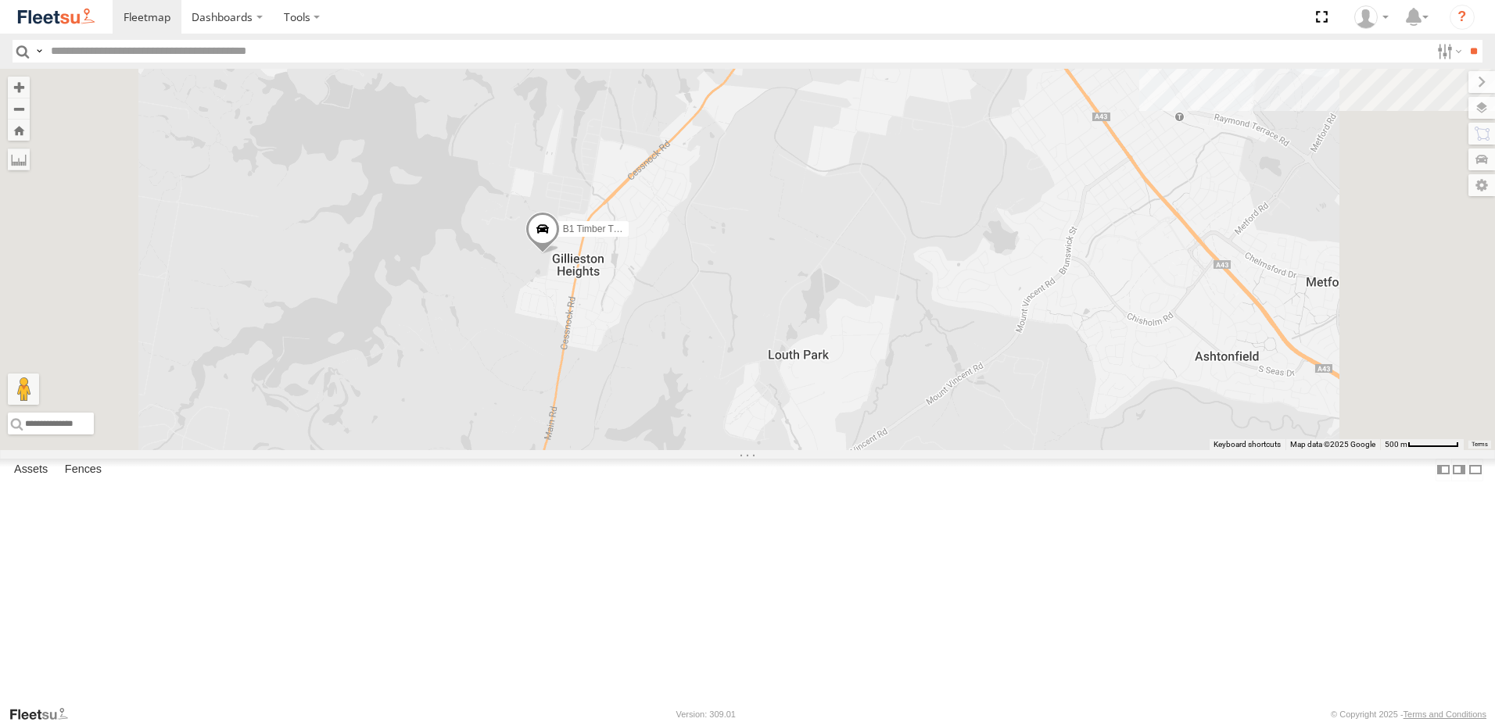
click at [560, 254] on span at bounding box center [542, 233] width 34 height 42
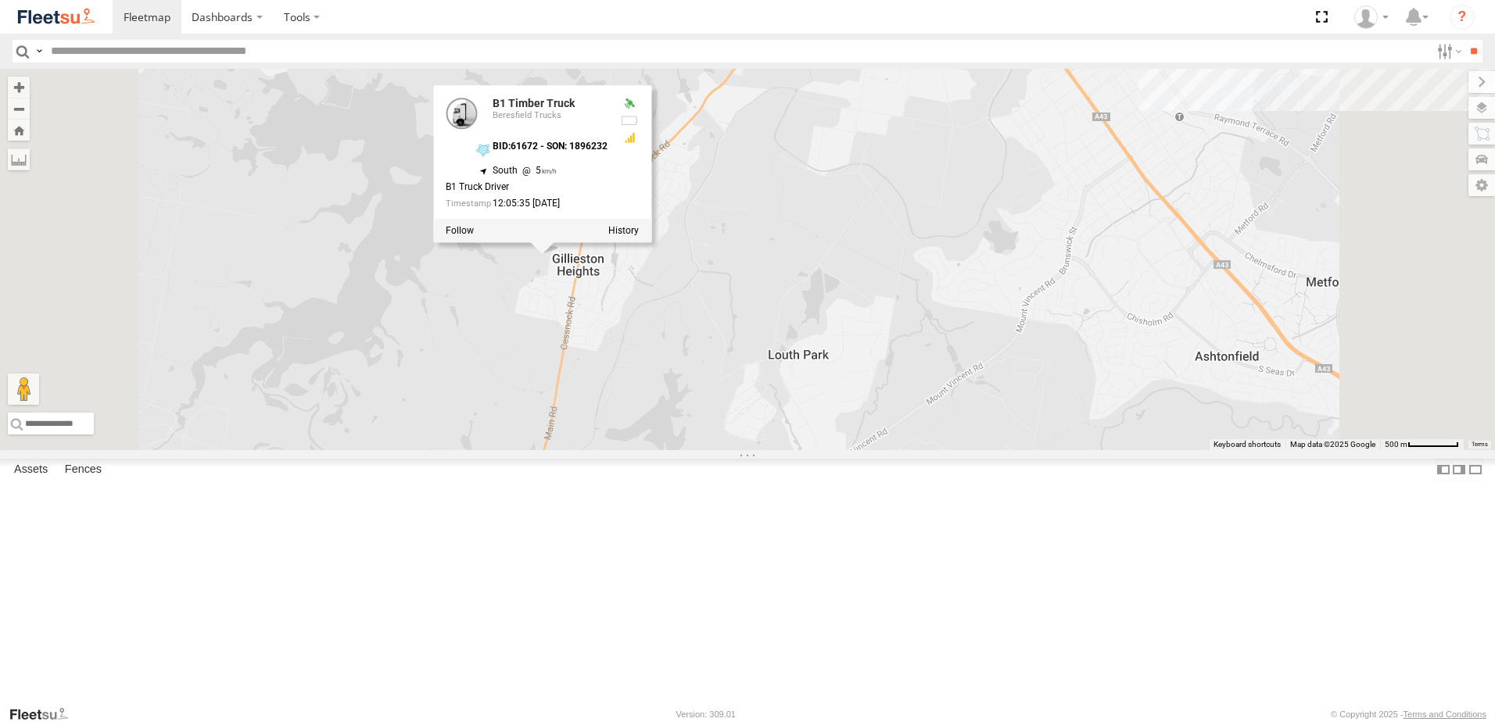
click at [837, 450] on div "B4 Timber Truck CX4 Express Ute C3 Timber Truck CX3 Express Ute LX1 Express Ute…" at bounding box center [747, 259] width 1495 height 381
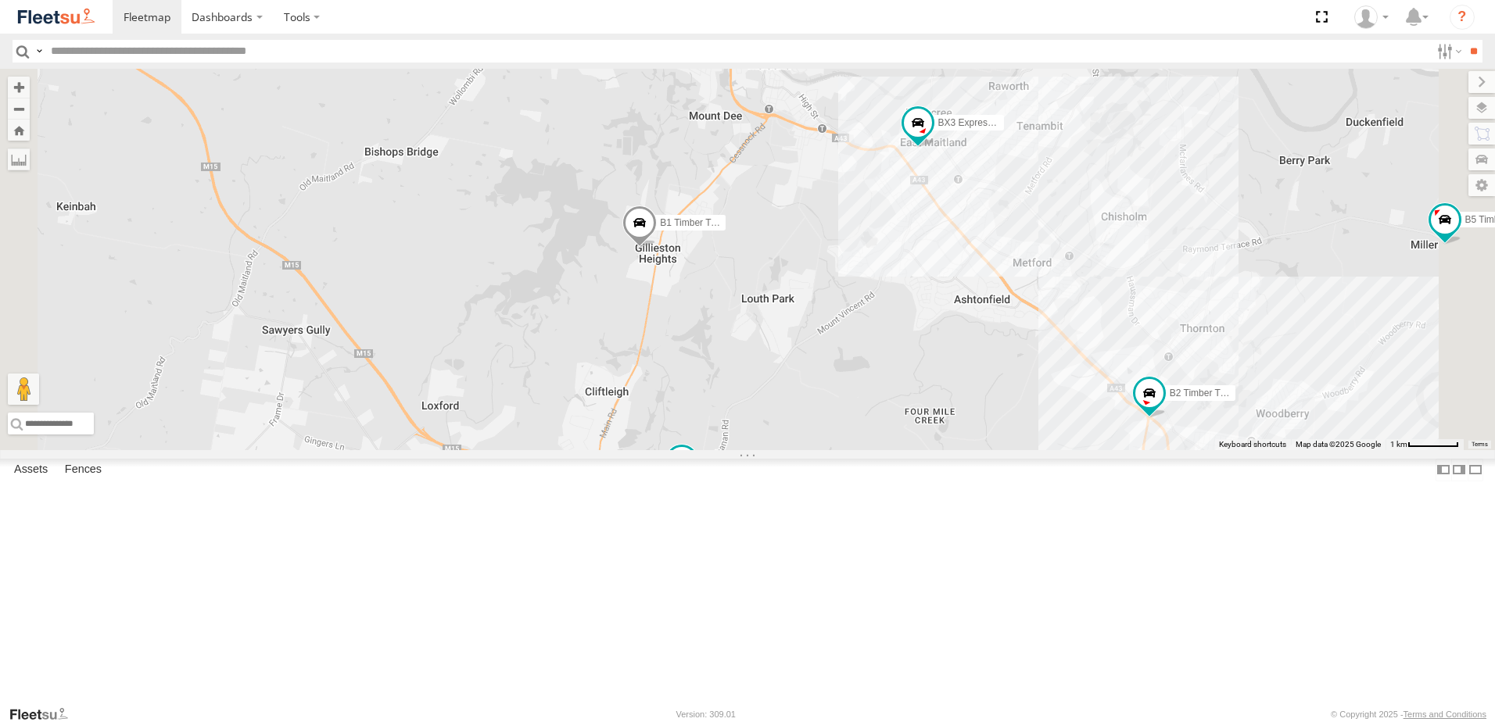
drag, startPoint x: 850, startPoint y: 525, endPoint x: 944, endPoint y: 375, distance: 176.7
click at [944, 375] on div "B4 Timber Truck CX4 Express Ute C3 Timber Truck CX3 Express Ute LX1 Express Ute…" at bounding box center [747, 259] width 1495 height 381
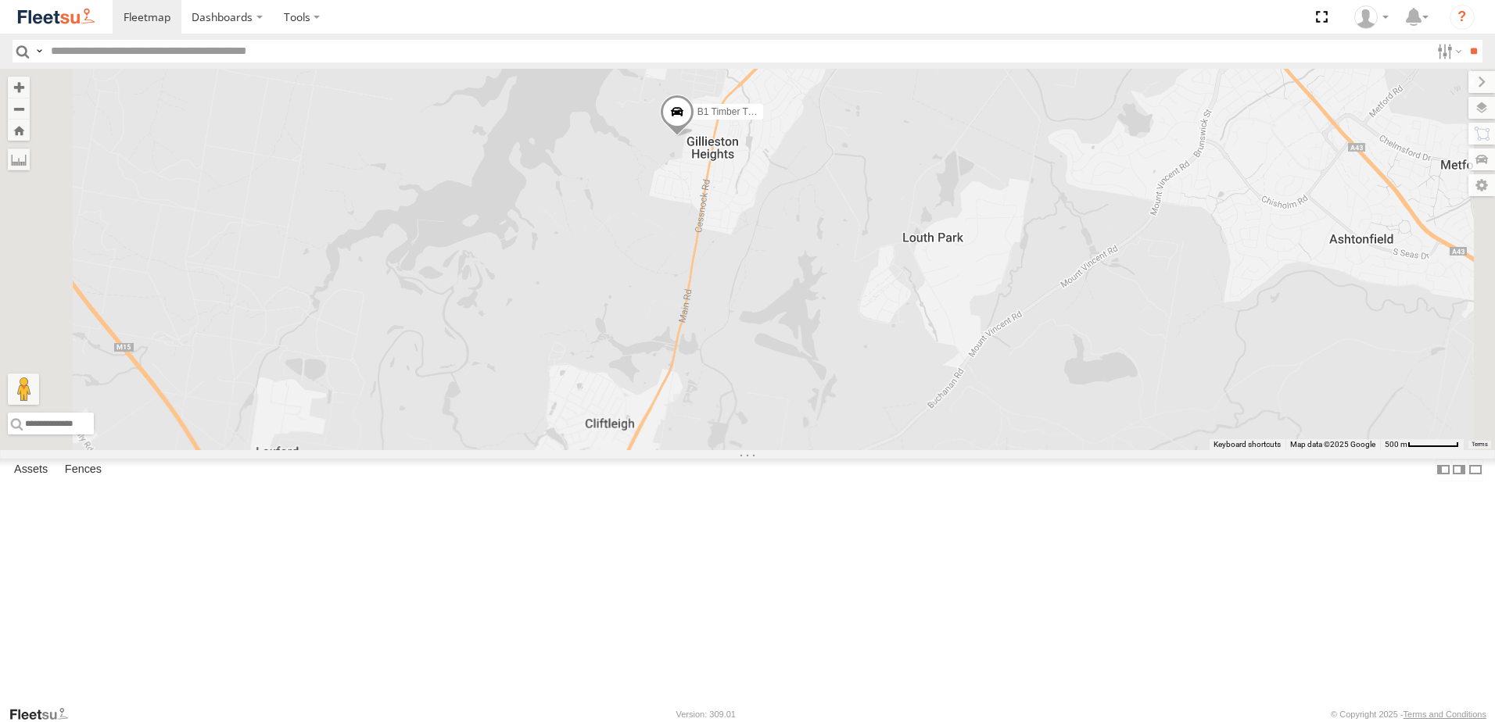
drag, startPoint x: 908, startPoint y: 356, endPoint x: 985, endPoint y: 189, distance: 184.0
click at [982, 195] on div "B4 Timber Truck CX4 Express Ute C3 Timber Truck CX3 Express Ute LX1 Express Ute…" at bounding box center [747, 259] width 1495 height 381
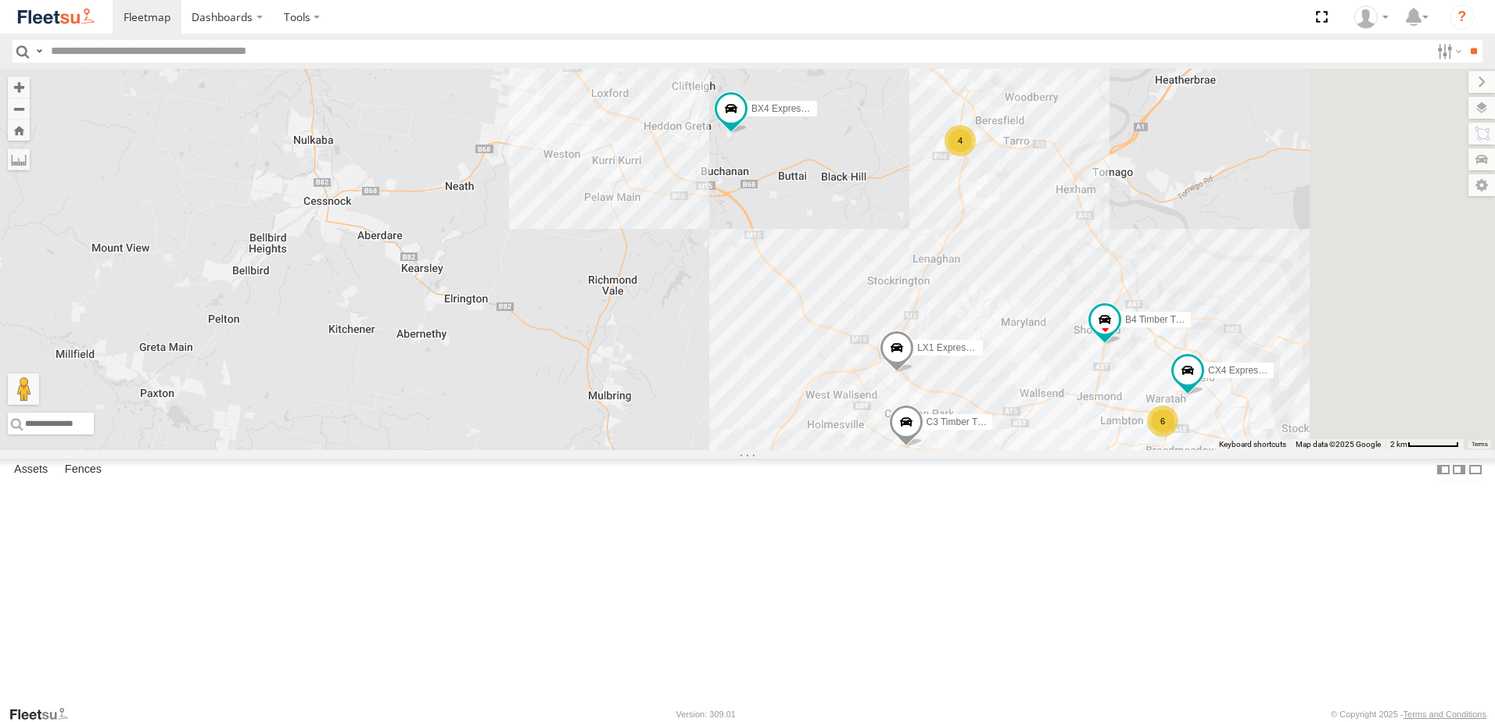
drag, startPoint x: 967, startPoint y: 332, endPoint x: 874, endPoint y: 275, distance: 109.1
click at [874, 275] on div "B4 Timber Truck CX4 Express Ute C3 Timber Truck CX3 Express Ute LX1 Express Ute…" at bounding box center [747, 259] width 1495 height 381
drag, startPoint x: 1026, startPoint y: 396, endPoint x: 1010, endPoint y: 495, distance: 100.5
click at [1010, 450] on div "B4 Timber Truck CX4 Express Ute C3 Timber Truck CX3 Express Ute LX1 Express Ute…" at bounding box center [747, 259] width 1495 height 381
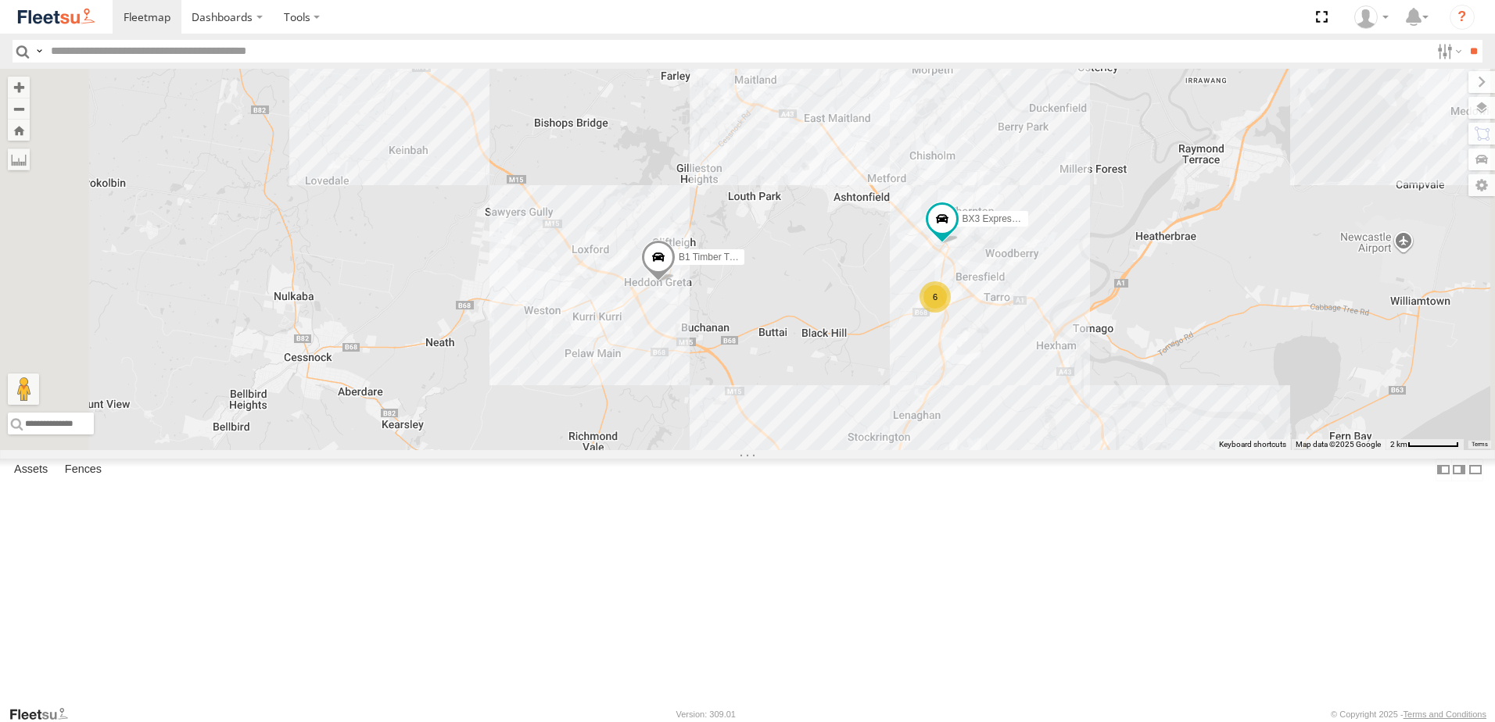
click at [675, 283] on span at bounding box center [658, 262] width 34 height 42
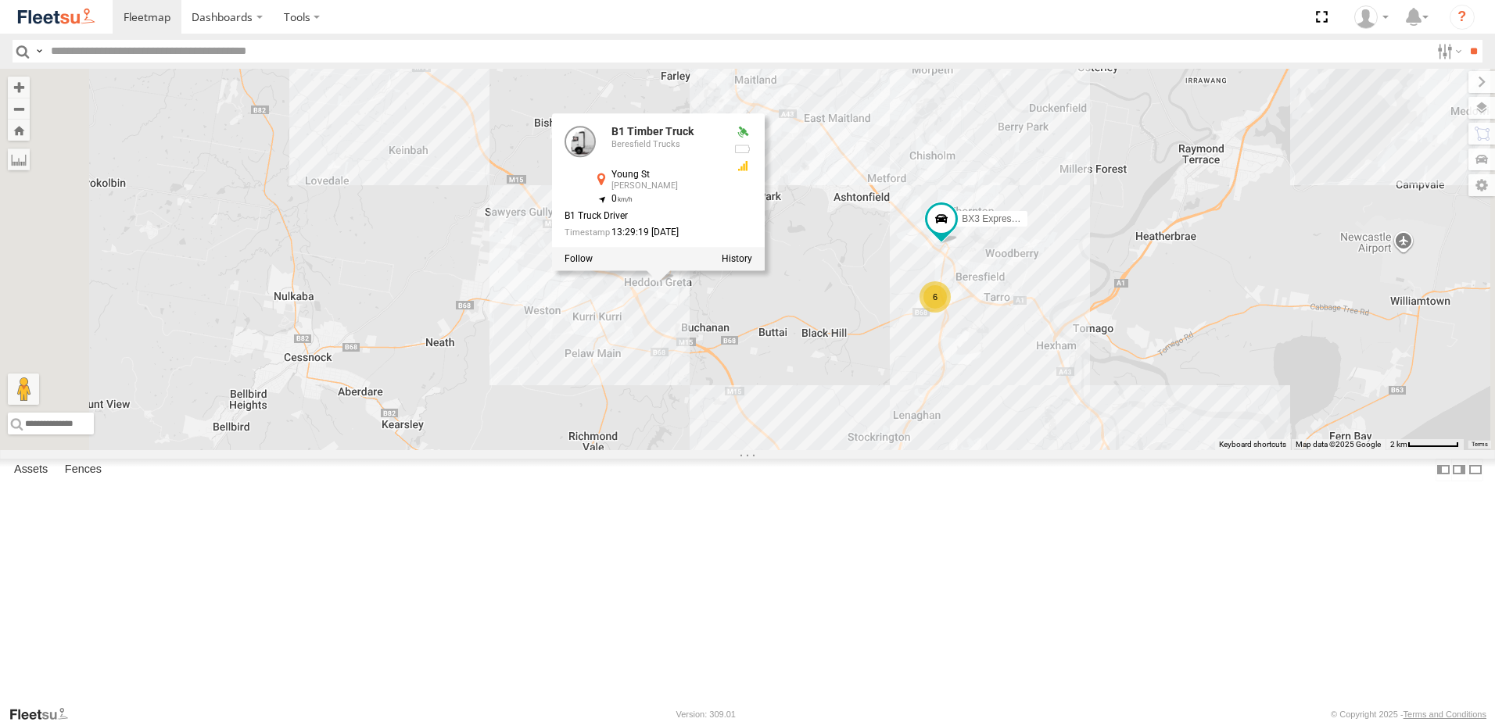
click at [1098, 450] on div "6 5 BX2 Express Ute BX3 Express Ute B1 Timber Truck B1 Timber Truck Beresfield …" at bounding box center [747, 259] width 1495 height 381
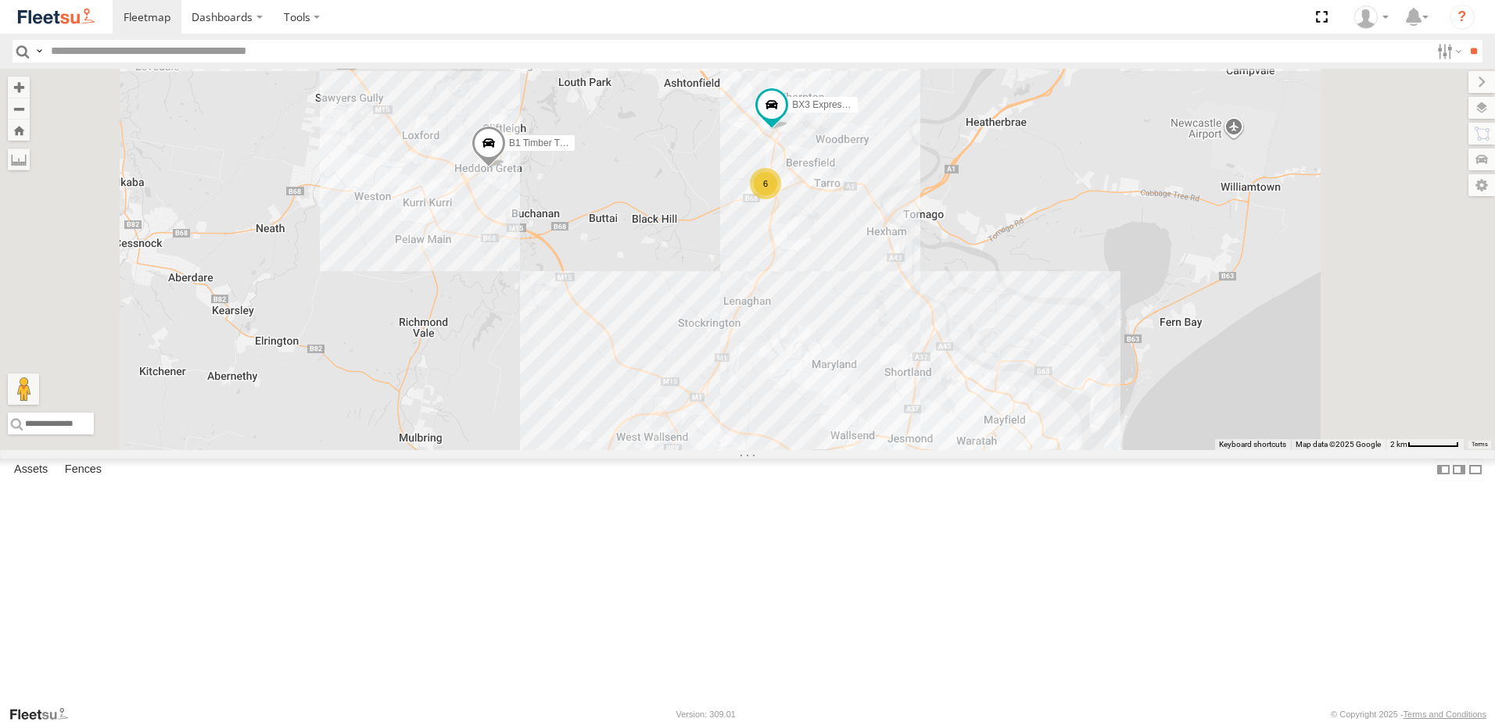
click at [506, 169] on span at bounding box center [488, 148] width 34 height 42
click at [736, 385] on div "B4 Timber Truck LX4 Express Ute B3 Transfer Truck LX3 Express Ute BX3 Express U…" at bounding box center [747, 259] width 1495 height 381
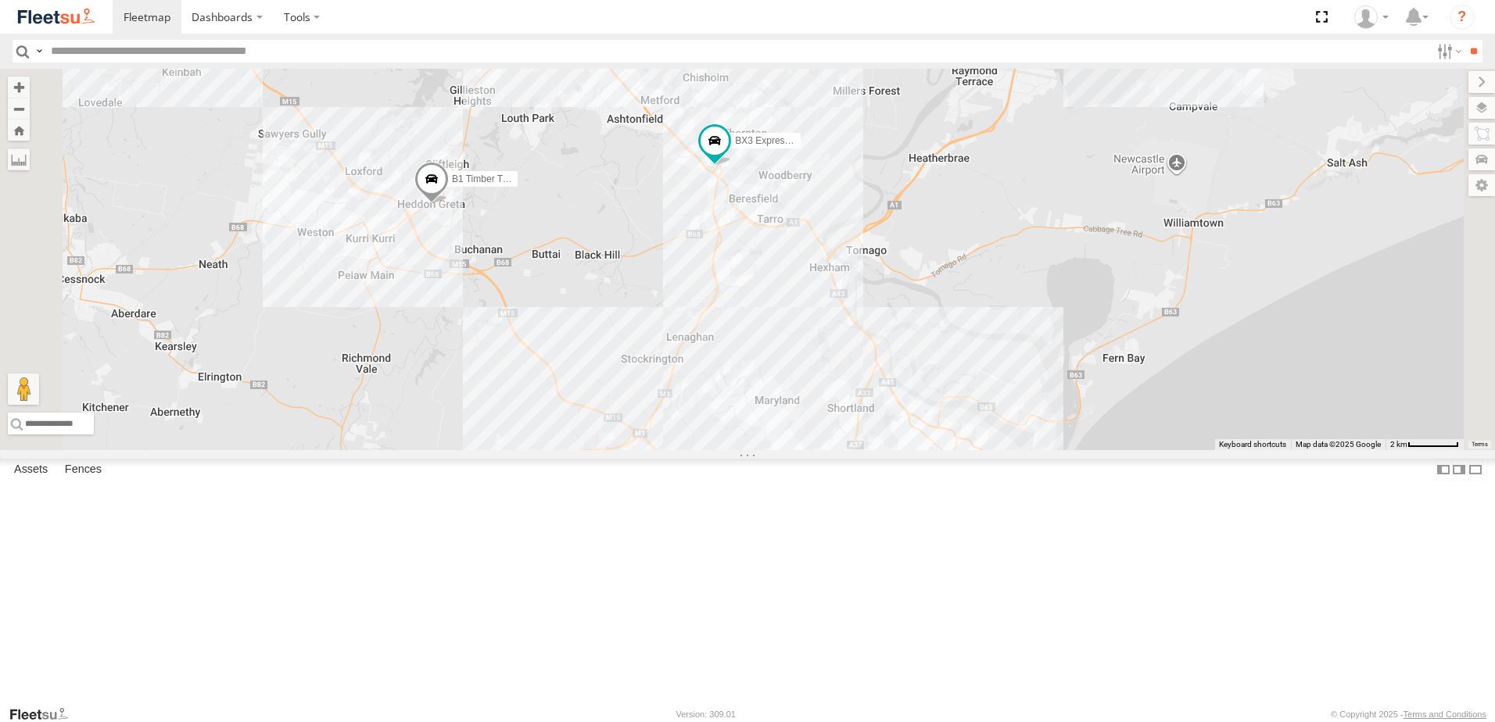
drag, startPoint x: 1003, startPoint y: 290, endPoint x: 969, endPoint y: 603, distance: 314.5
click at [969, 450] on div "LX3 Express Ute BX3 Express Ute B1 Timber Truck BX2 Express Ute C2 Timber Truck…" at bounding box center [747, 259] width 1495 height 381
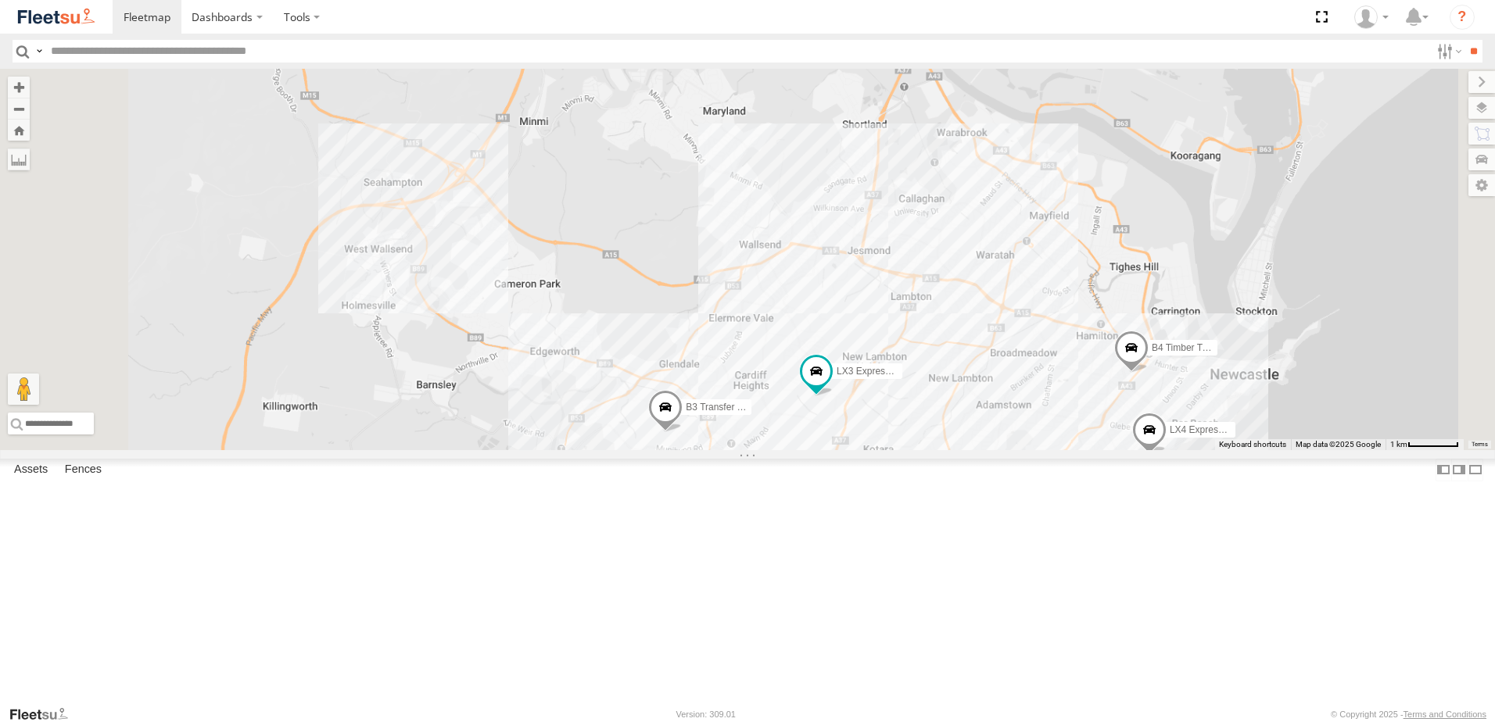
drag, startPoint x: 967, startPoint y: 610, endPoint x: 901, endPoint y: 339, distance: 278.5
click at [901, 339] on div "LX3 Express Ute BX3 Express Ute B1 Timber Truck BX2 Express Ute C2 Timber Truck…" at bounding box center [747, 259] width 1495 height 381
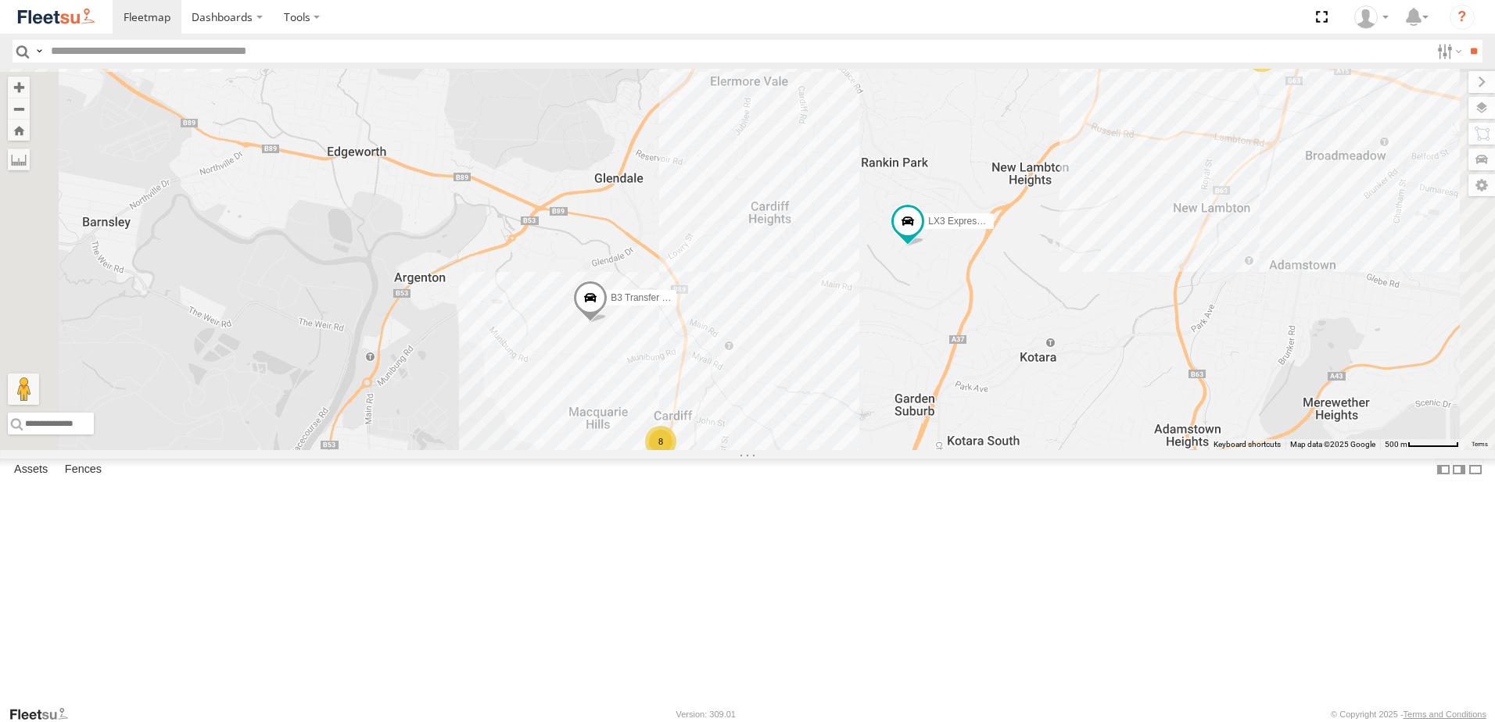
drag, startPoint x: 911, startPoint y: 562, endPoint x: 891, endPoint y: 441, distance: 122.7
click at [891, 446] on div "LX3 Express Ute BX3 Express Ute B1 Timber Truck BX2 Express Ute C2 Timber Truck…" at bounding box center [747, 259] width 1495 height 381
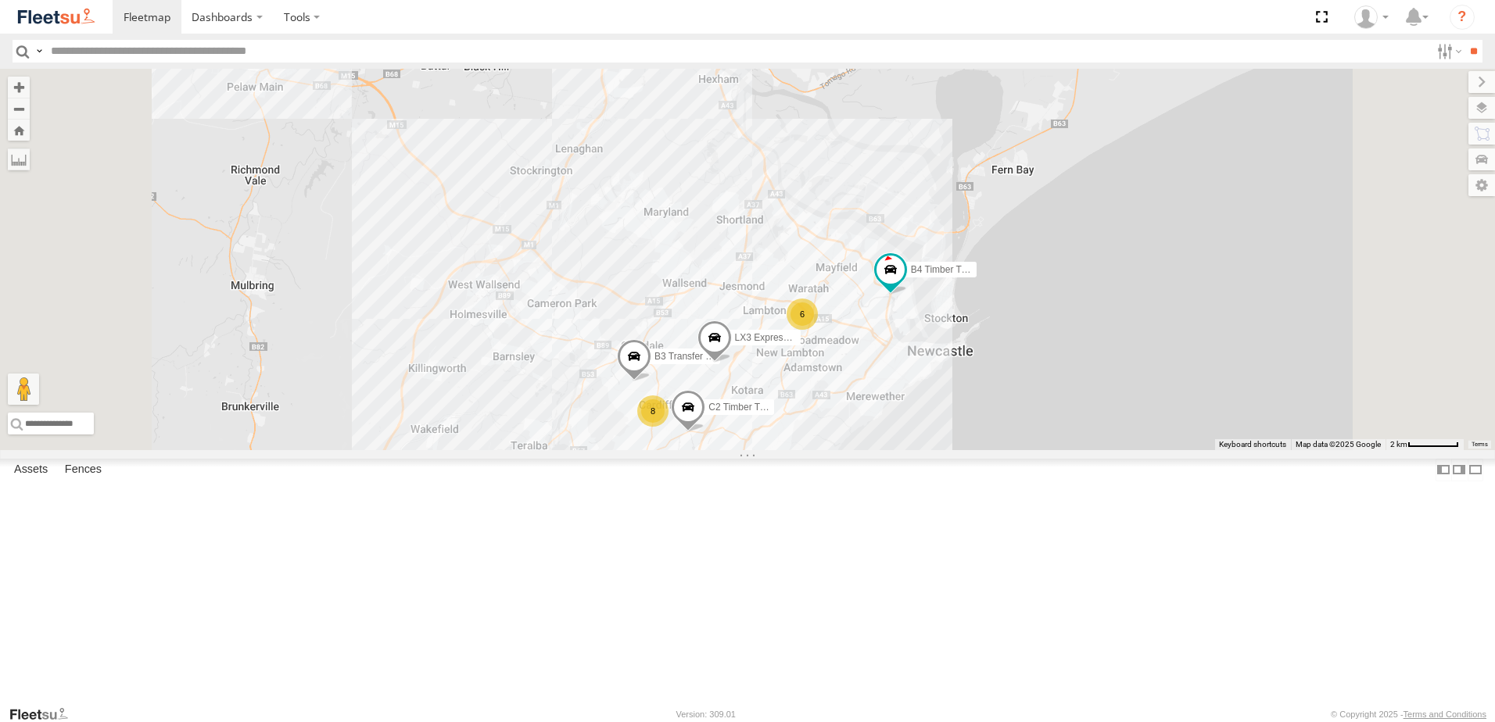
drag, startPoint x: 775, startPoint y: 378, endPoint x: 800, endPoint y: 505, distance: 129.9
click at [800, 450] on div "B4 Timber Truck B3 Transfer Truck LX3 Express Ute C2 Timber Truck 7 6 8 B1 Timb…" at bounding box center [747, 259] width 1495 height 381
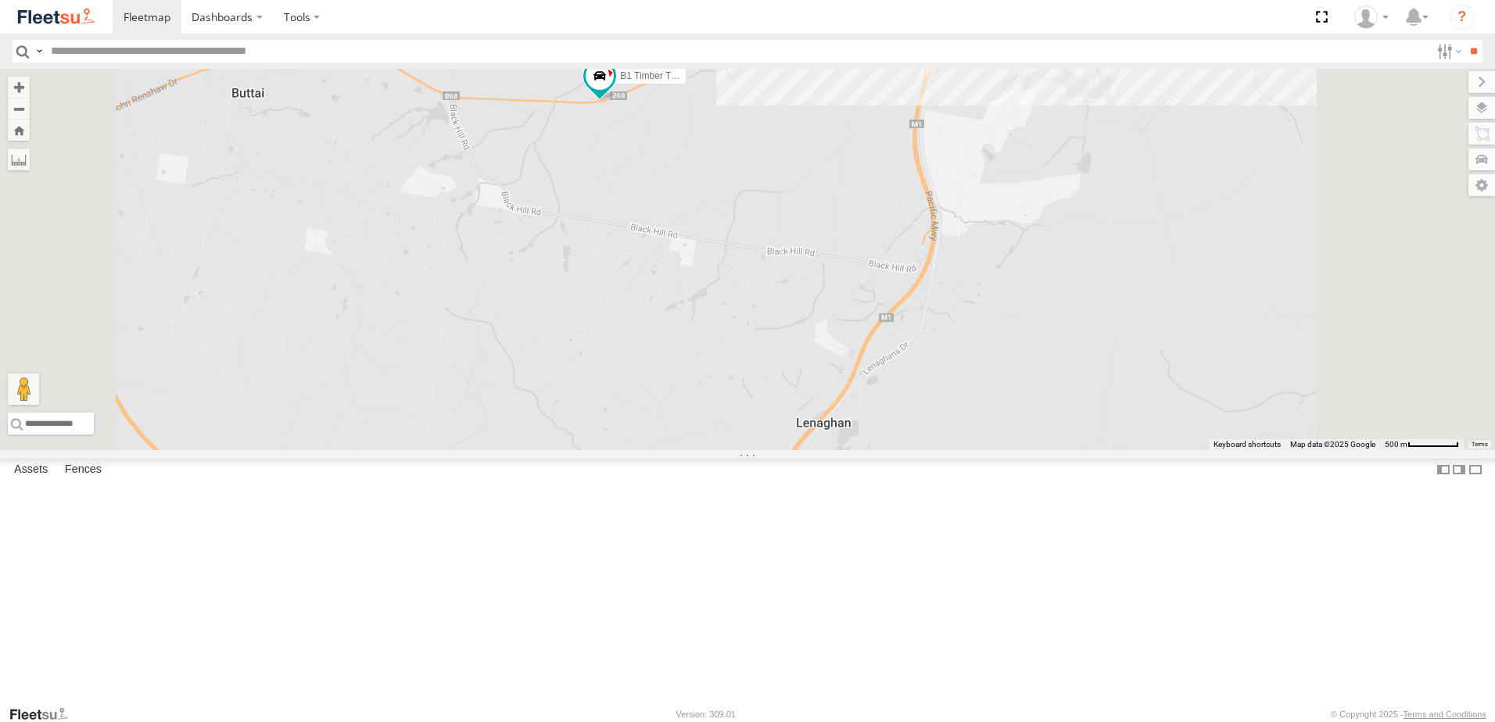
drag, startPoint x: 750, startPoint y: 295, endPoint x: 647, endPoint y: 306, distance: 103.0
click at [733, 353] on div "B4 Timber Truck B3 Transfer Truck LX3 Express Ute C2 Timber Truck B1 Timber Tru…" at bounding box center [747, 259] width 1495 height 381
